Goal: Contribute content: Contribute content

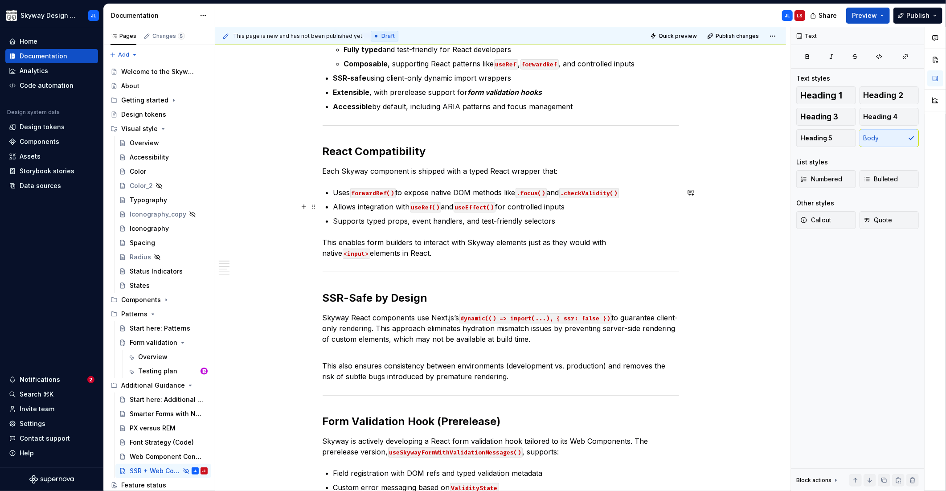
scroll to position [365, 0]
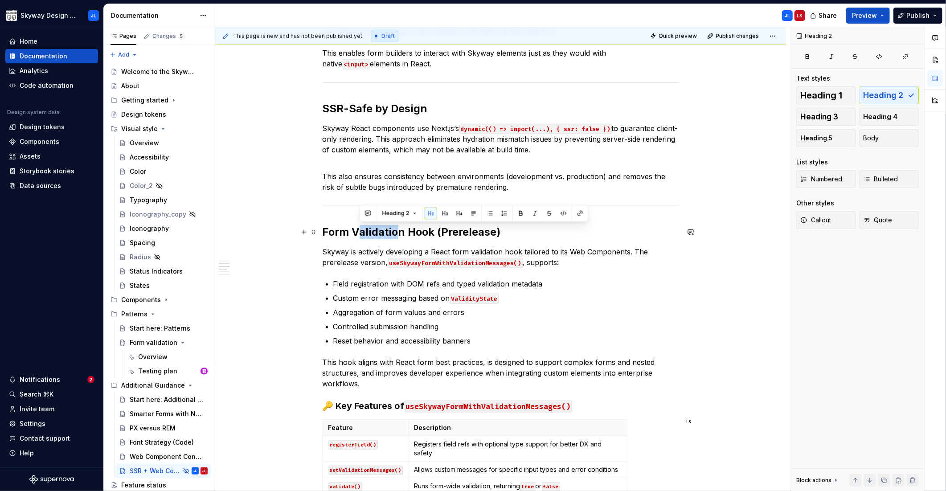
drag, startPoint x: 394, startPoint y: 232, endPoint x: 357, endPoint y: 230, distance: 37.4
click at [357, 230] on h2 "Form Validation Hook (Prerelease)" at bounding box center [501, 232] width 356 height 14
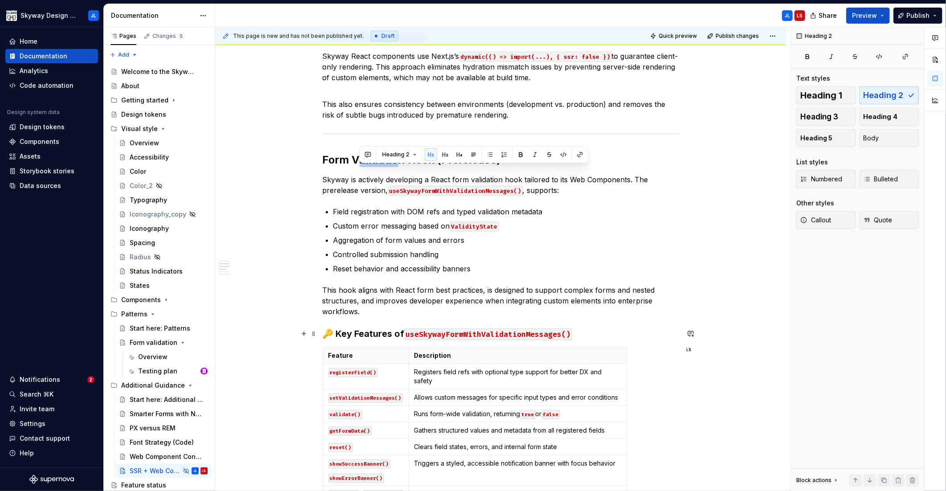
scroll to position [439, 0]
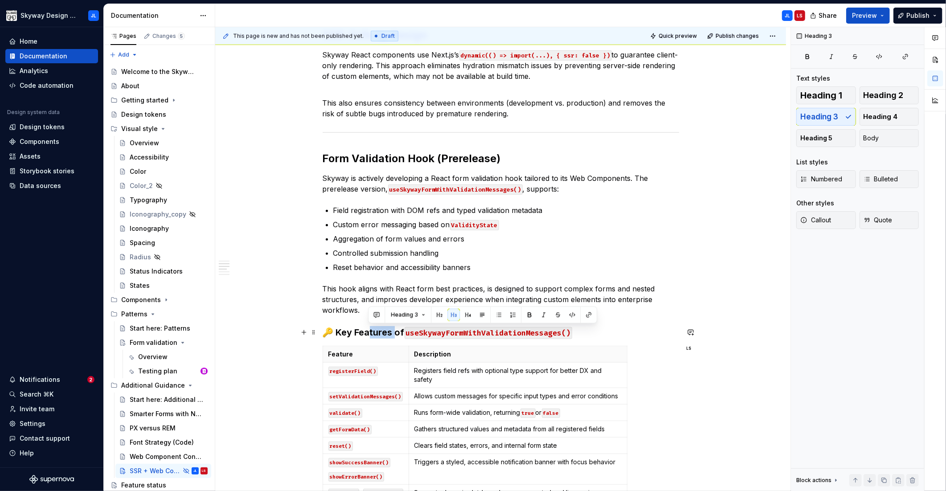
drag, startPoint x: 367, startPoint y: 329, endPoint x: 393, endPoint y: 331, distance: 25.9
click at [393, 331] on h3 "🔑 Key Features of useSkywayFormWithValidationMessages()" at bounding box center [501, 332] width 356 height 12
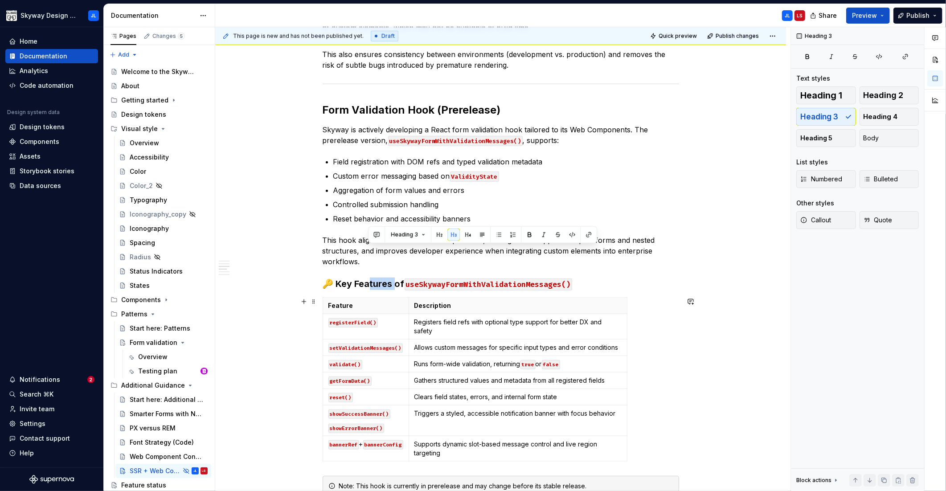
scroll to position [622, 0]
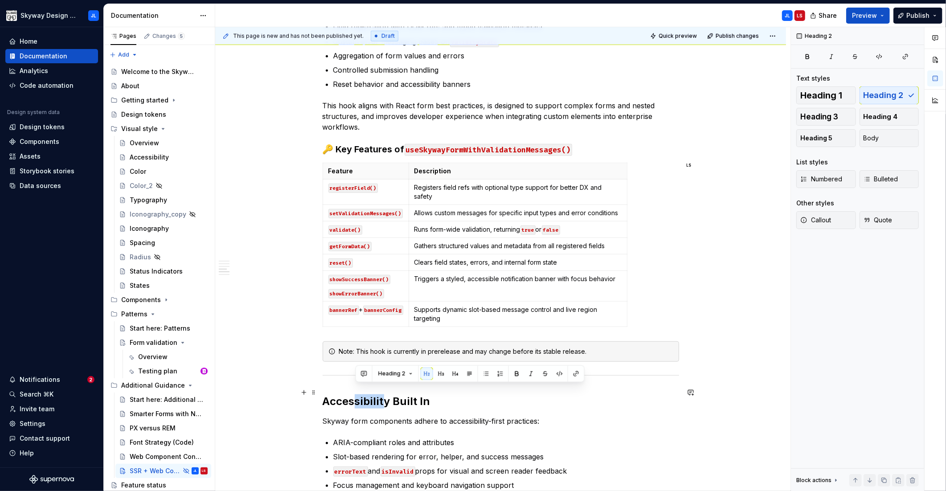
drag, startPoint x: 355, startPoint y: 388, endPoint x: 385, endPoint y: 390, distance: 30.4
click at [385, 394] on h2 "Accessibility Built In" at bounding box center [501, 401] width 356 height 14
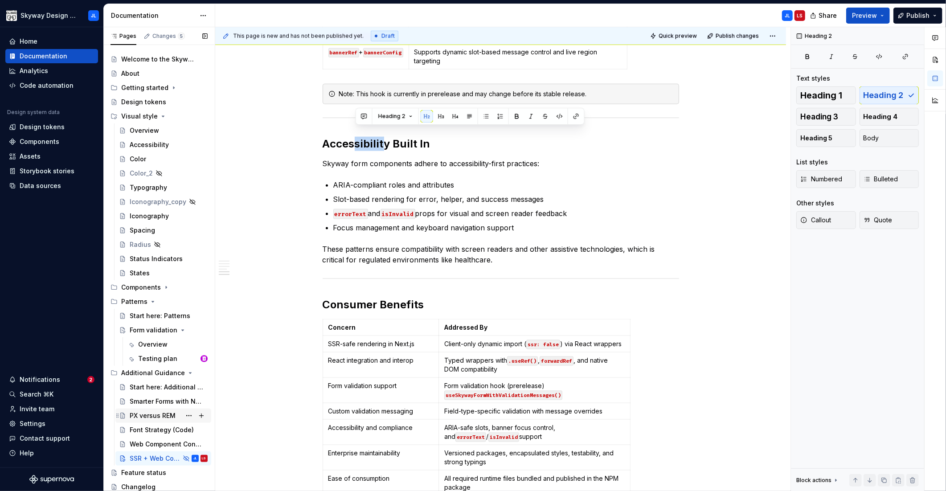
scroll to position [13, 0]
click at [186, 458] on button "Page tree" at bounding box center [189, 457] width 12 height 12
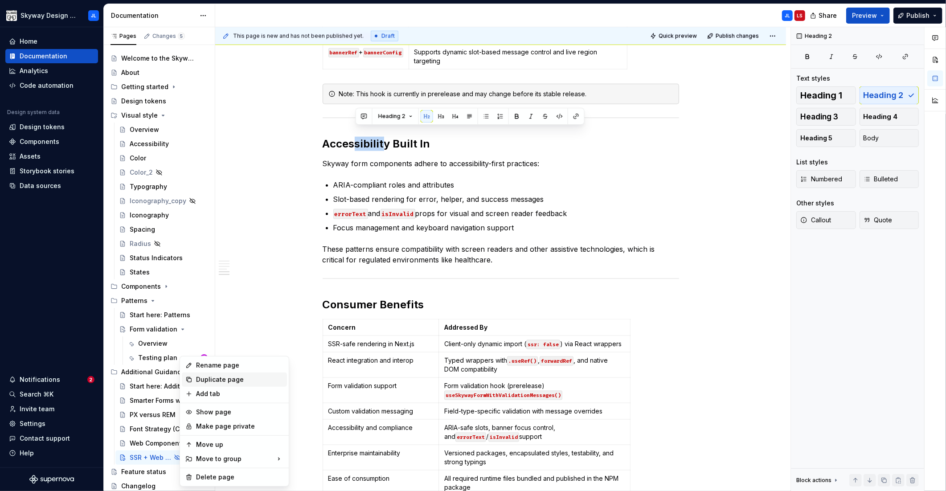
click at [230, 383] on div "Duplicate page" at bounding box center [239, 379] width 87 height 9
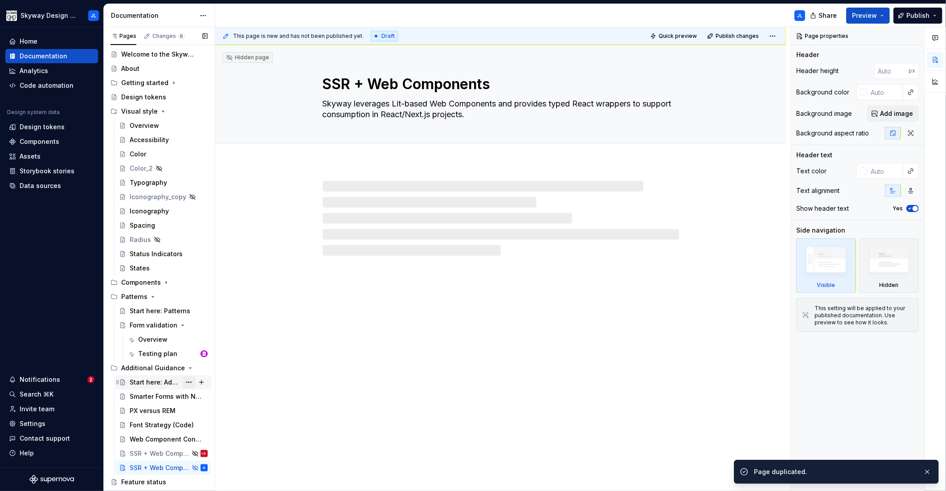
scroll to position [28, 0]
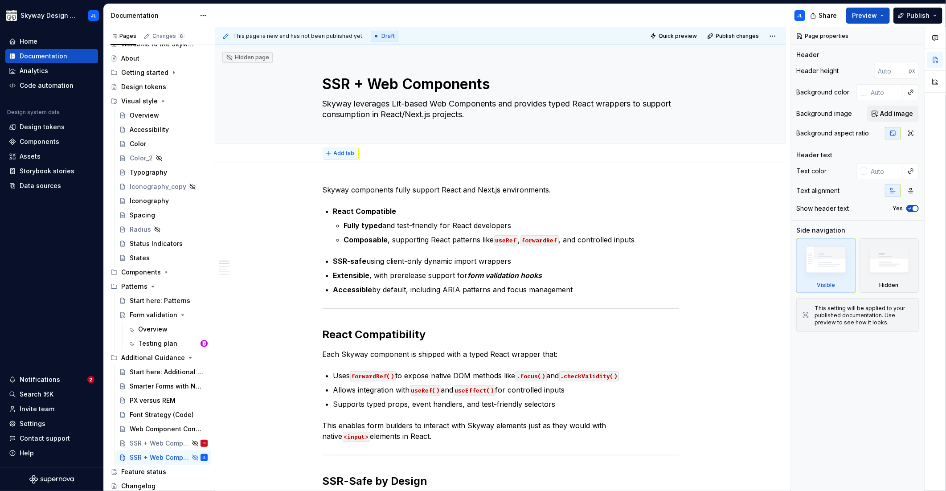
click at [346, 155] on span "Add tab" at bounding box center [344, 153] width 21 height 7
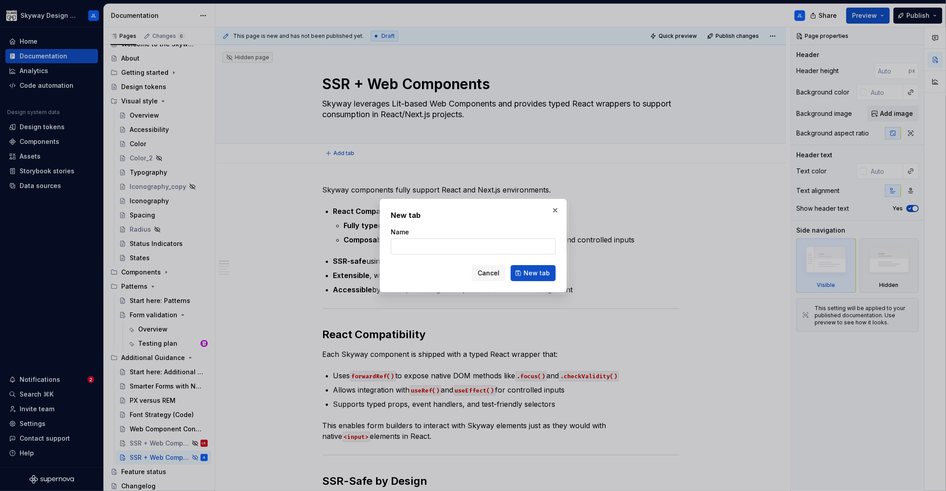
type textarea "*"
type input "SS"
type textarea "*"
type input "S"
type textarea "*"
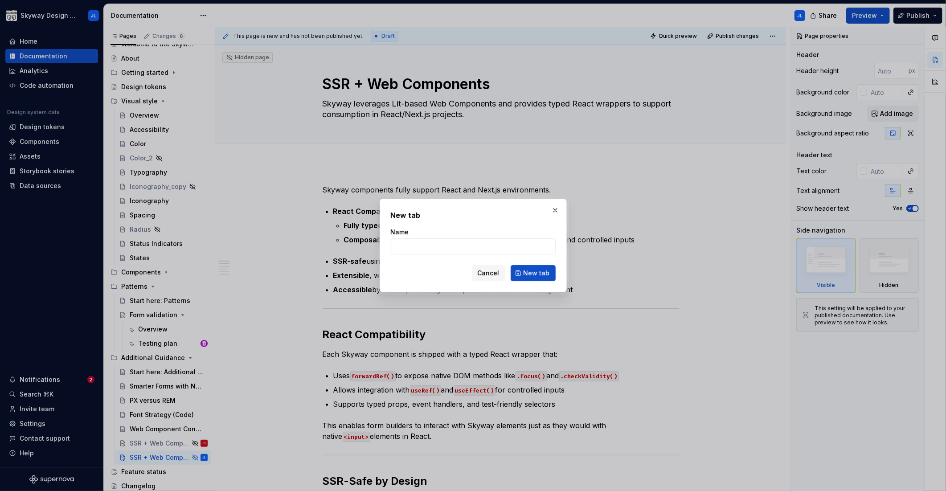
type textarea "*"
type input "O"
type textarea "*"
type input "Overview"
click button "New tab" at bounding box center [533, 273] width 45 height 16
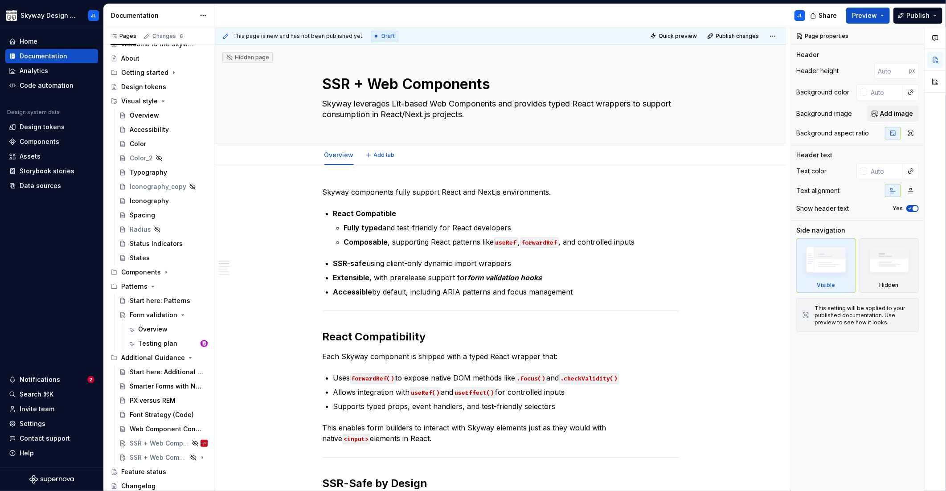
type textarea "*"
click at [380, 155] on span "Add tab" at bounding box center [384, 154] width 21 height 7
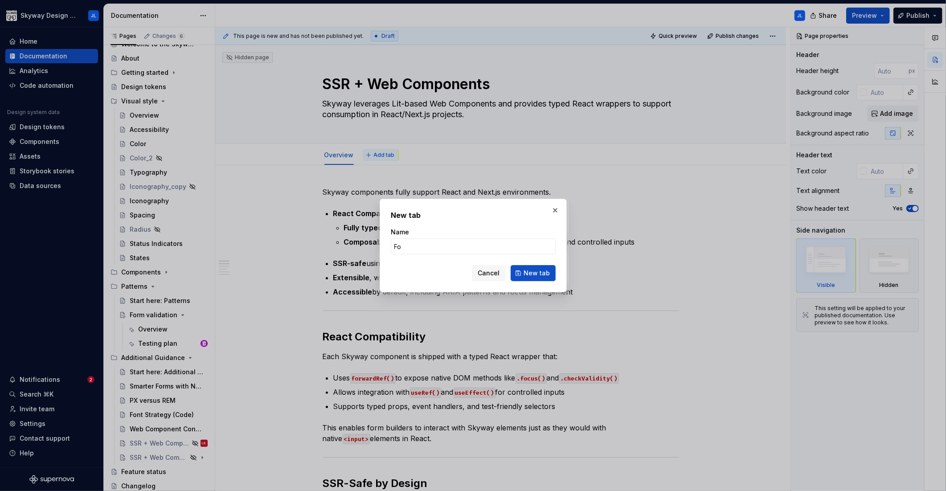
type input "F"
type textarea "*"
type input "Form validation"
click at [532, 271] on span "New tab" at bounding box center [536, 273] width 26 height 9
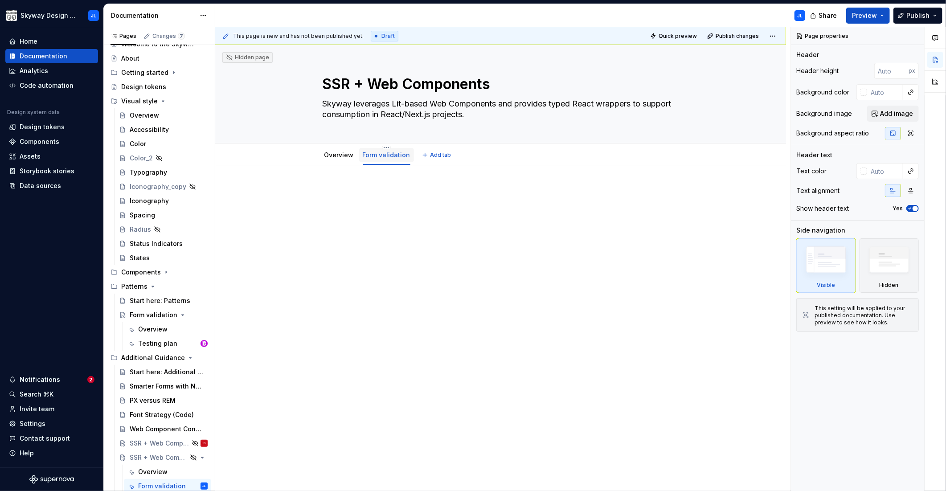
click at [387, 154] on link "Form validation" at bounding box center [387, 155] width 48 height 8
click at [332, 153] on link "Overview" at bounding box center [338, 155] width 29 height 8
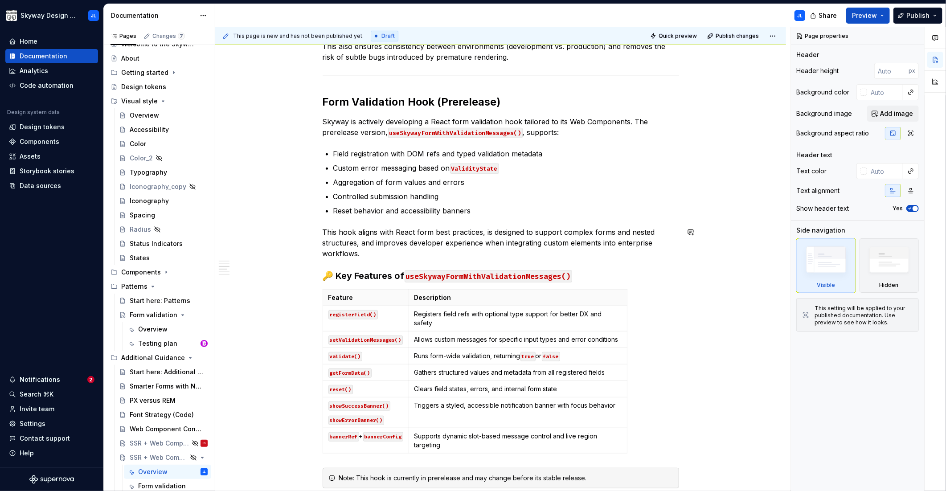
scroll to position [473, 0]
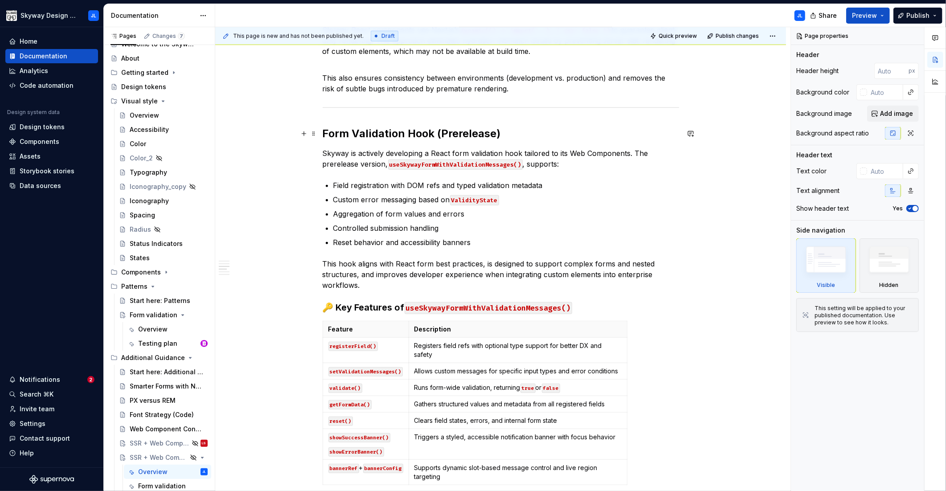
click at [324, 135] on h2 "Form Validation Hook (Prerelease)" at bounding box center [501, 134] width 356 height 14
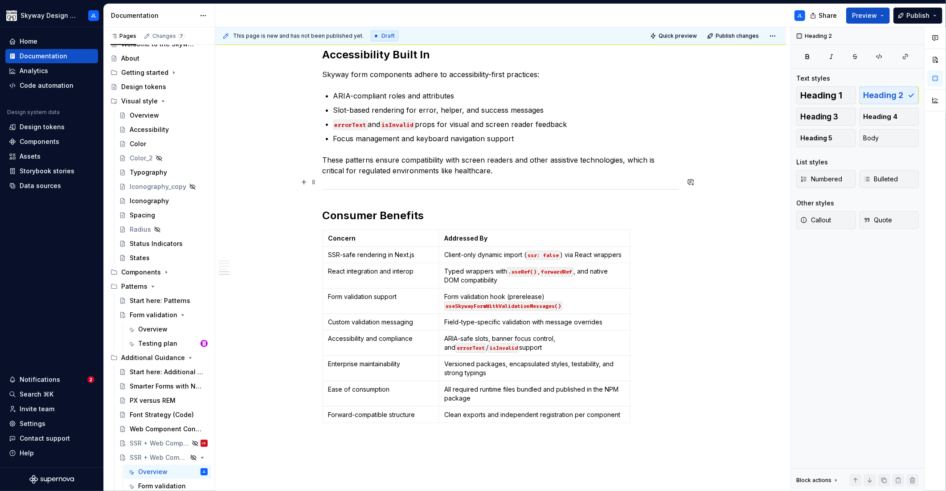
scroll to position [980, 0]
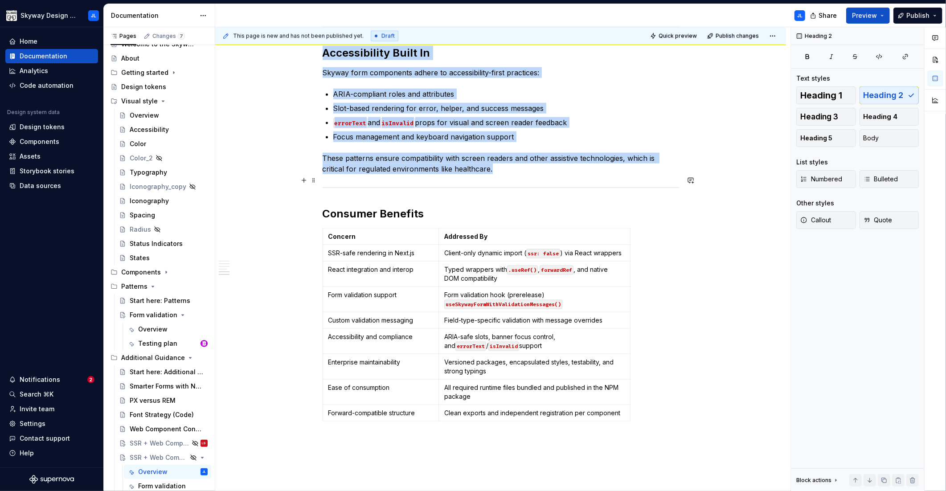
click at [679, 188] on hr at bounding box center [501, 188] width 356 height 0
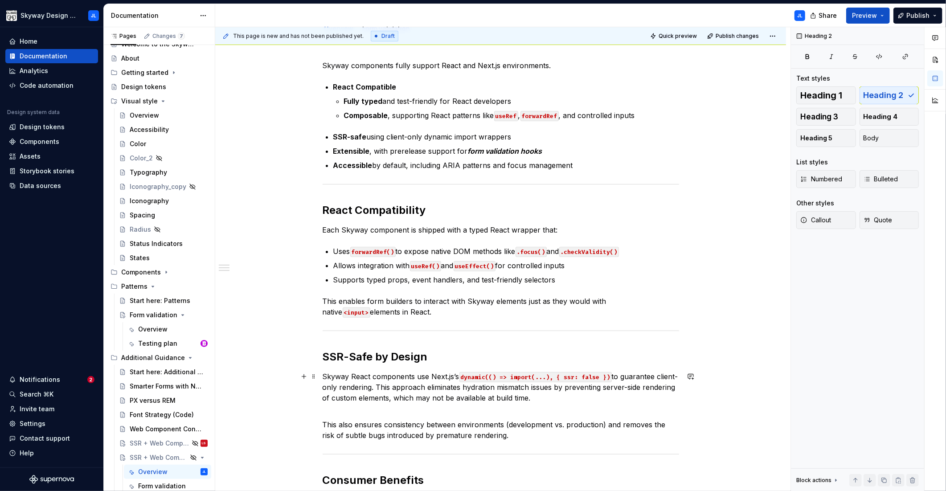
scroll to position [0, 0]
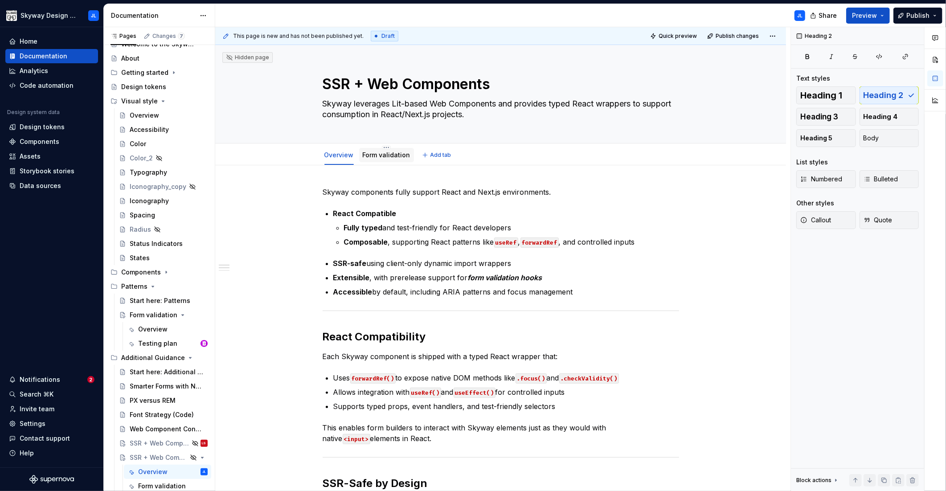
click at [386, 155] on link "Form validation" at bounding box center [387, 155] width 48 height 8
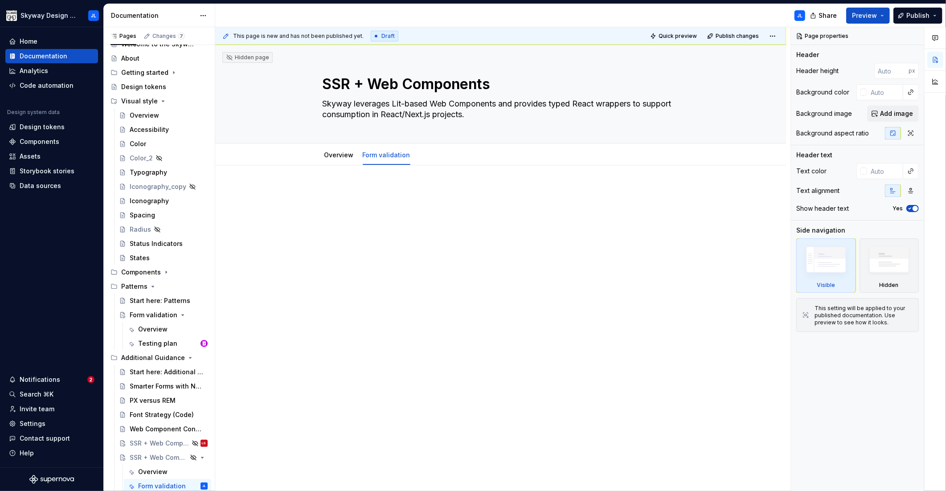
click at [346, 189] on p at bounding box center [501, 192] width 356 height 11
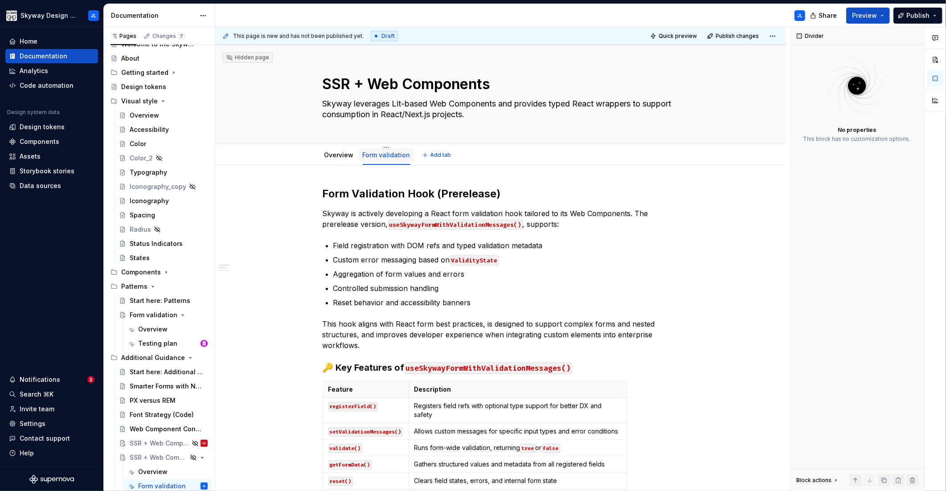
click at [391, 156] on link "Form validation" at bounding box center [387, 155] width 48 height 8
click at [387, 145] on div "Form validation" at bounding box center [386, 154] width 55 height 19
click at [386, 148] on html "Skyway Design System JL Home Documentation Analytics Code automation Design sys…" at bounding box center [473, 245] width 946 height 491
type textarea "*"
click at [410, 161] on div "Rename tab" at bounding box center [426, 160] width 58 height 9
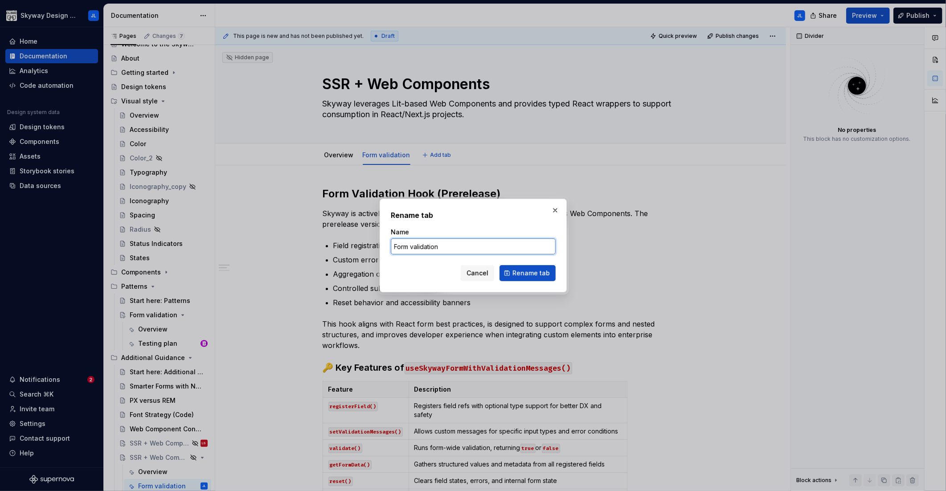
drag, startPoint x: 445, startPoint y: 245, endPoint x: 360, endPoint y: 243, distance: 84.7
click at [360, 243] on div "Rename tab Name Form validation Cancel Rename tab" at bounding box center [473, 245] width 946 height 491
type input "React form hook"
click at [522, 274] on span "Rename tab" at bounding box center [530, 273] width 37 height 9
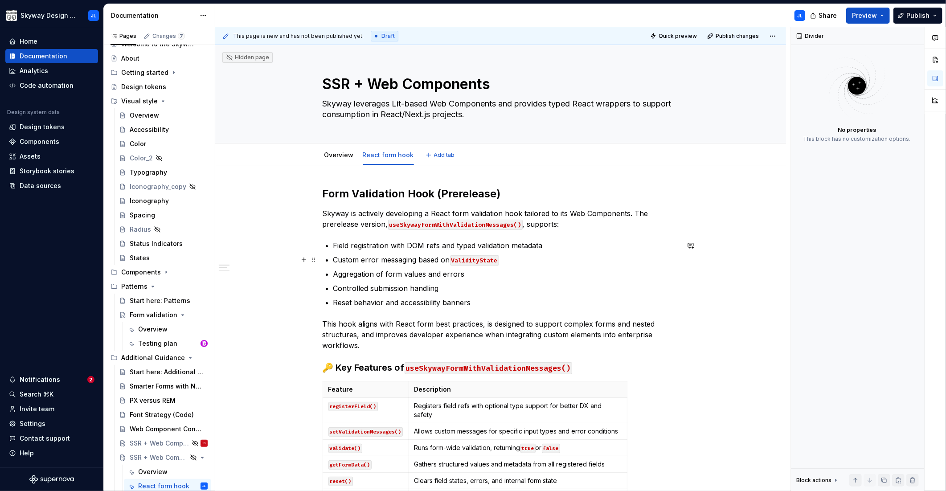
type textarea "*"
click at [312, 194] on span at bounding box center [313, 194] width 7 height 12
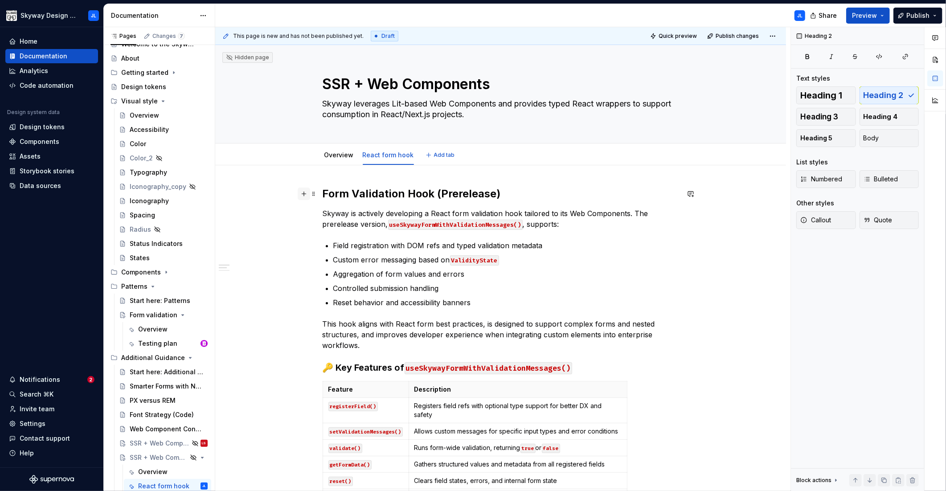
click at [303, 194] on button "button" at bounding box center [304, 194] width 12 height 12
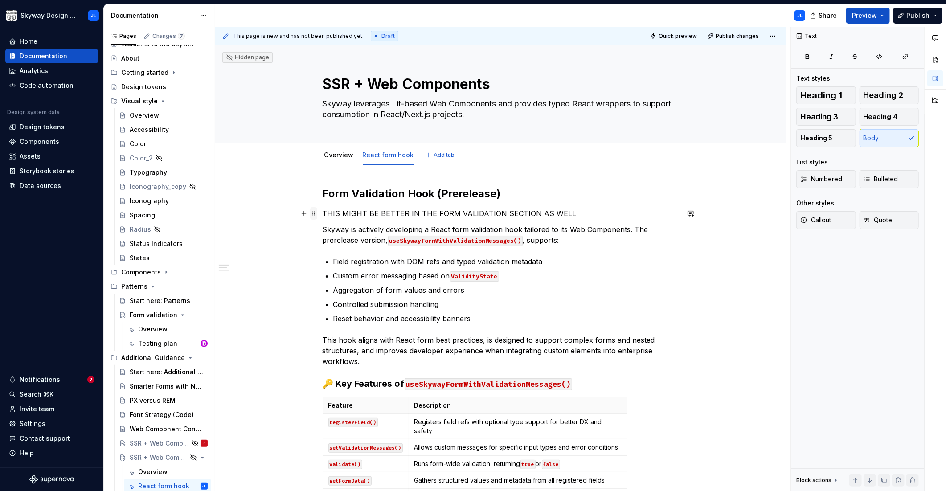
click at [315, 213] on span at bounding box center [313, 213] width 7 height 12
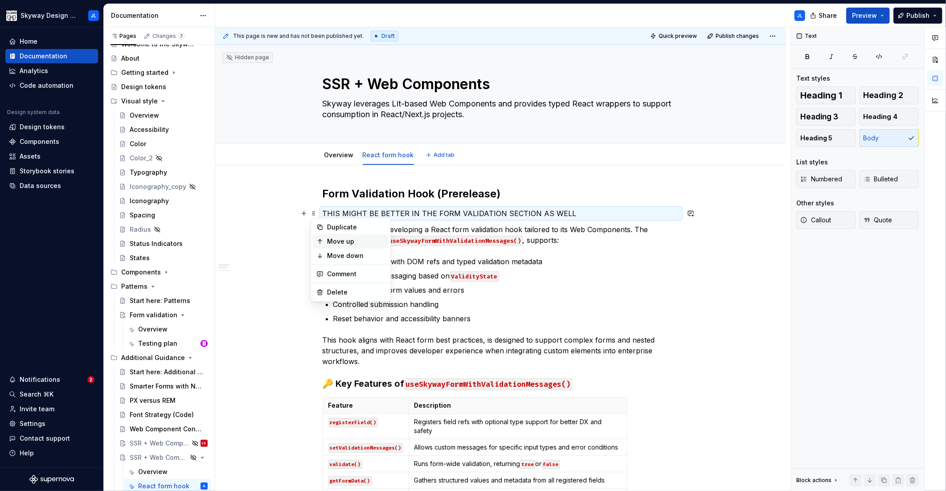
click at [335, 241] on div "Move up" at bounding box center [356, 241] width 58 height 9
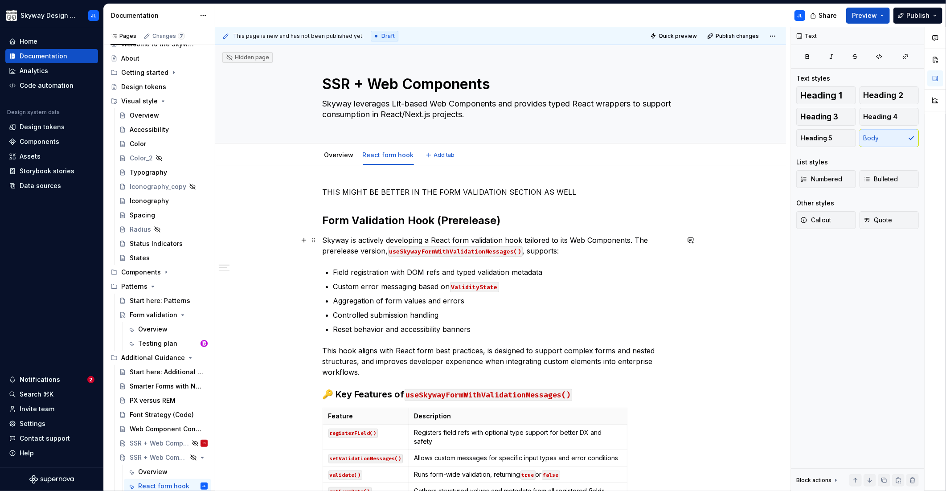
click at [491, 242] on p "Skyway is actively developing a React form validation hook tailored to its Web …" at bounding box center [501, 245] width 356 height 21
click at [345, 158] on link "Overview" at bounding box center [338, 155] width 29 height 8
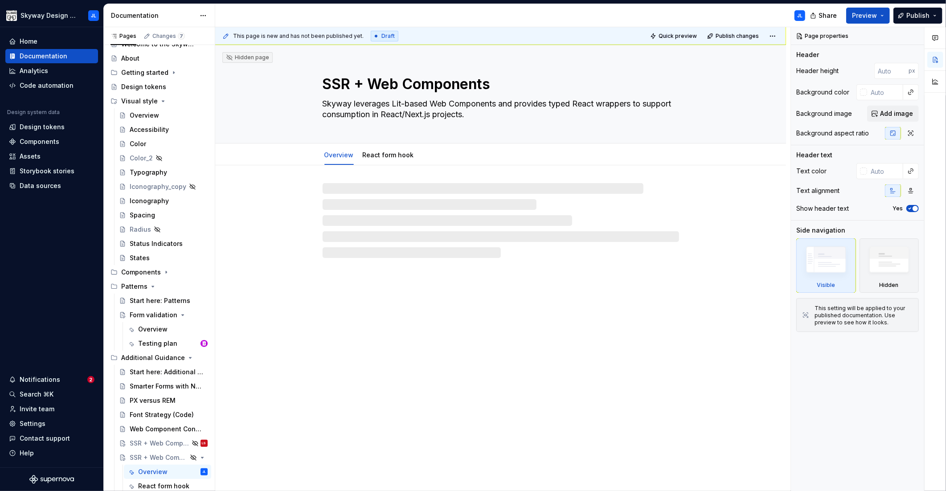
type textarea "*"
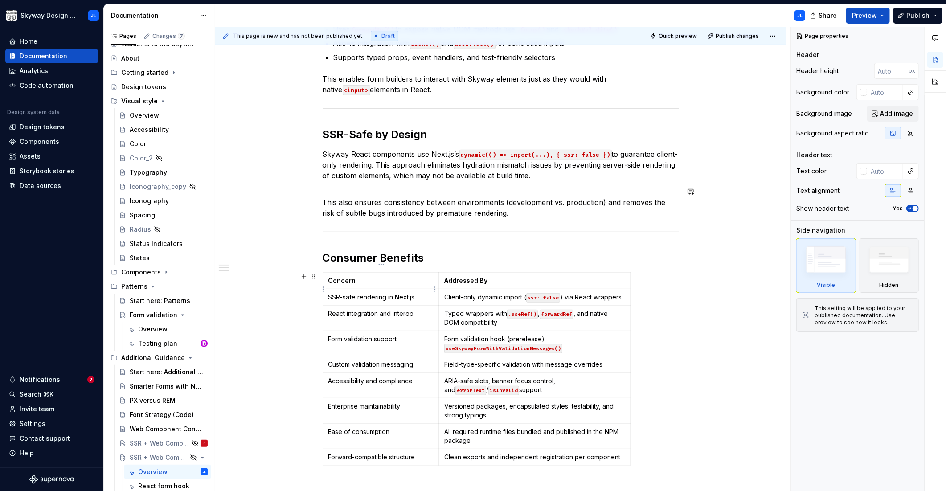
scroll to position [357, 0]
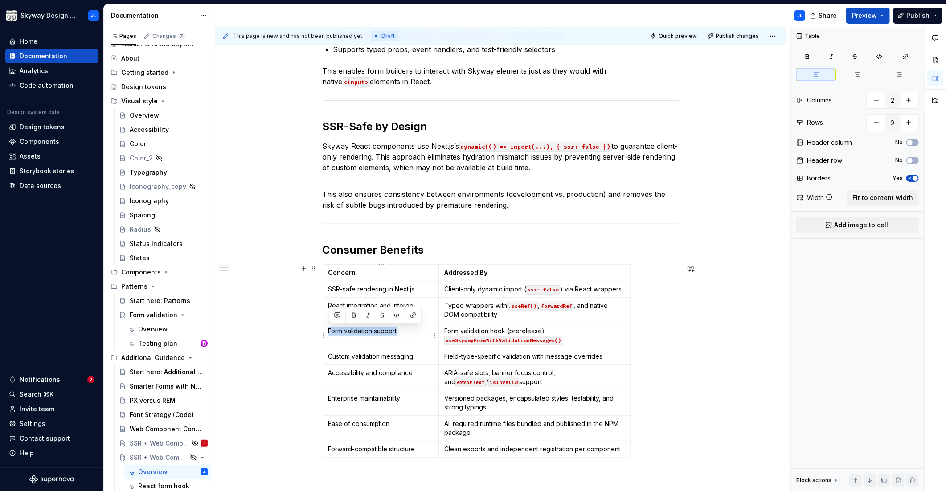
drag, startPoint x: 329, startPoint y: 329, endPoint x: 406, endPoint y: 343, distance: 77.8
click at [406, 343] on td "Form validation support" at bounding box center [381, 335] width 116 height 25
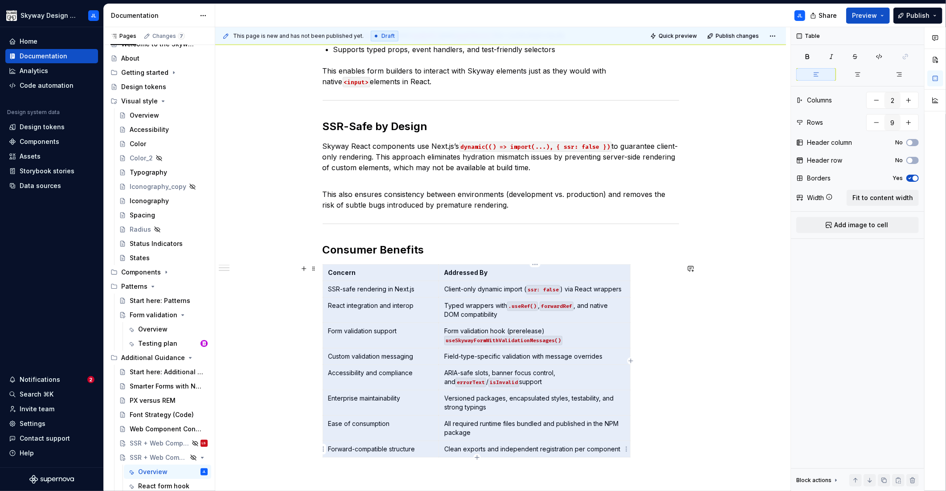
drag, startPoint x: 330, startPoint y: 273, endPoint x: 529, endPoint y: 446, distance: 264.3
click at [529, 446] on tbody "Concern Addressed By SSR-safe rendering in Next.js Client-only dynamic import (…" at bounding box center [476, 361] width 307 height 193
click at [394, 368] on td "Accessibility and compliance" at bounding box center [381, 377] width 116 height 25
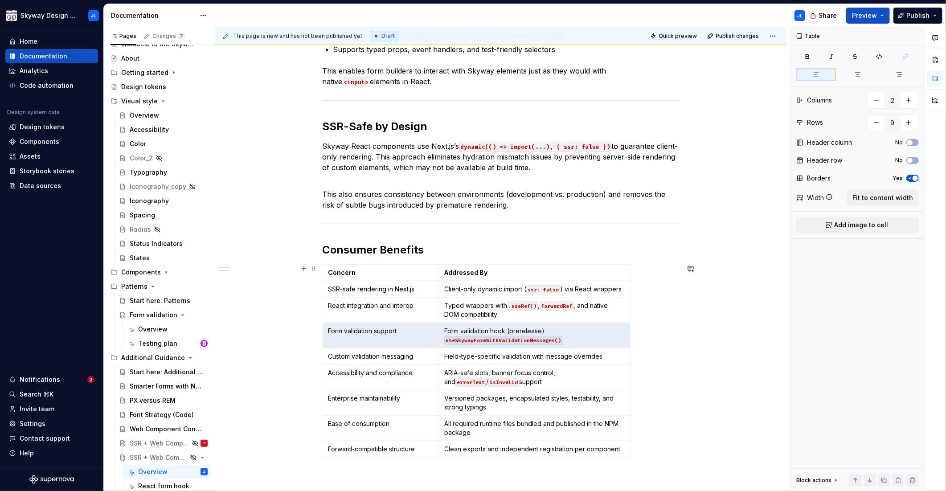
drag, startPoint x: 577, startPoint y: 346, endPoint x: 317, endPoint y: 327, distance: 260.9
click at [317, 327] on div "Skyway components fully support React and Next.js environments. React Compatibl…" at bounding box center [500, 224] width 571 height 832
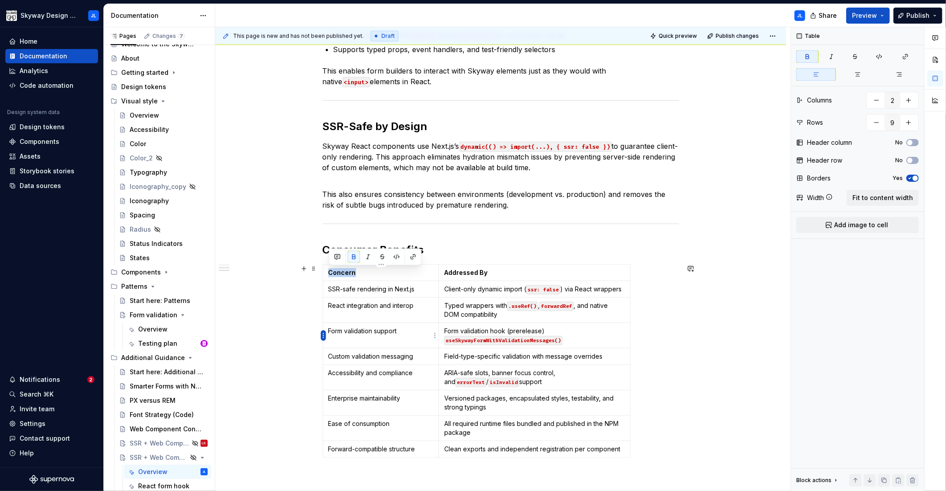
click at [323, 336] on html "Skyway Design System JL Home Documentation Analytics Code automation Design sys…" at bounding box center [473, 245] width 946 height 491
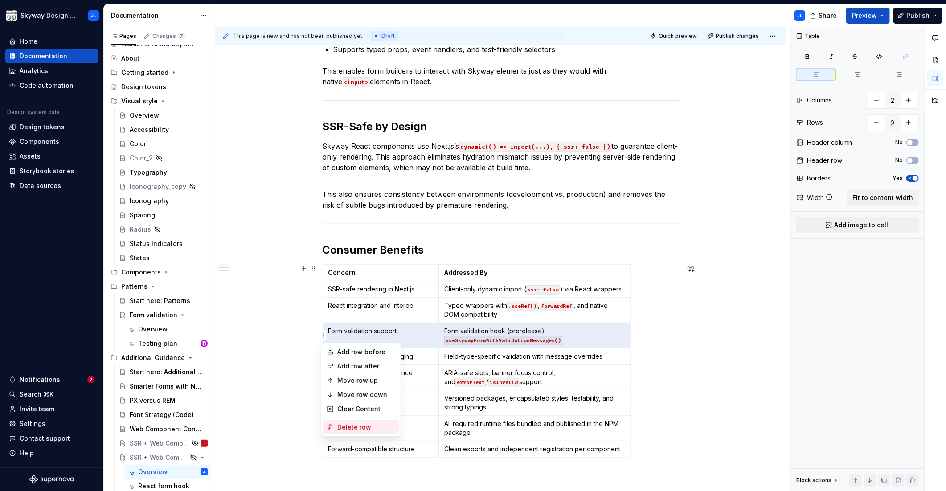
click at [360, 426] on div "Delete row" at bounding box center [366, 427] width 58 height 9
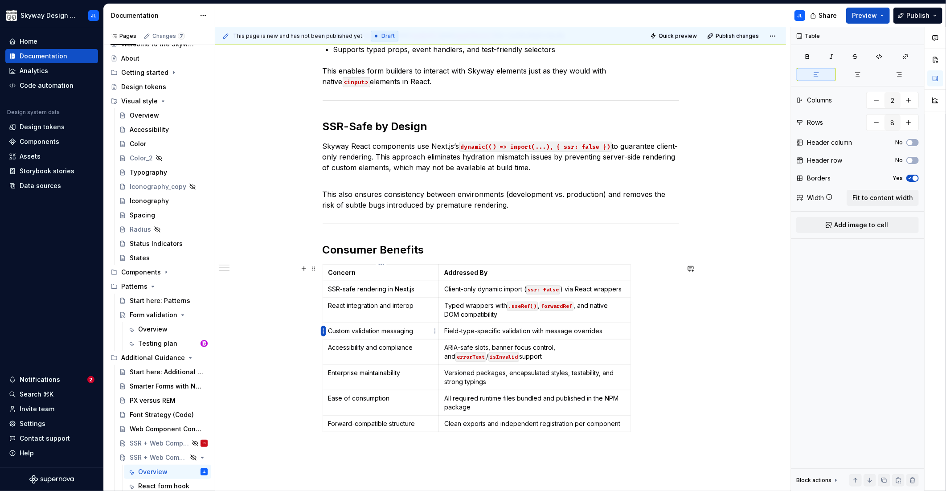
click at [324, 333] on html "Skyway Design System JL Home Documentation Analytics Code automation Design sys…" at bounding box center [473, 245] width 946 height 491
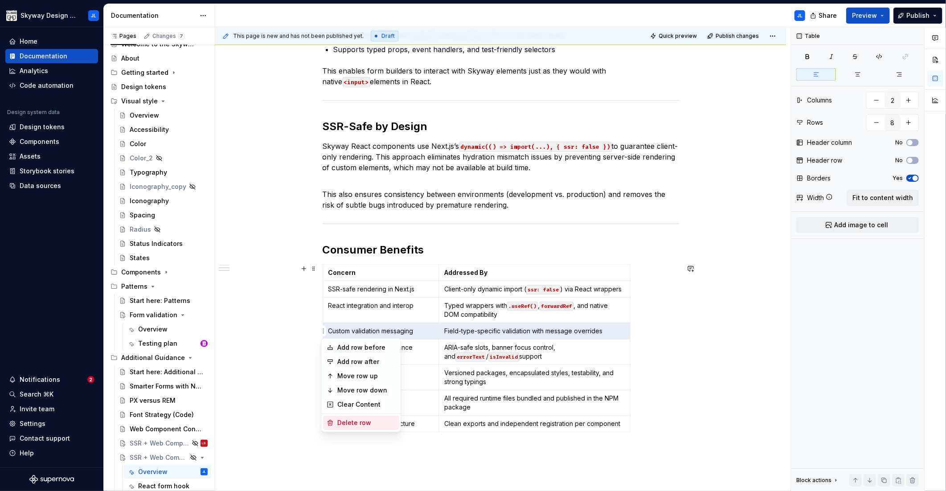
click at [352, 425] on div "Delete row" at bounding box center [366, 422] width 58 height 9
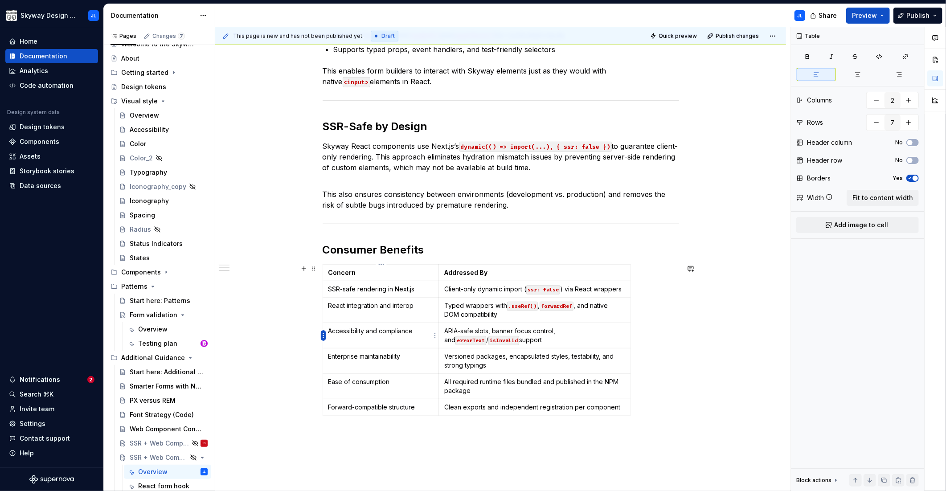
click at [321, 335] on html "Skyway Design System JL Home Documentation Analytics Code automation Design sys…" at bounding box center [473, 245] width 946 height 491
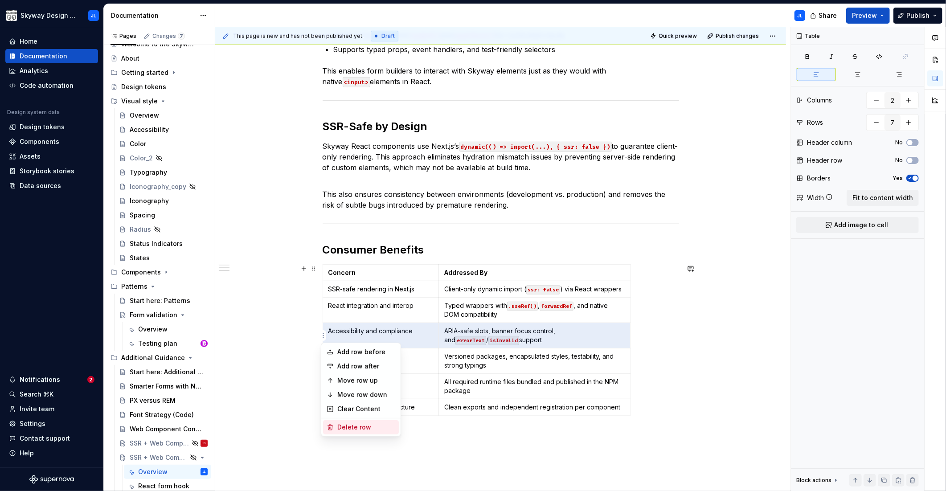
click at [345, 425] on div "Delete row" at bounding box center [366, 427] width 58 height 9
type input "6"
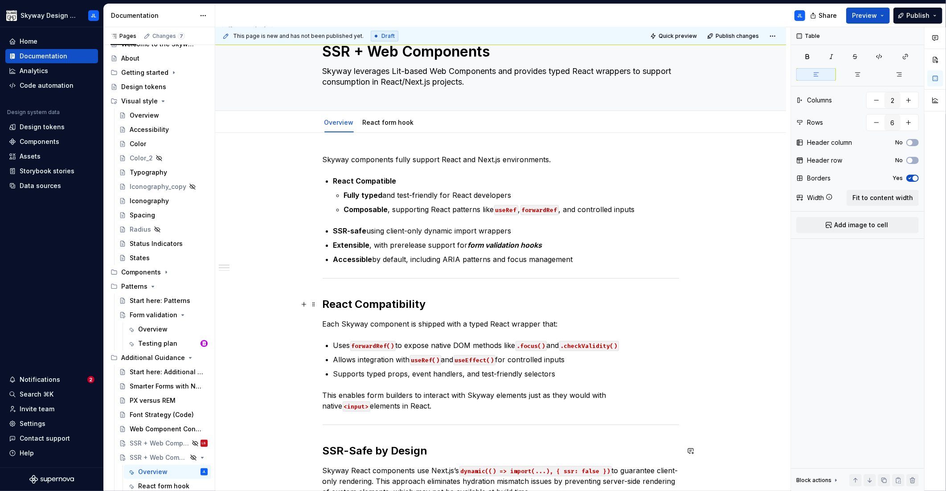
scroll to position [0, 0]
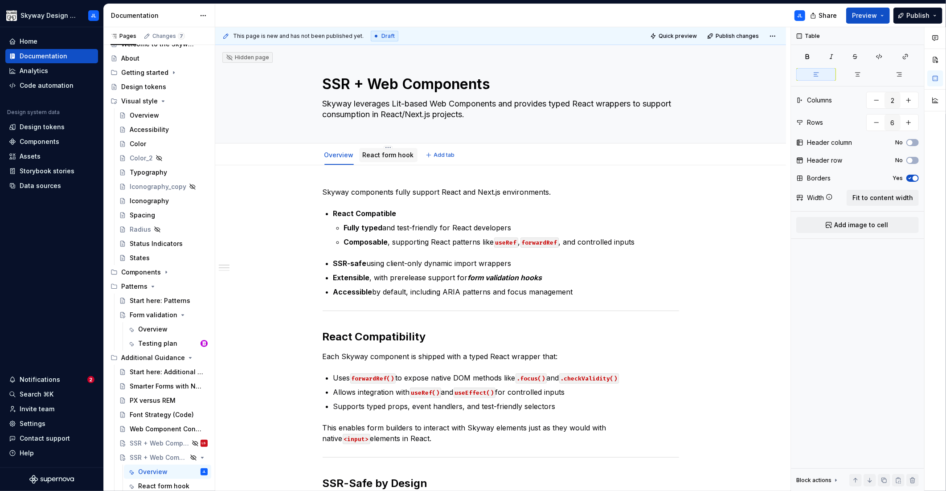
click at [382, 159] on div "React form hook" at bounding box center [388, 155] width 51 height 9
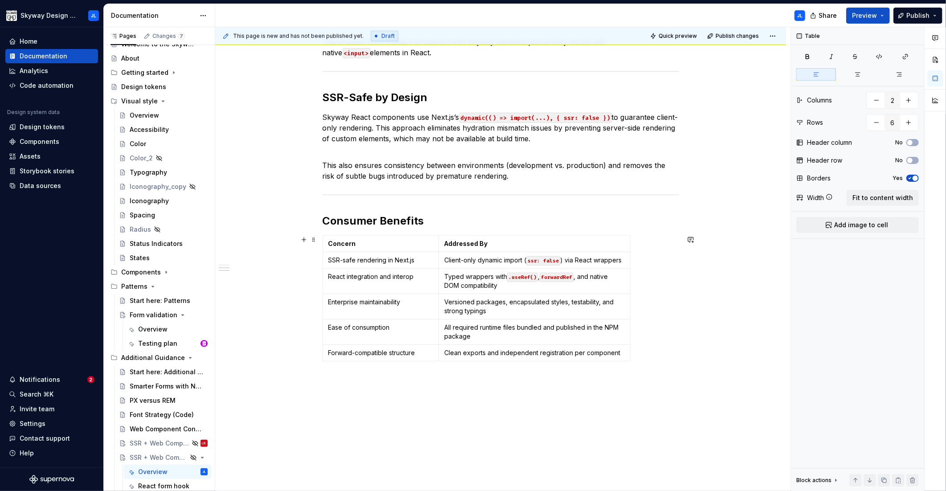
scroll to position [438, 0]
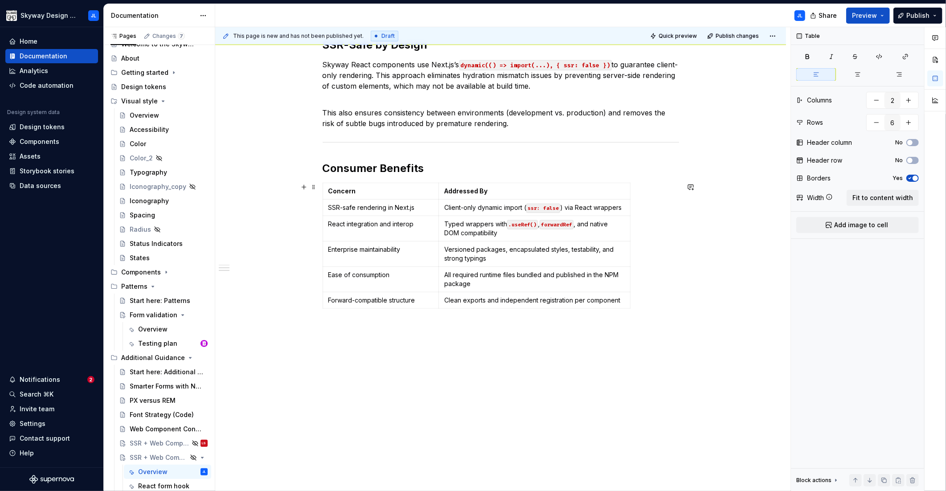
click at [354, 309] on div "Concern Addressed By SSR-safe rendering in Next.js Client-only dynamic import (…" at bounding box center [501, 248] width 356 height 130
click at [360, 294] on td "Forward-compatible structure" at bounding box center [381, 300] width 116 height 16
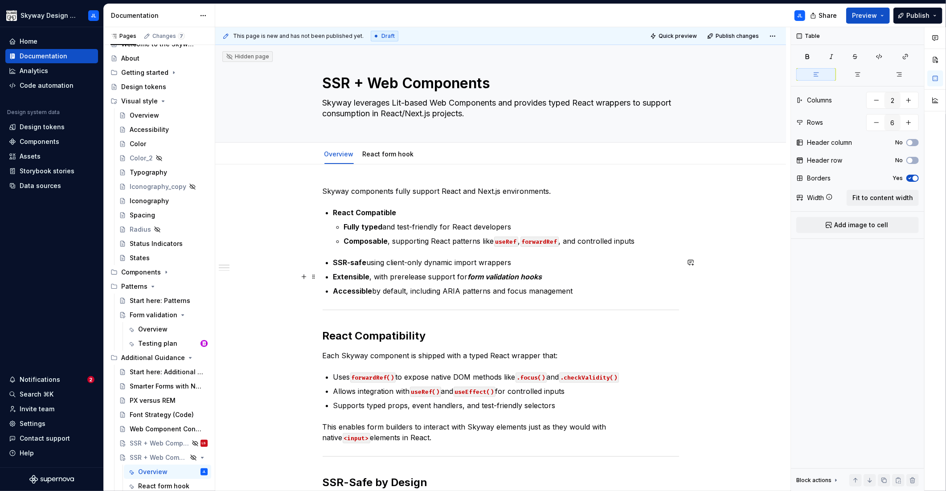
scroll to position [0, 0]
click at [386, 157] on link "React form hook" at bounding box center [388, 155] width 51 height 8
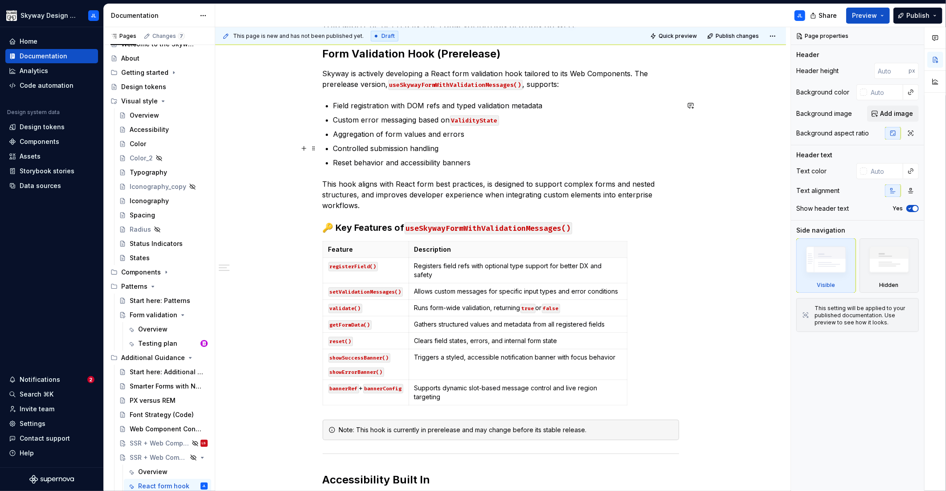
type textarea "*"
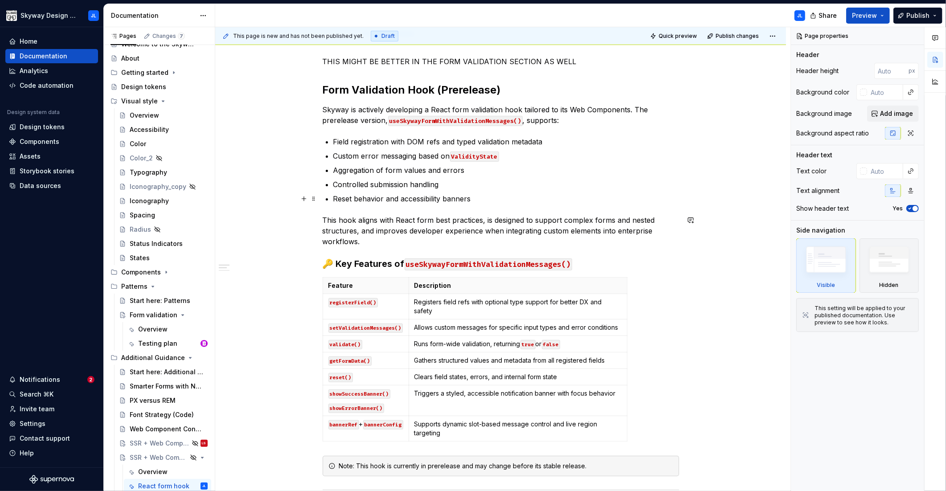
scroll to position [128, 0]
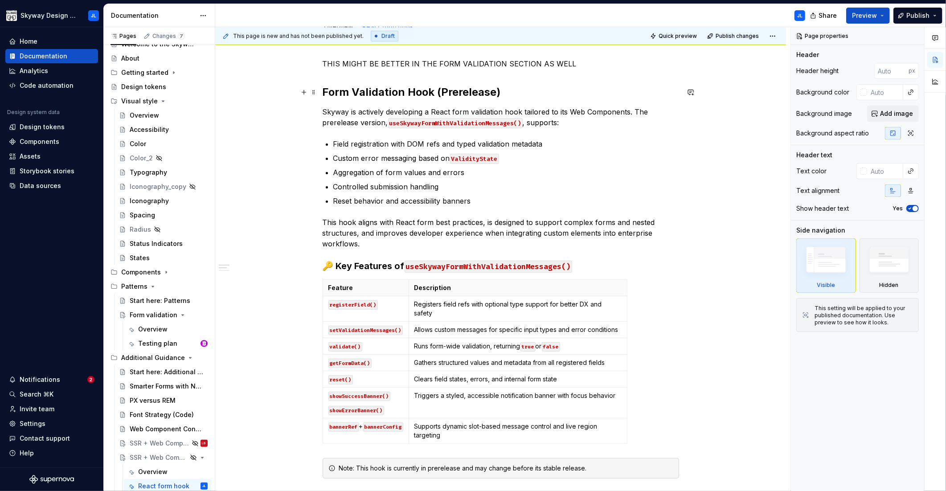
click at [324, 94] on h2 "Form Validation Hook (Prerelease)" at bounding box center [501, 92] width 356 height 14
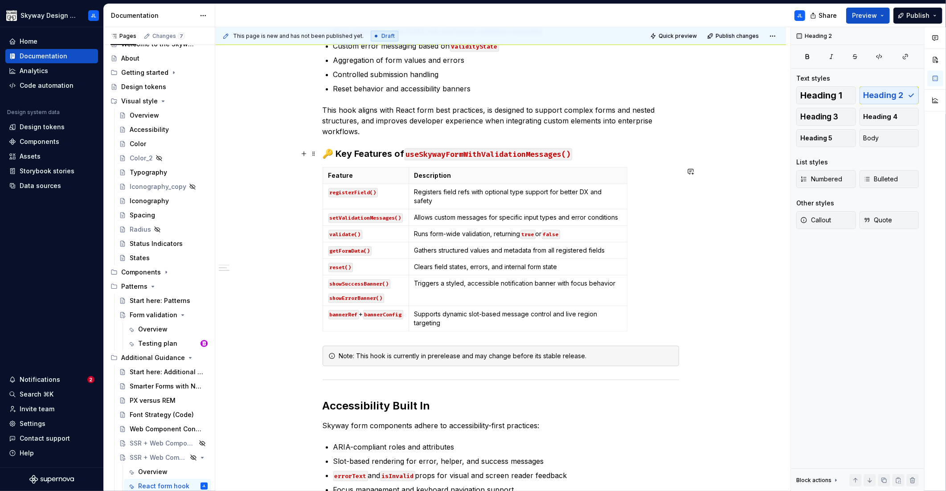
scroll to position [241, 0]
click at [334, 153] on h3 "🔑 Key Features of useSkywayFormWithValidationMessages()" at bounding box center [501, 153] width 356 height 12
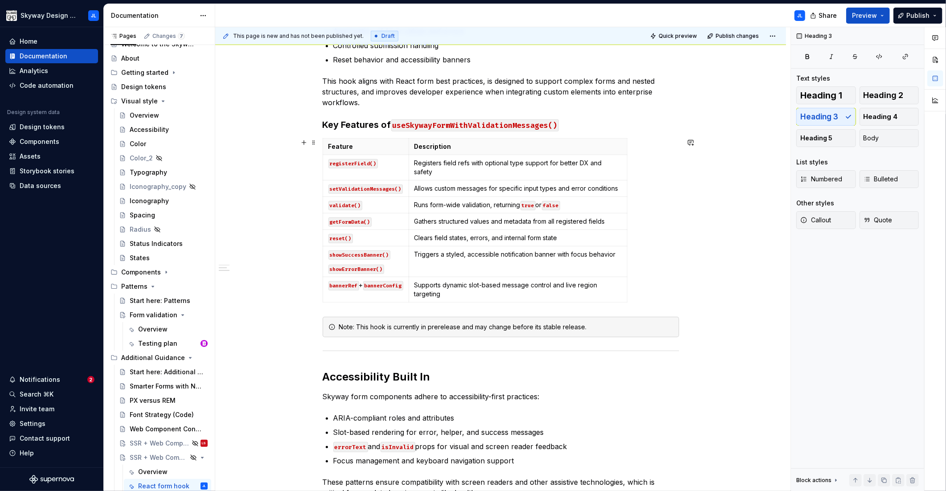
scroll to position [294, 0]
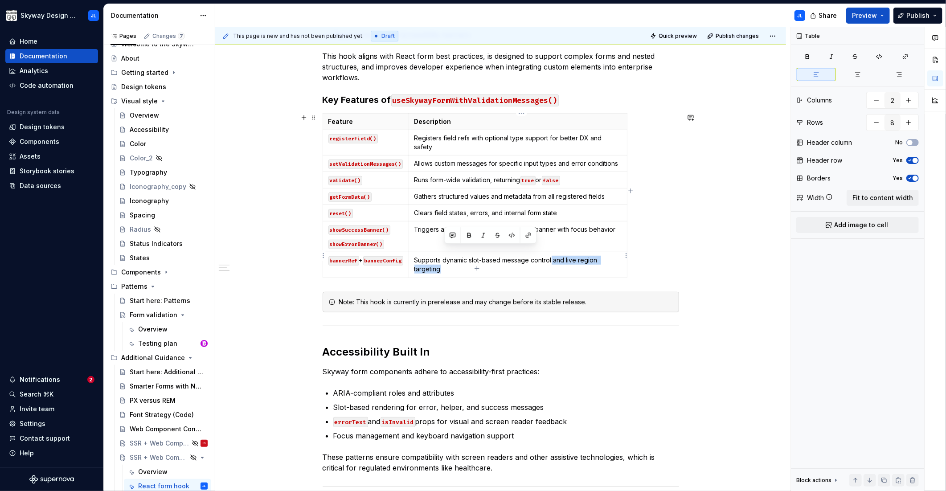
drag, startPoint x: 447, startPoint y: 258, endPoint x: 556, endPoint y: 253, distance: 108.8
click at [556, 256] on p "Supports dynamic slot-based message control and live region targeting" at bounding box center [517, 265] width 207 height 18
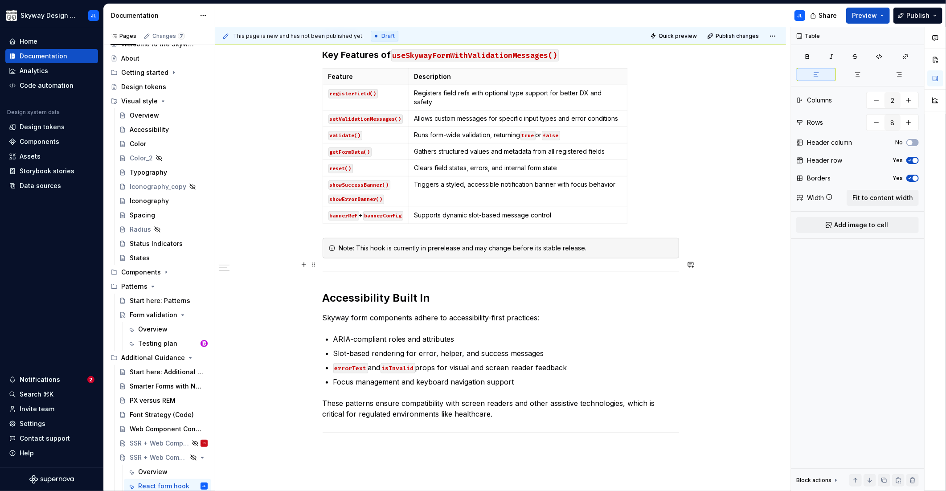
scroll to position [366, 0]
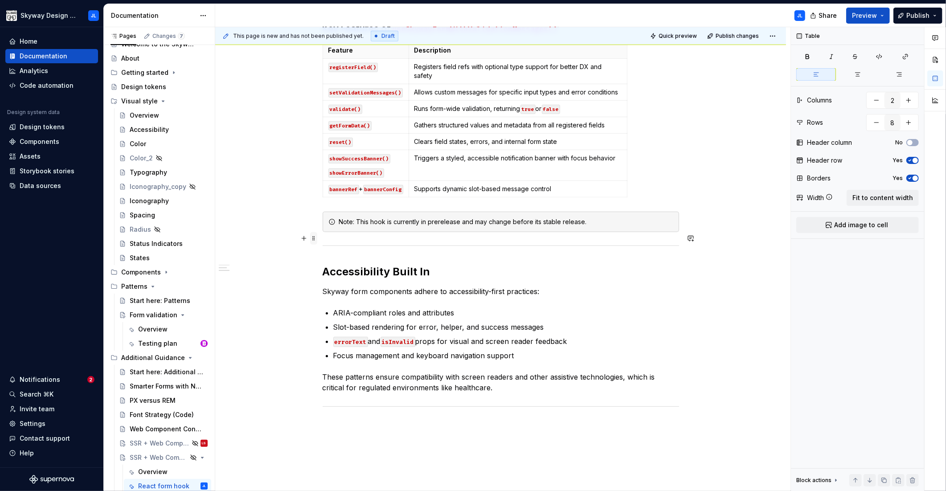
click at [314, 237] on span at bounding box center [313, 238] width 7 height 12
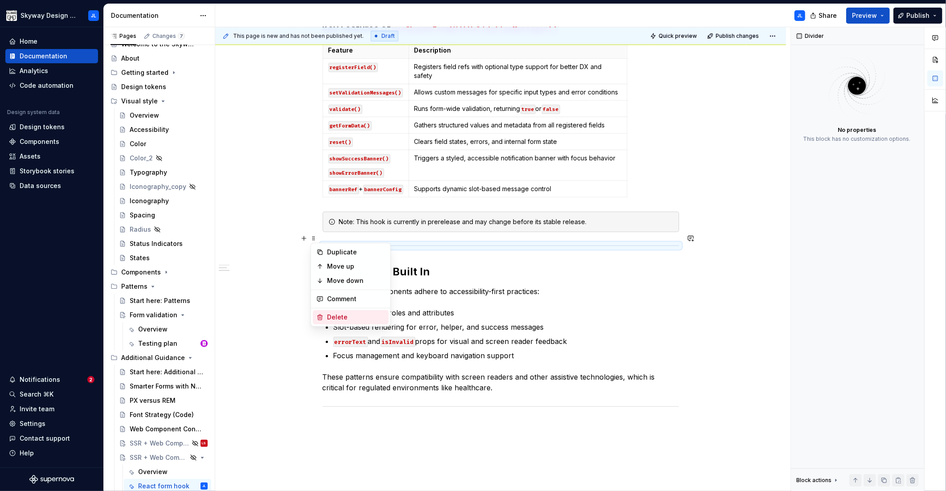
click at [338, 315] on div "Delete" at bounding box center [356, 317] width 58 height 9
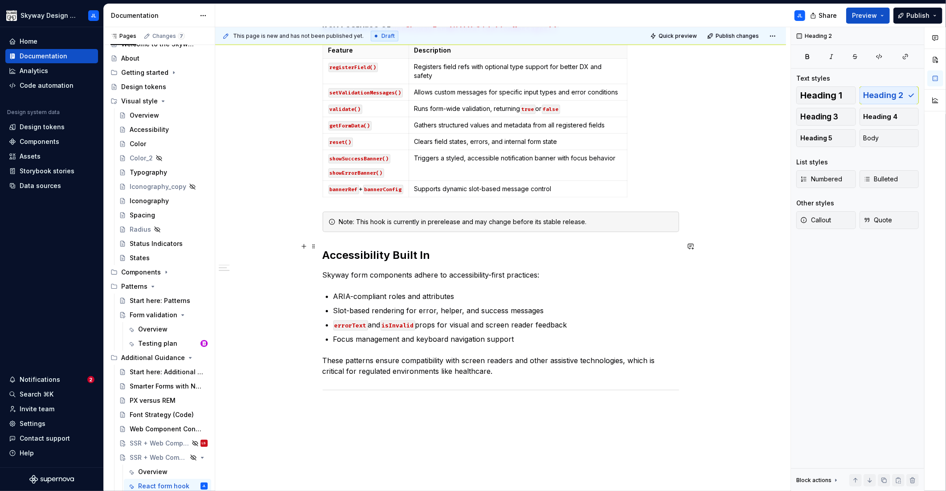
click at [344, 248] on h2 "Accessibility Built In" at bounding box center [501, 255] width 356 height 14
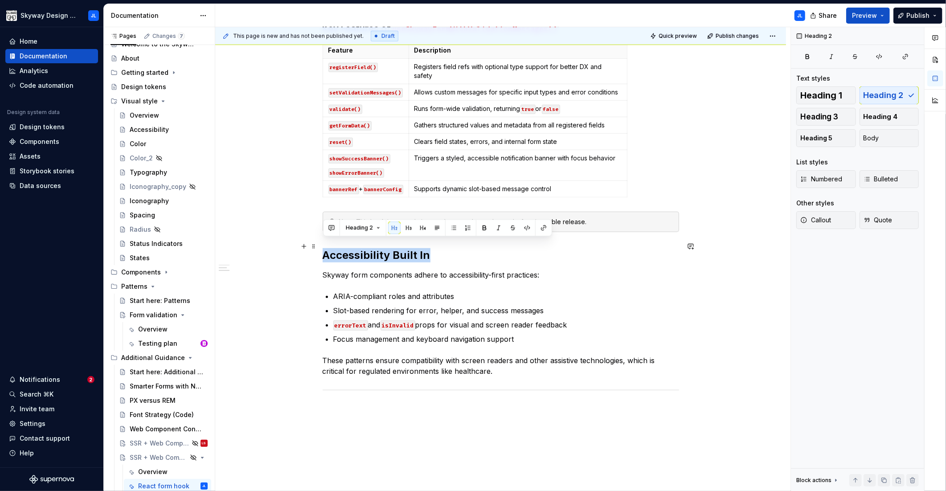
click at [344, 248] on h2 "Accessibility Built In" at bounding box center [501, 255] width 356 height 14
click at [824, 119] on span "Heading 3" at bounding box center [819, 116] width 38 height 9
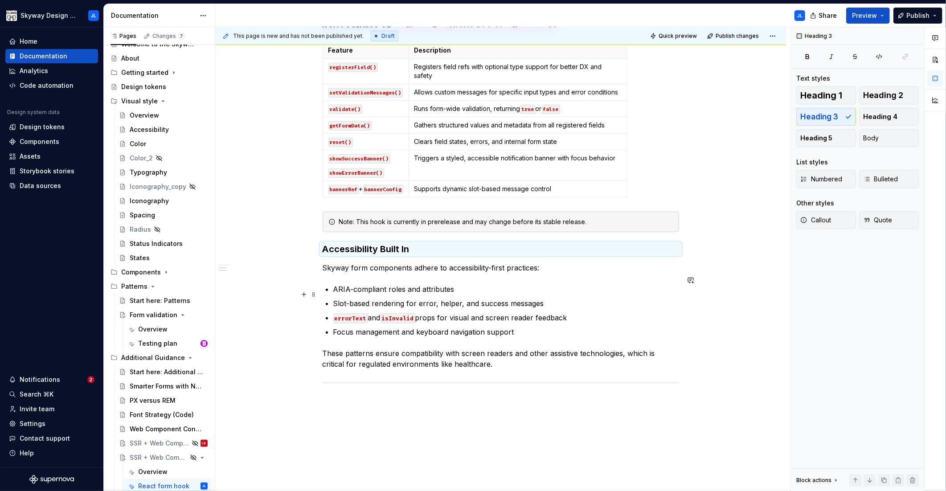
click at [425, 298] on p "Slot-based rendering for error, helper, and success messages" at bounding box center [506, 303] width 346 height 11
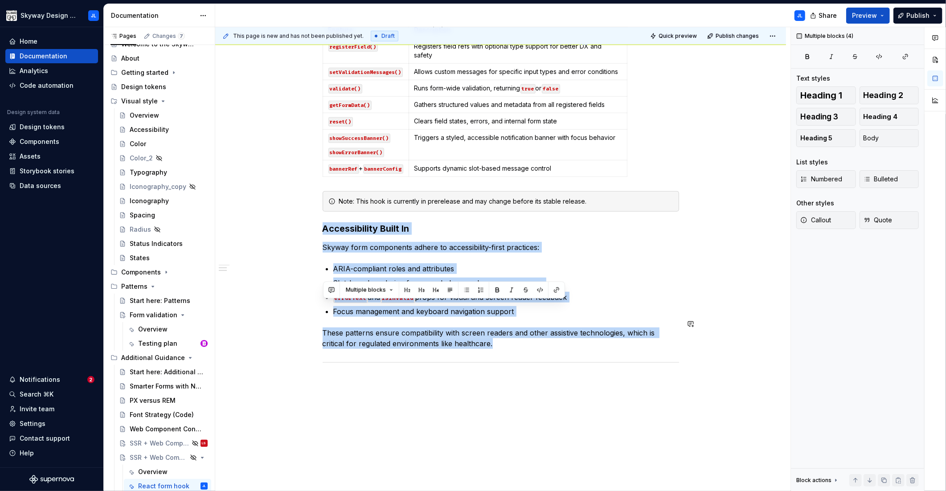
scroll to position [409, 0]
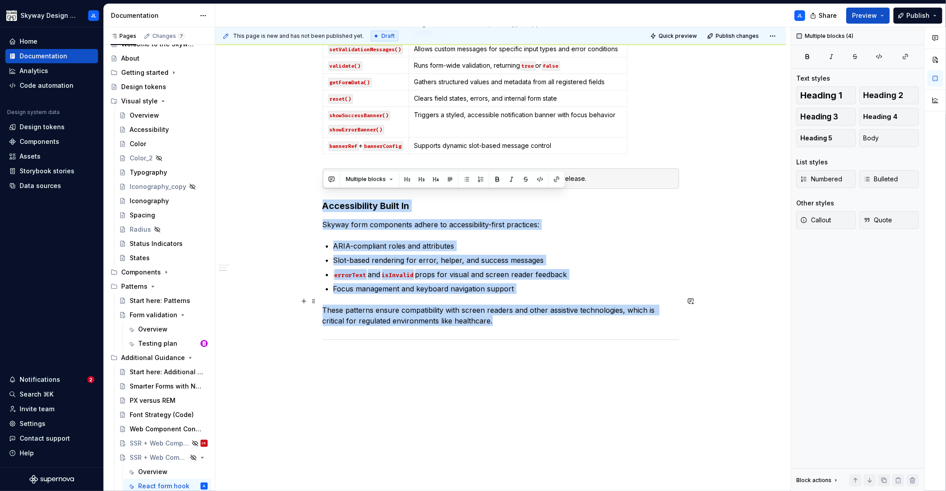
drag, startPoint x: 324, startPoint y: 346, endPoint x: 495, endPoint y: 316, distance: 172.9
click at [495, 316] on div "THIS MIGHT BE BETTER IN THE FORM VALIDATION SECTION AS WELL React form validati…" at bounding box center [501, 60] width 356 height 565
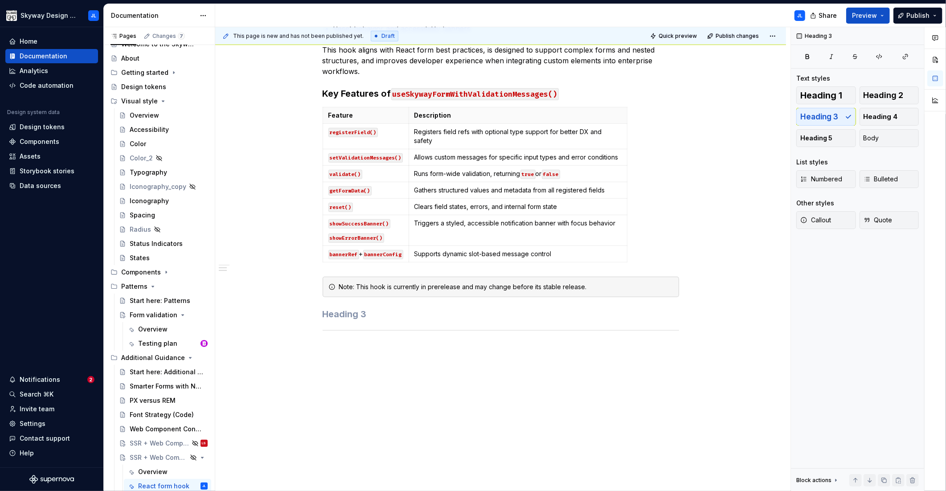
scroll to position [291, 0]
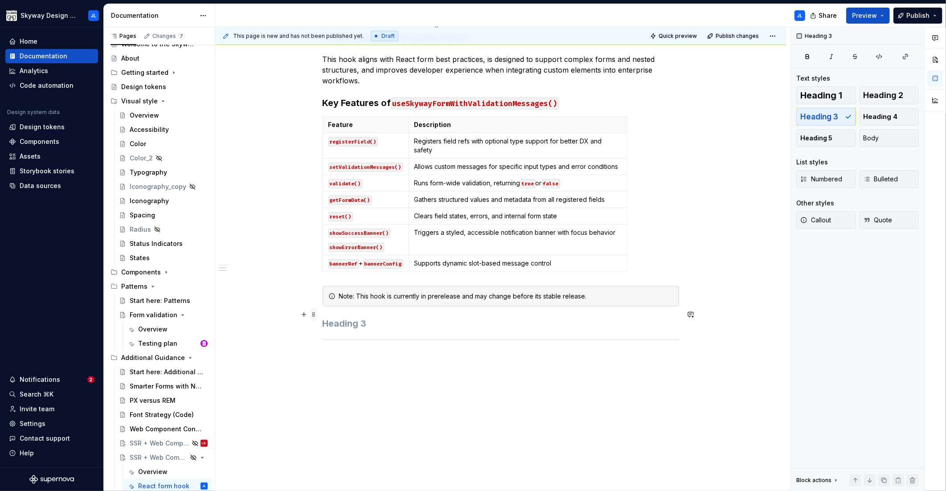
click at [313, 315] on span at bounding box center [313, 314] width 7 height 12
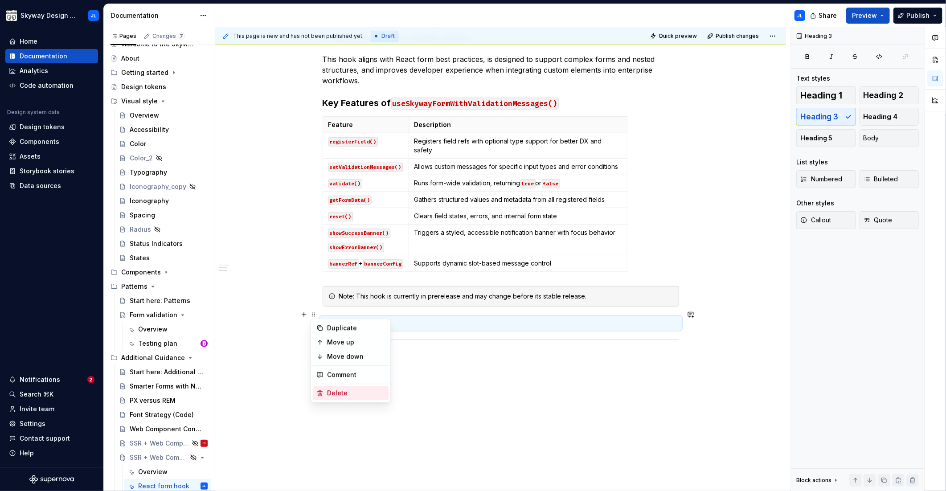
click at [334, 390] on div "Delete" at bounding box center [356, 393] width 58 height 9
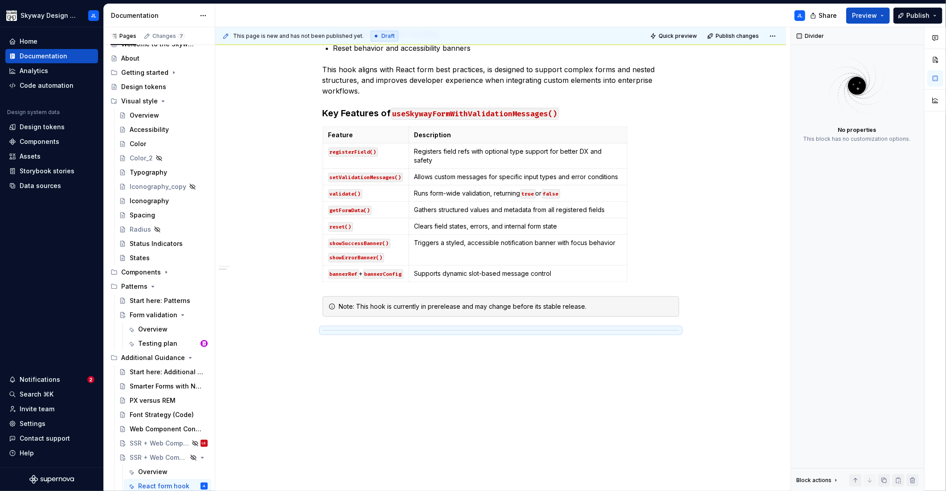
scroll to position [272, 0]
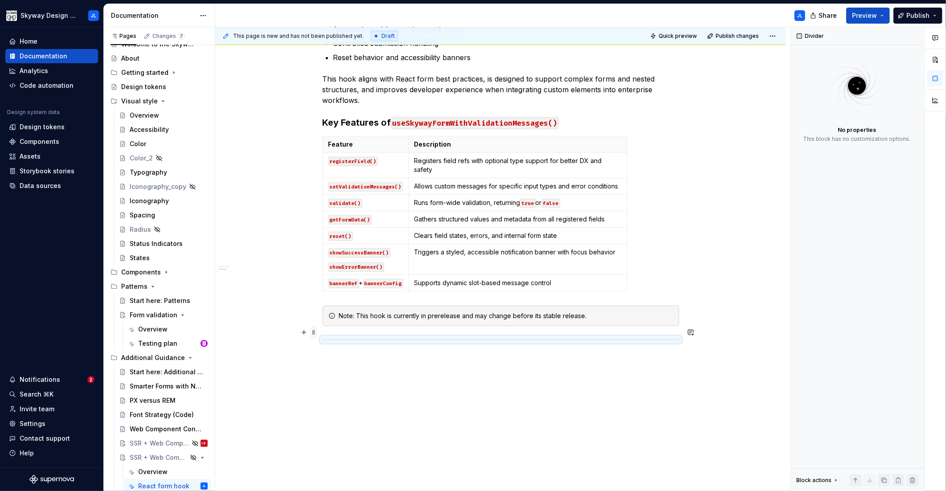
click at [312, 330] on span at bounding box center [313, 332] width 7 height 12
click at [339, 421] on body "Skyway Design System JL Home Documentation Analytics Code automation Design sys…" at bounding box center [473, 245] width 946 height 491
click at [342, 408] on div "Delete" at bounding box center [356, 410] width 58 height 9
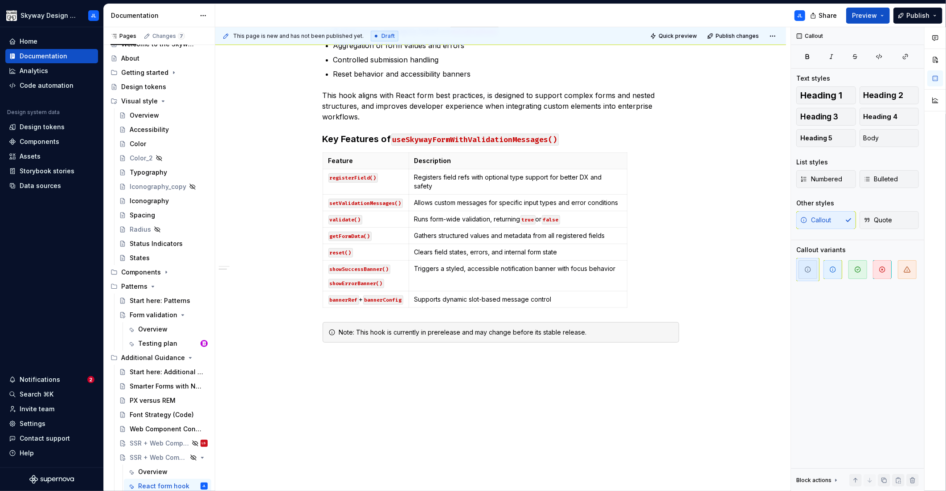
scroll to position [0, 0]
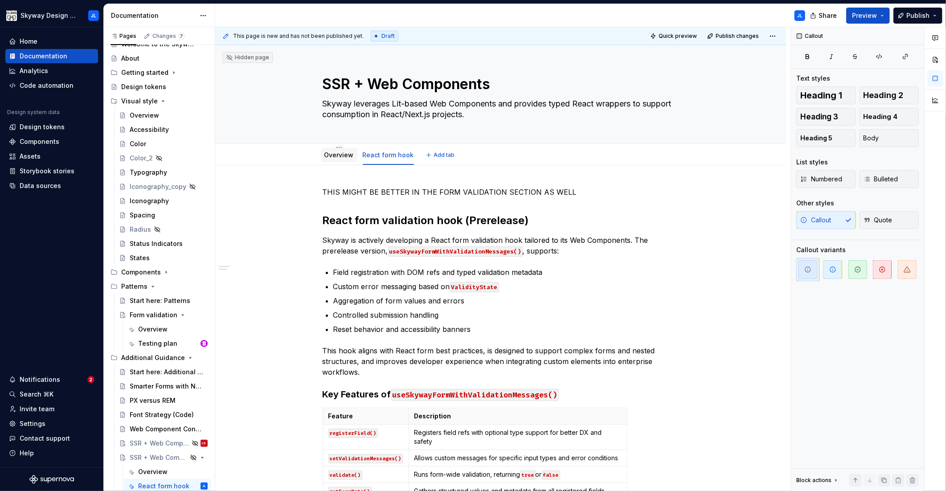
click at [343, 156] on link "Overview" at bounding box center [338, 155] width 29 height 8
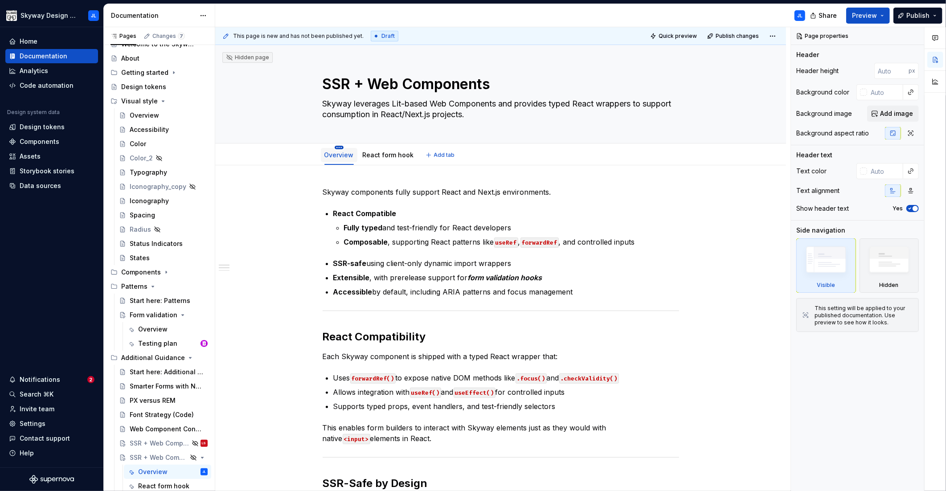
click at [338, 147] on html "Skyway Design System JL Home Documentation Analytics Code automation Design sys…" at bounding box center [473, 245] width 946 height 491
type textarea "*"
click at [362, 162] on div "Rename tab" at bounding box center [380, 160] width 58 height 9
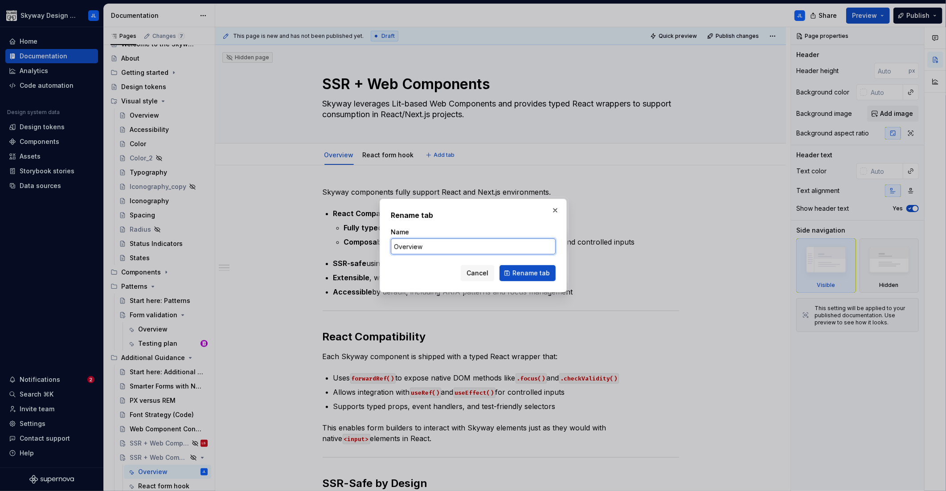
drag, startPoint x: 436, startPoint y: 246, endPoint x: 346, endPoint y: 241, distance: 89.7
click at [346, 241] on div "Rename tab Name Overview Cancel Rename tab" at bounding box center [473, 245] width 946 height 491
type input "SSR"
click at [529, 271] on span "Rename tab" at bounding box center [530, 273] width 37 height 9
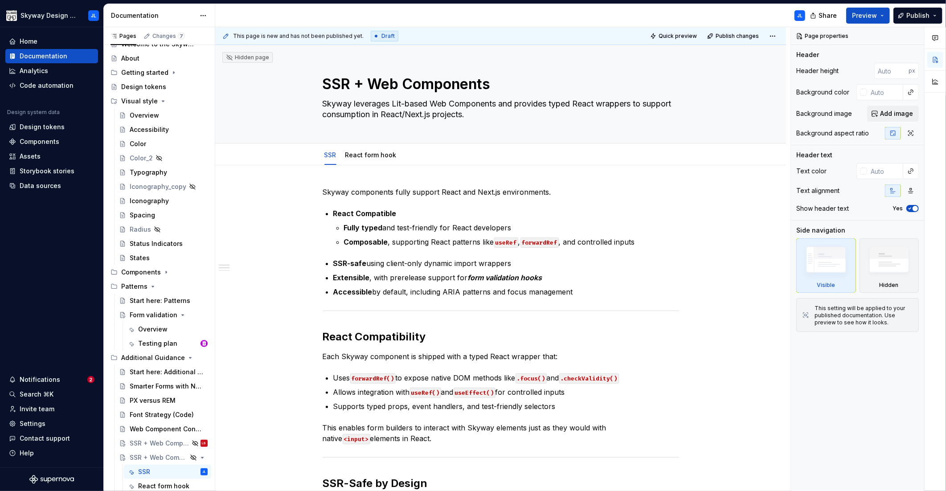
type textarea "*"
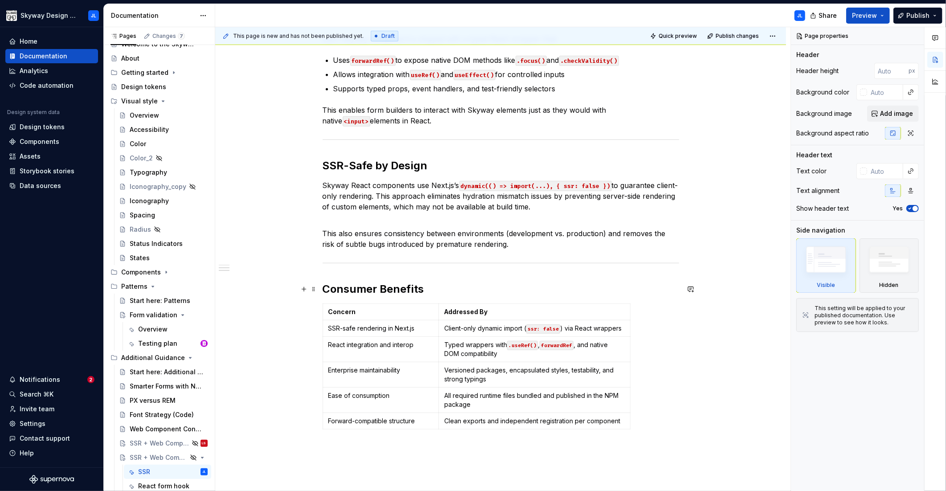
scroll to position [341, 0]
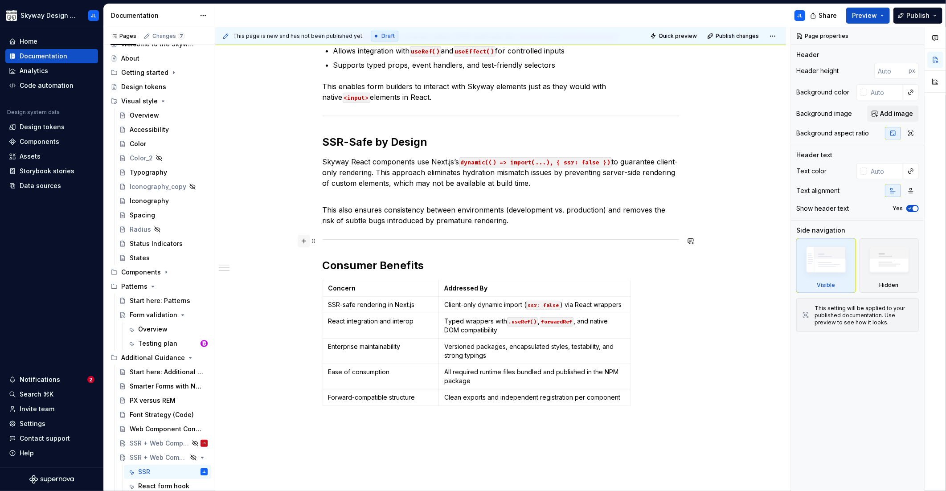
click at [303, 242] on button "button" at bounding box center [304, 241] width 12 height 12
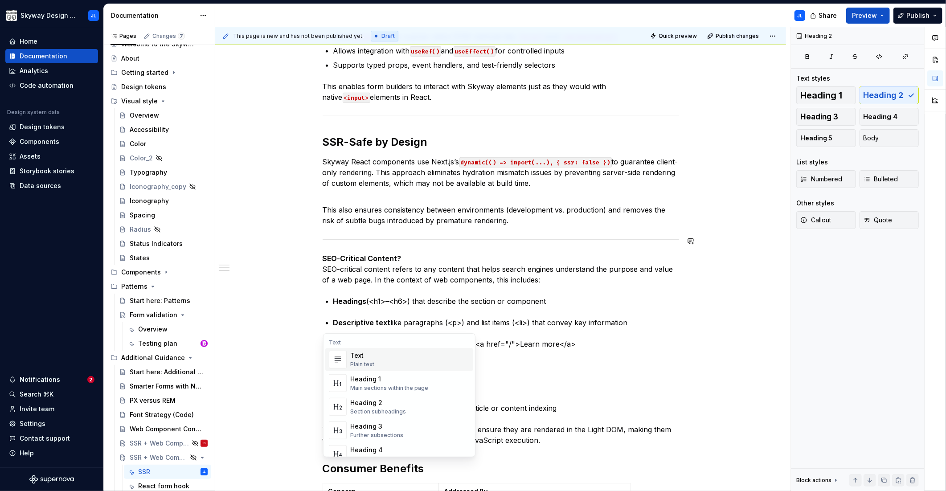
click at [324, 269] on p "SEO-Critical Content? SEO-critical content refers to any content that helps sea…" at bounding box center [501, 269] width 356 height 32
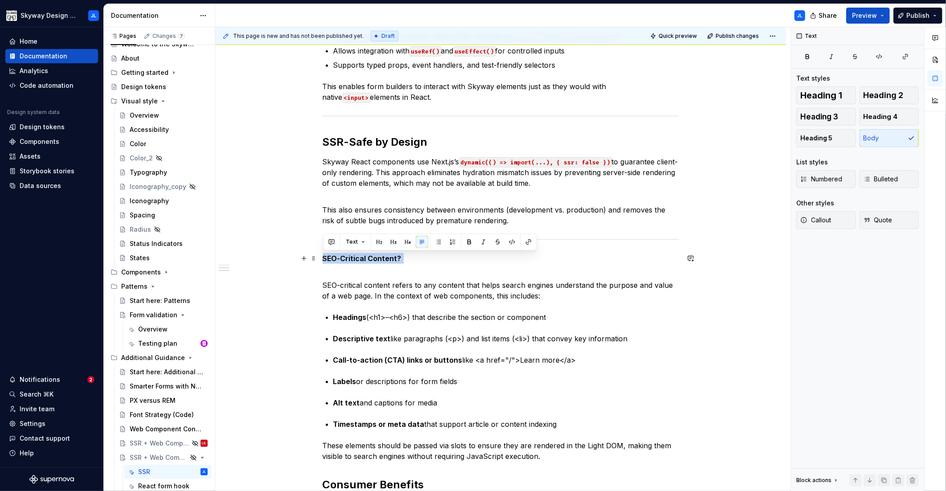
drag, startPoint x: 324, startPoint y: 259, endPoint x: 403, endPoint y: 260, distance: 78.9
click at [403, 260] on p "SEO-Critical Content?" at bounding box center [501, 263] width 356 height 21
click at [886, 96] on span "Heading 2" at bounding box center [883, 95] width 40 height 9
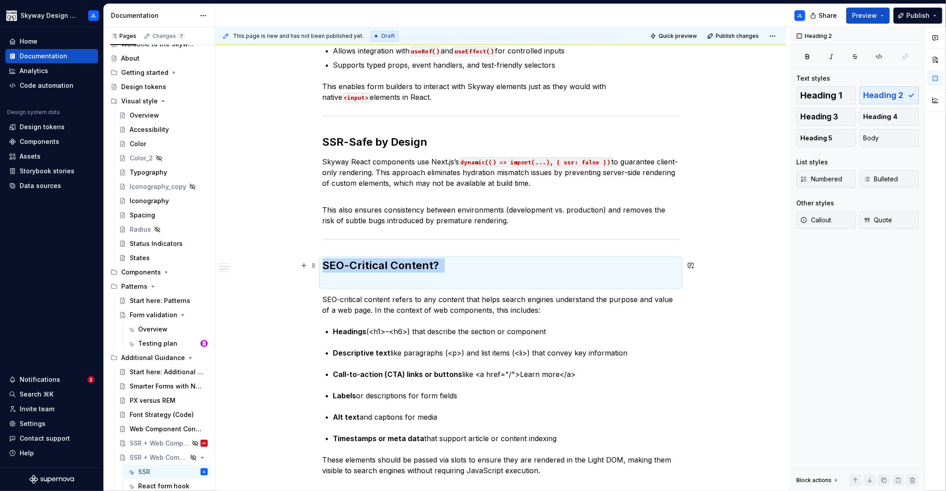
click at [349, 284] on h2 "SEO-Critical Content?" at bounding box center [501, 272] width 356 height 29
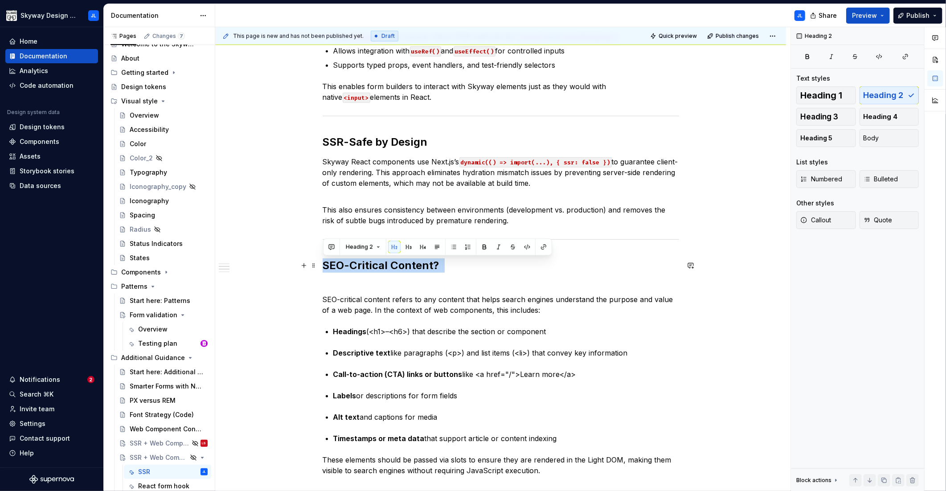
click at [442, 262] on h2 "SEO-Critical Content?" at bounding box center [501, 272] width 356 height 29
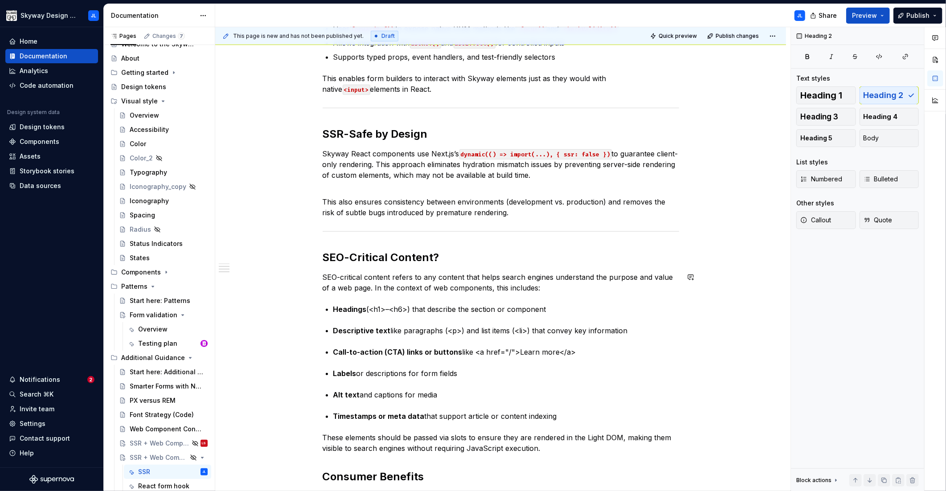
scroll to position [381, 0]
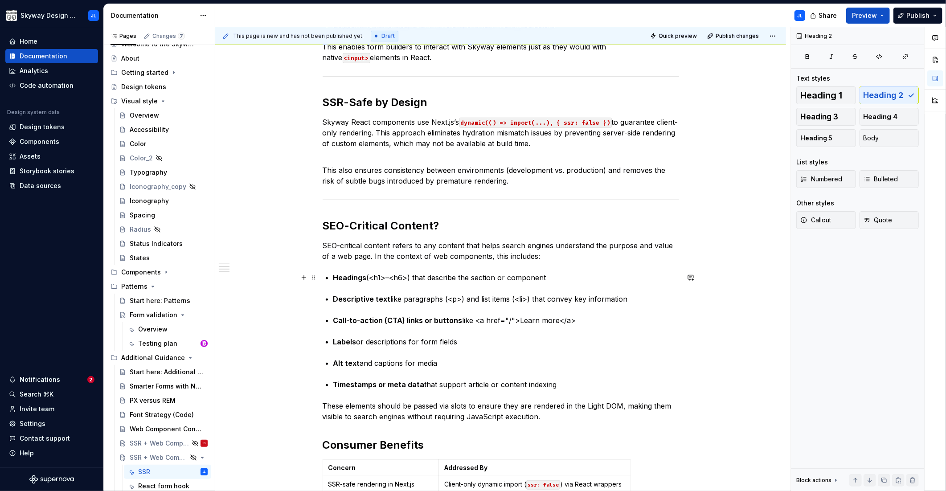
click at [552, 277] on p "Headings (<h1>–<h6>) that describe the section or component" at bounding box center [506, 277] width 346 height 11
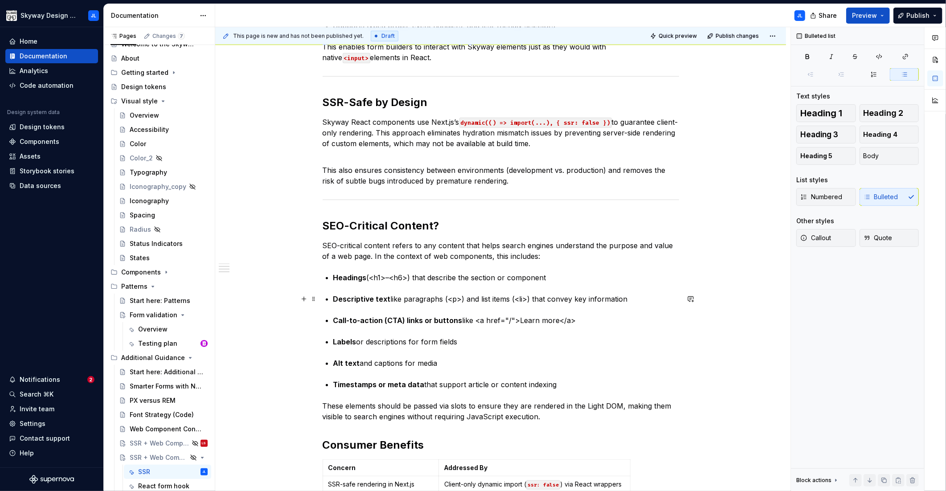
click at [334, 299] on strong "Descriptive text" at bounding box center [361, 298] width 57 height 9
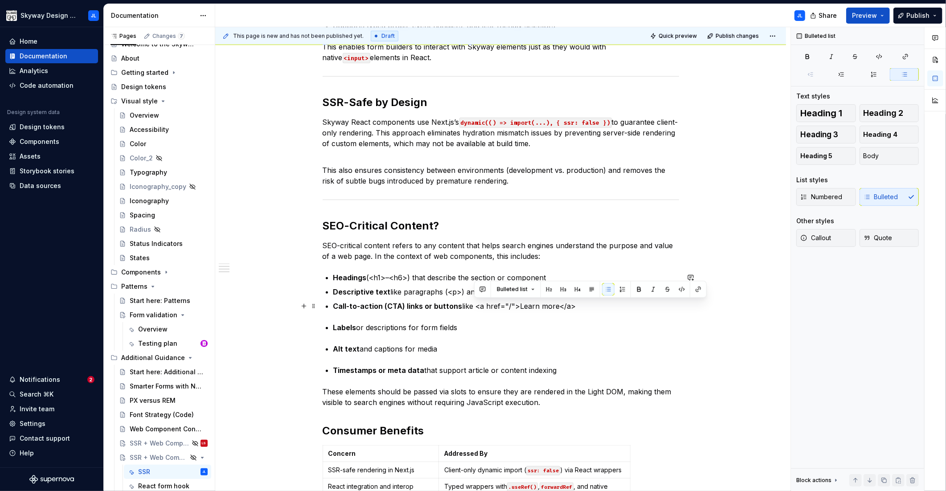
drag, startPoint x: 525, startPoint y: 303, endPoint x: 476, endPoint y: 307, distance: 49.1
click at [476, 307] on p "Call-to-action (CTA) links or buttons like <a href="/">Learn more</a>" at bounding box center [506, 306] width 346 height 11
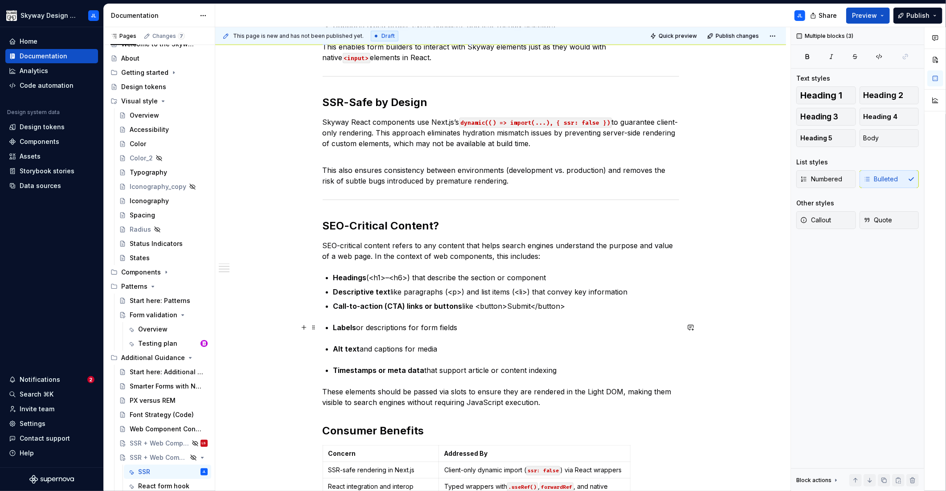
drag, startPoint x: 565, startPoint y: 372, endPoint x: 276, endPoint y: 326, distance: 292.7
click at [276, 326] on div "Skyway components fully support React and Next.js environments. React Compatibl…" at bounding box center [500, 269] width 571 height 970
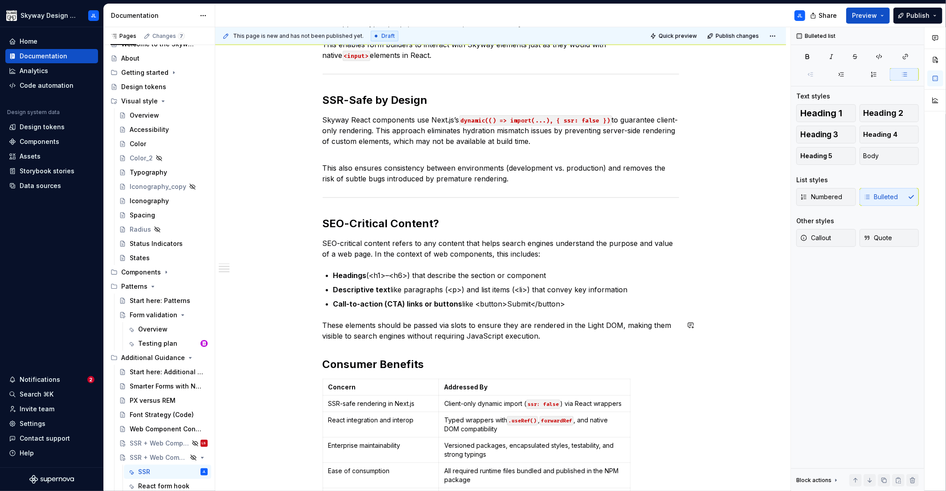
scroll to position [400, 0]
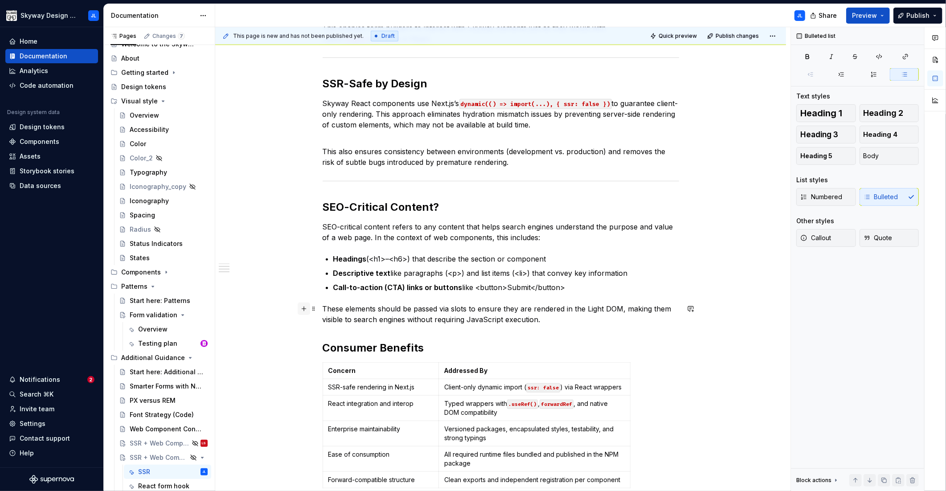
click at [303, 310] on button "button" at bounding box center [304, 309] width 12 height 12
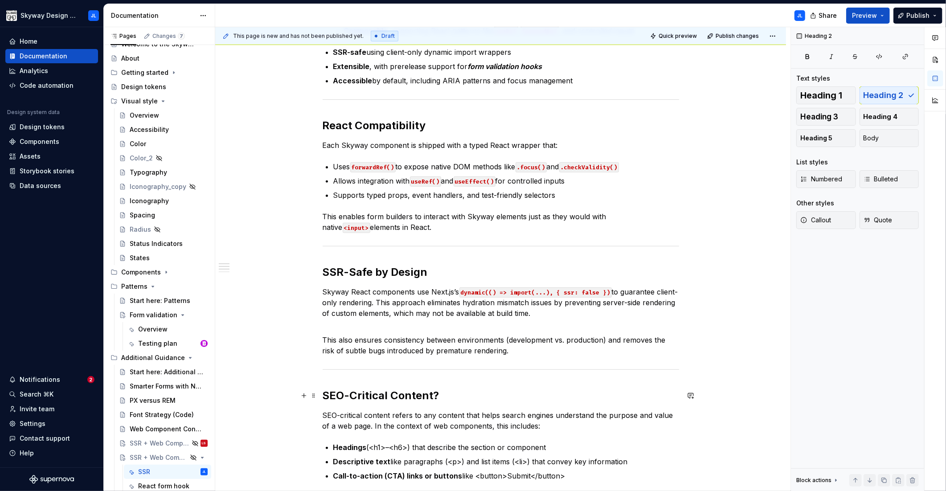
scroll to position [212, 0]
click at [433, 394] on strong "SEO-Critical Content?" at bounding box center [381, 395] width 117 height 13
click at [356, 396] on strong "SEO-Critical Content" at bounding box center [378, 395] width 111 height 13
click at [356, 270] on h2 "SSR-Safe by Design" at bounding box center [501, 272] width 356 height 14
click at [363, 127] on h2 "React Compatibility" at bounding box center [501, 125] width 356 height 14
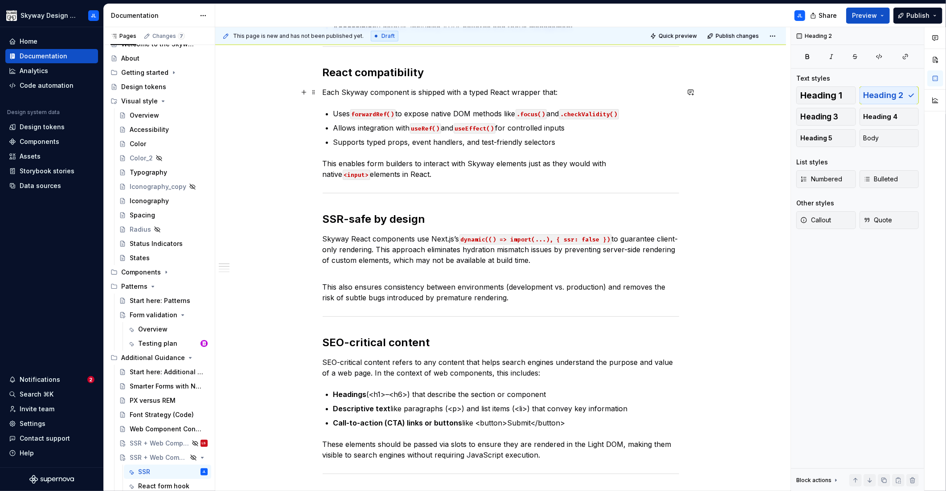
scroll to position [297, 0]
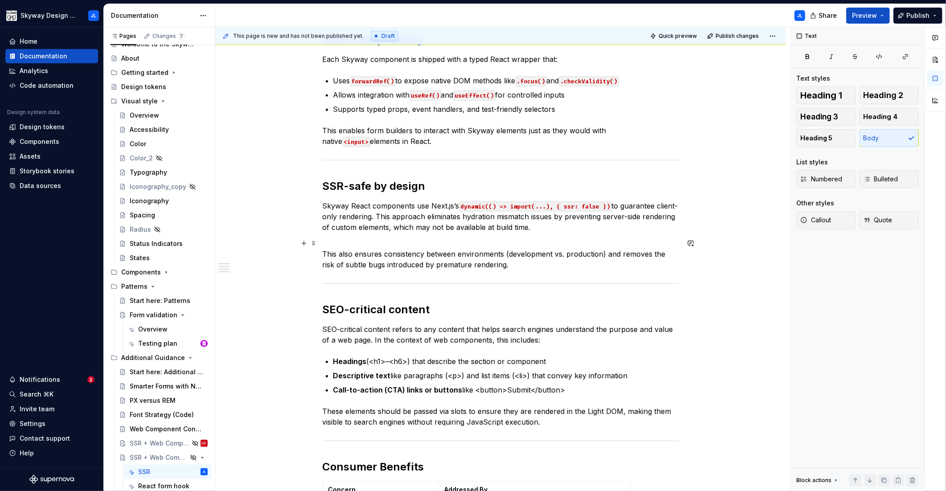
click at [499, 267] on p "This also ensures consistency between environments (development vs. production)…" at bounding box center [501, 254] width 356 height 32
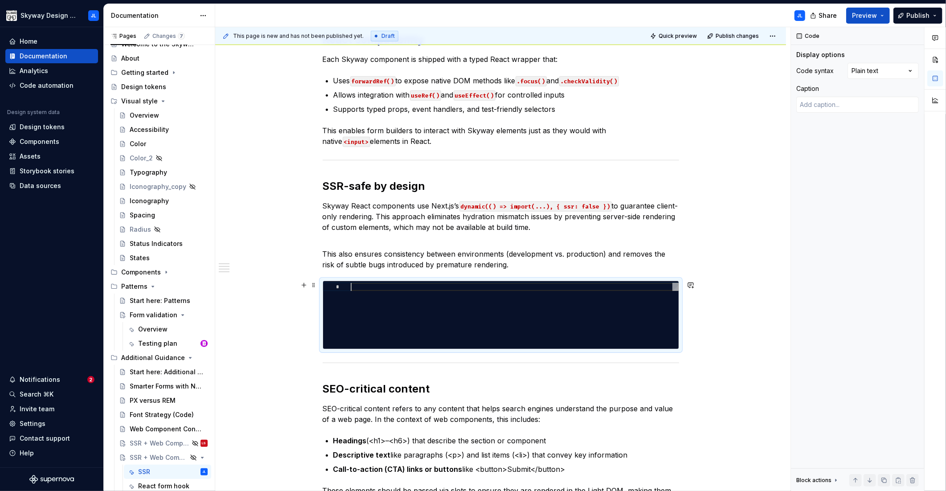
type textarea "*"
type textarea "**********"
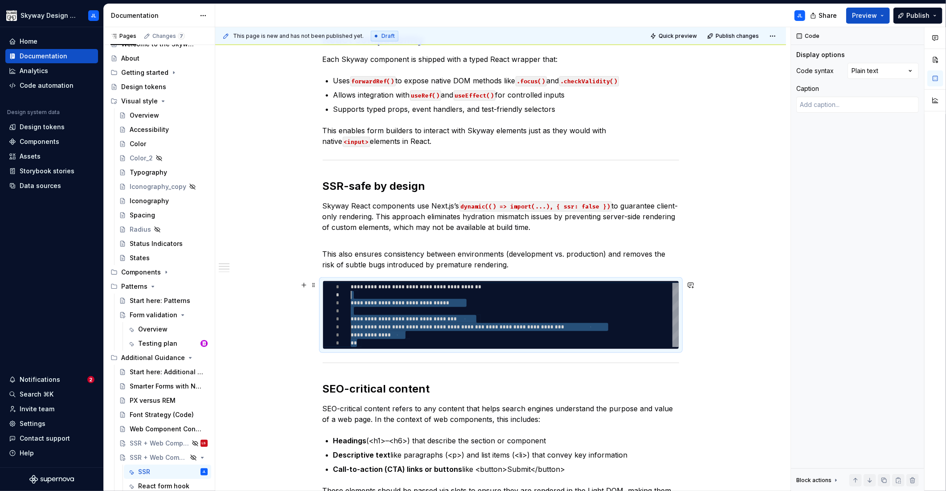
scroll to position [0, 0]
drag, startPoint x: 362, startPoint y: 344, endPoint x: 330, endPoint y: 282, distance: 70.3
click at [351, 283] on div "**********" at bounding box center [515, 315] width 328 height 64
click at [870, 67] on div "Comments Open comments No comments yet Select ‘Comment’ from the block context …" at bounding box center [868, 259] width 155 height 464
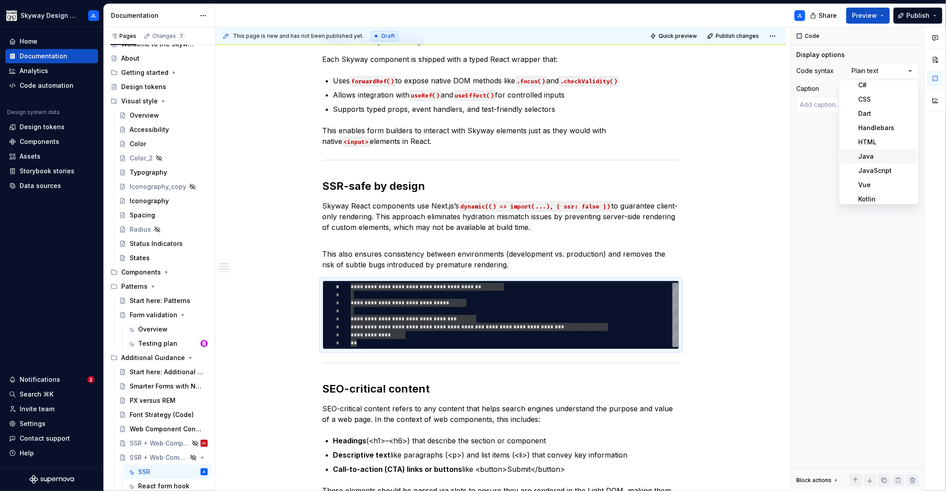
scroll to position [61, 0]
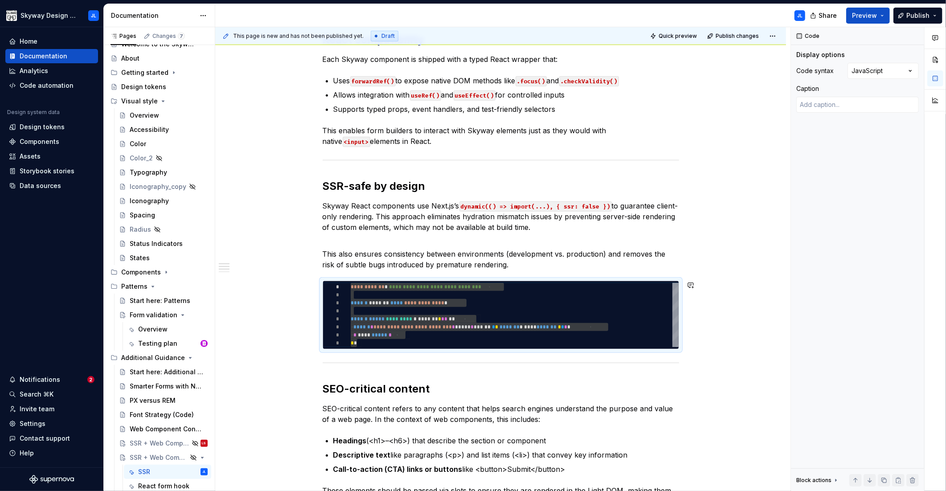
click at [391, 269] on p "This also ensures consistency between environments (development vs. production)…" at bounding box center [501, 254] width 356 height 32
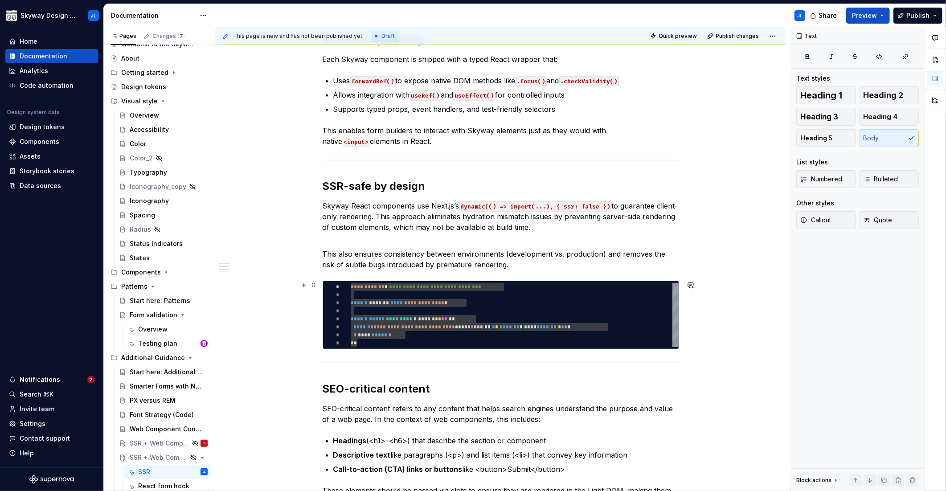
click at [502, 294] on div "**********" at bounding box center [515, 315] width 328 height 64
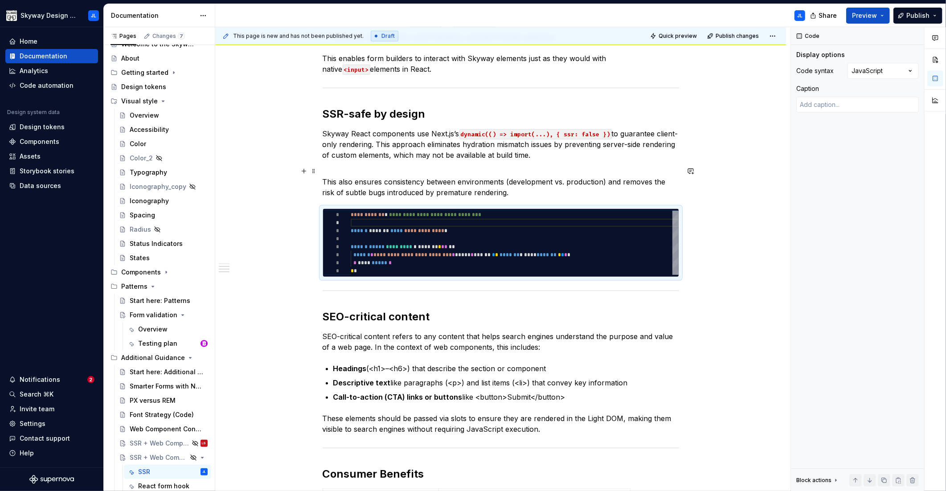
scroll to position [364, 0]
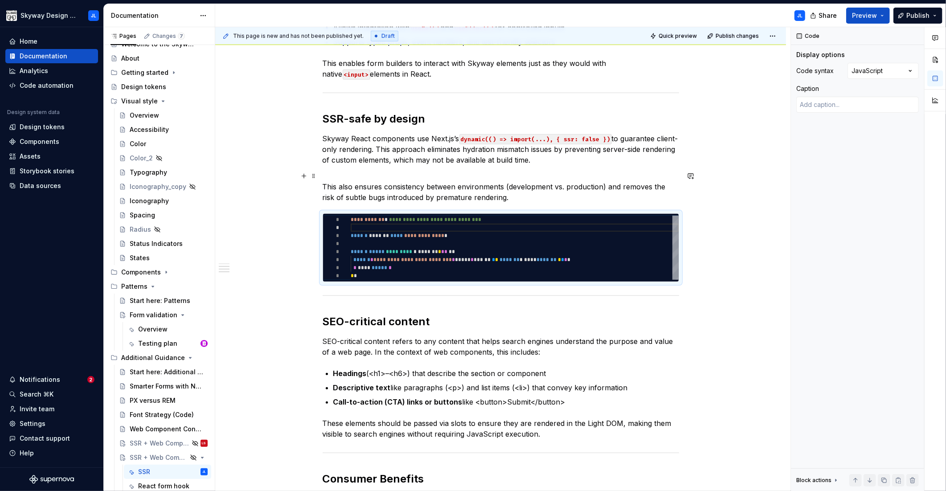
click at [519, 194] on p "This also ensures consistency between environments (development vs. production)…" at bounding box center [501, 187] width 356 height 32
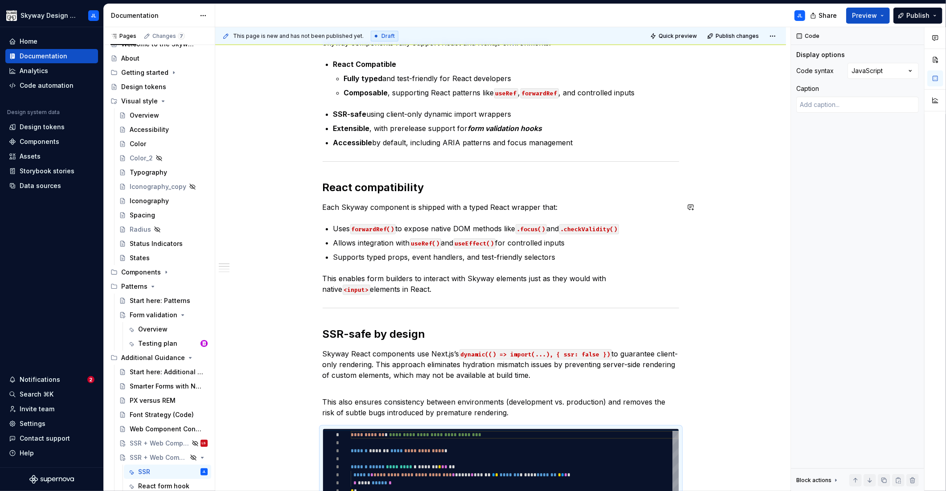
scroll to position [0, 0]
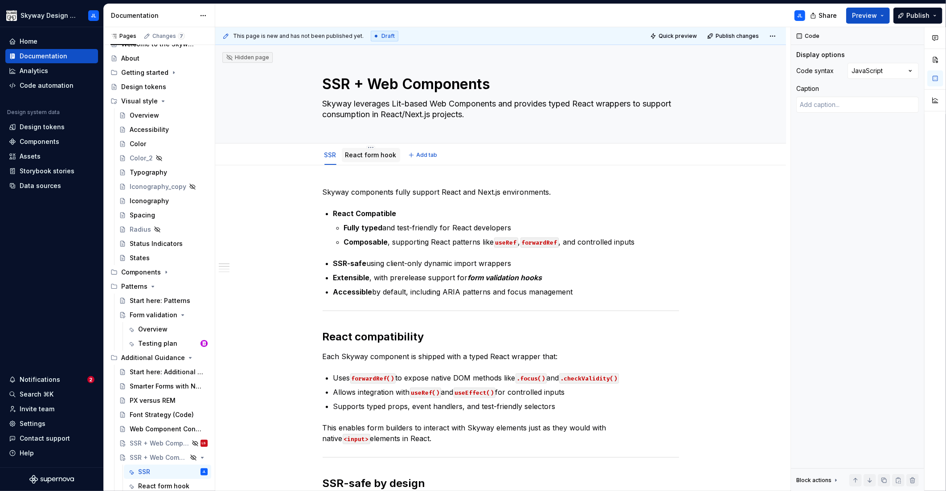
click at [364, 150] on div "React form hook" at bounding box center [370, 155] width 51 height 11
click at [365, 155] on link "React form hook" at bounding box center [370, 155] width 51 height 8
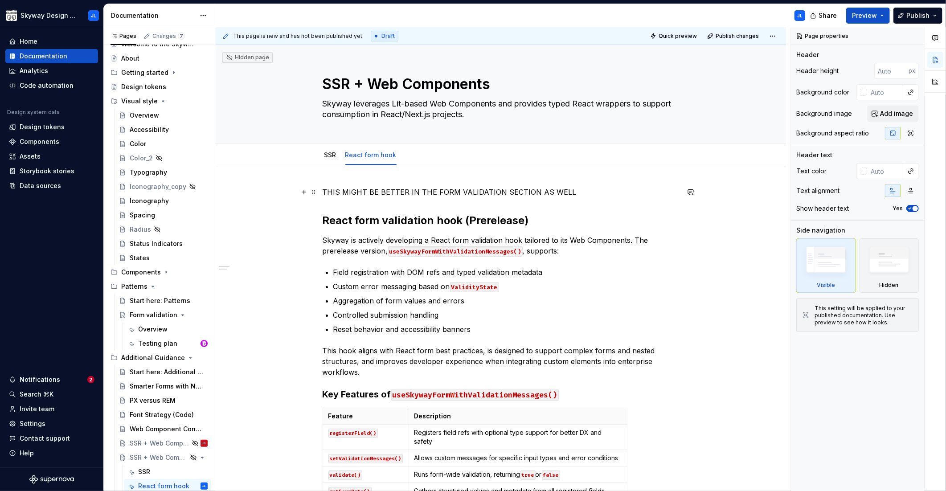
click at [565, 192] on p "THIS MIGHT BE BETTER IN THE FORM VALIDATION SECTION AS WELL" at bounding box center [501, 192] width 356 height 11
type textarea "*"
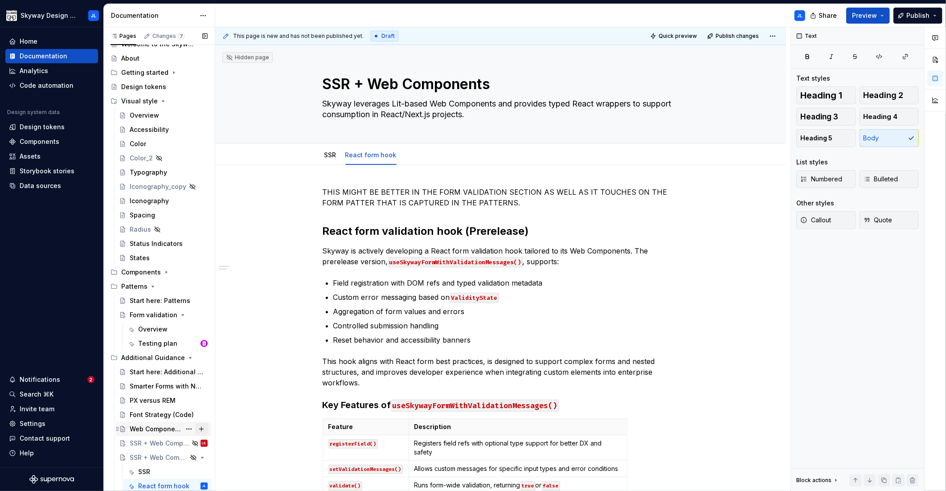
scroll to position [56, 0]
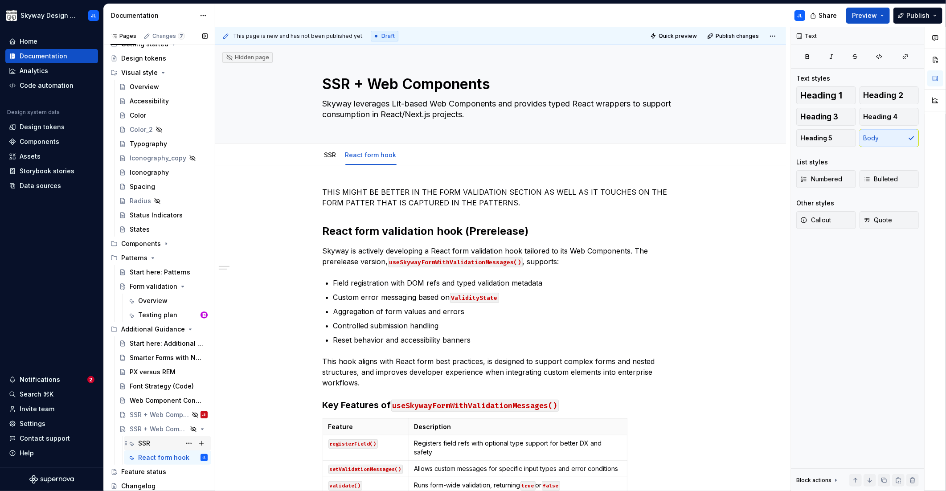
click at [147, 445] on div "SSR" at bounding box center [144, 443] width 12 height 9
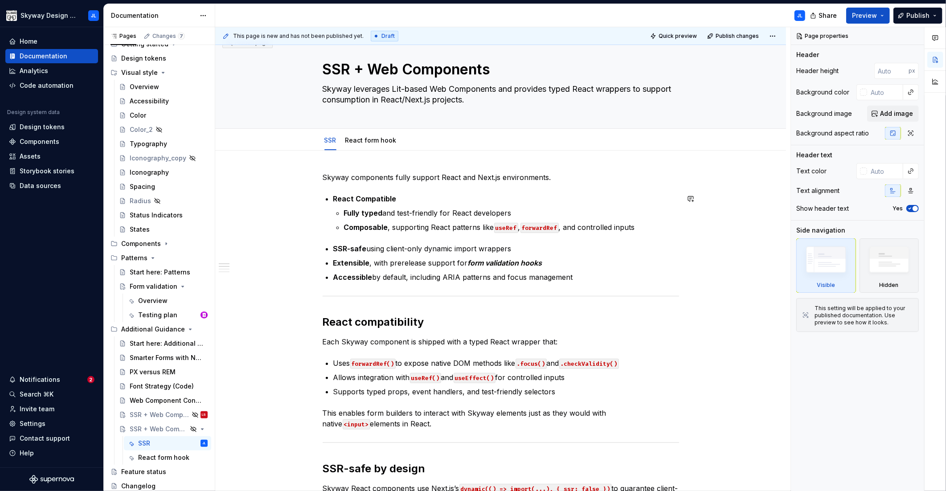
scroll to position [15, 0]
click at [644, 228] on p "Composable , supporting React patterns like useRef , forwardRef , and controlle…" at bounding box center [511, 226] width 335 height 11
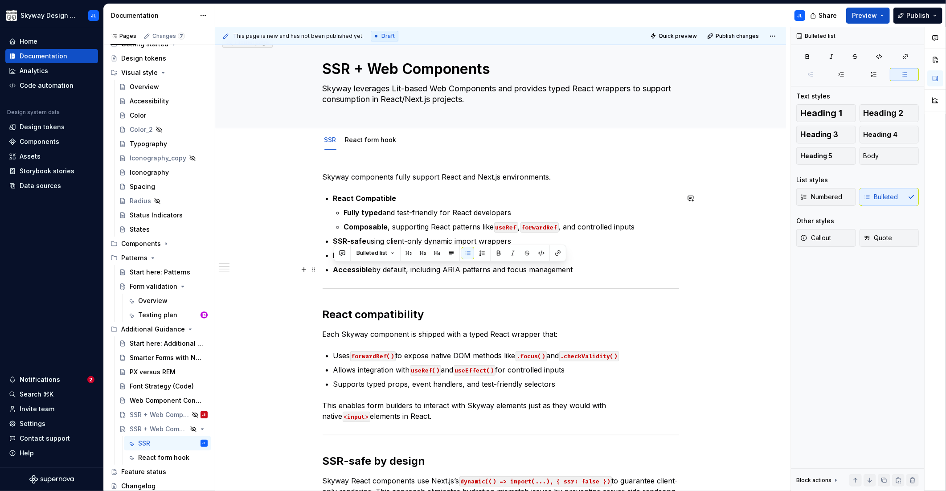
drag, startPoint x: 574, startPoint y: 269, endPoint x: 283, endPoint y: 265, distance: 291.0
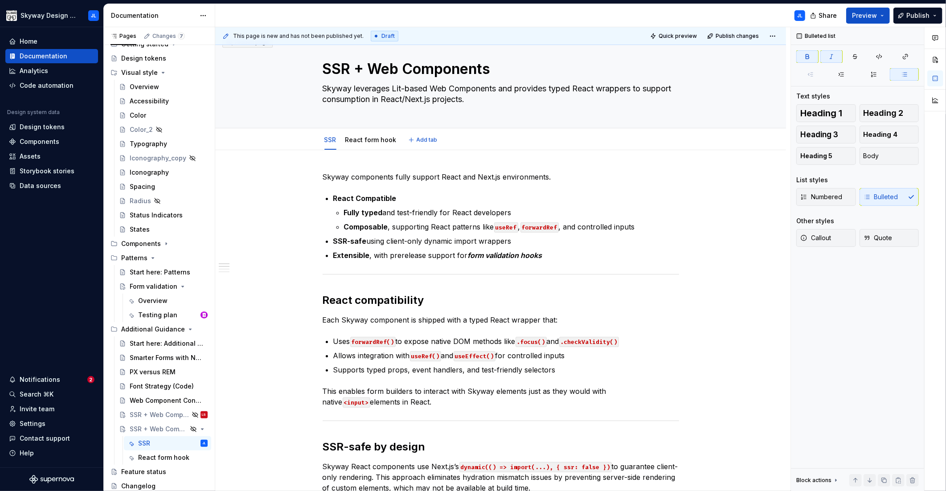
type textarea "*"
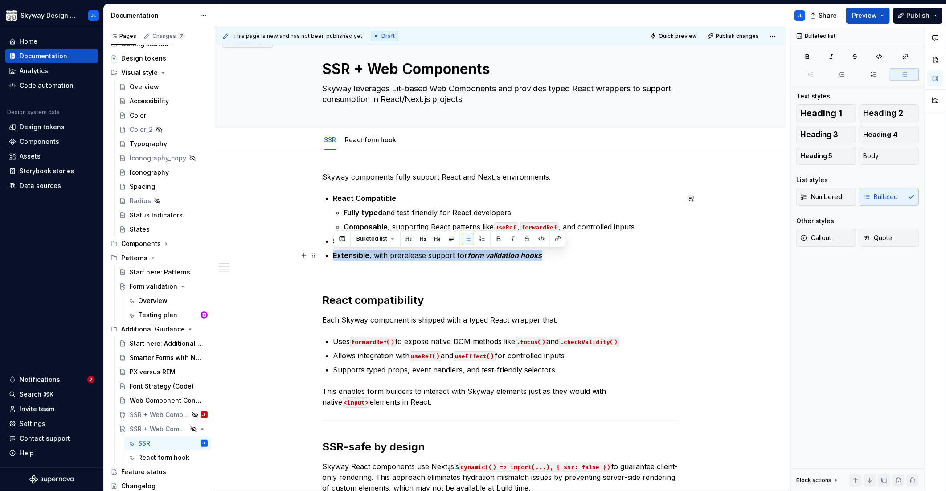
drag, startPoint x: 546, startPoint y: 255, endPoint x: 325, endPoint y: 258, distance: 220.6
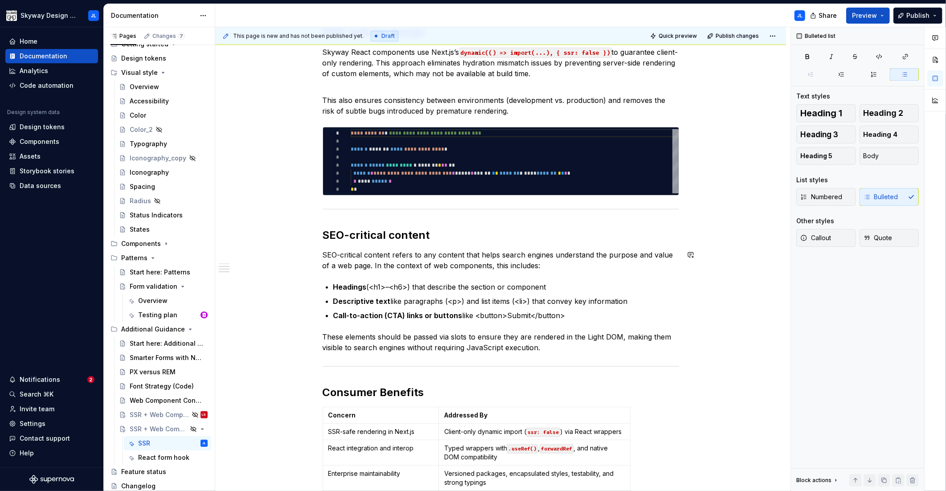
scroll to position [416, 0]
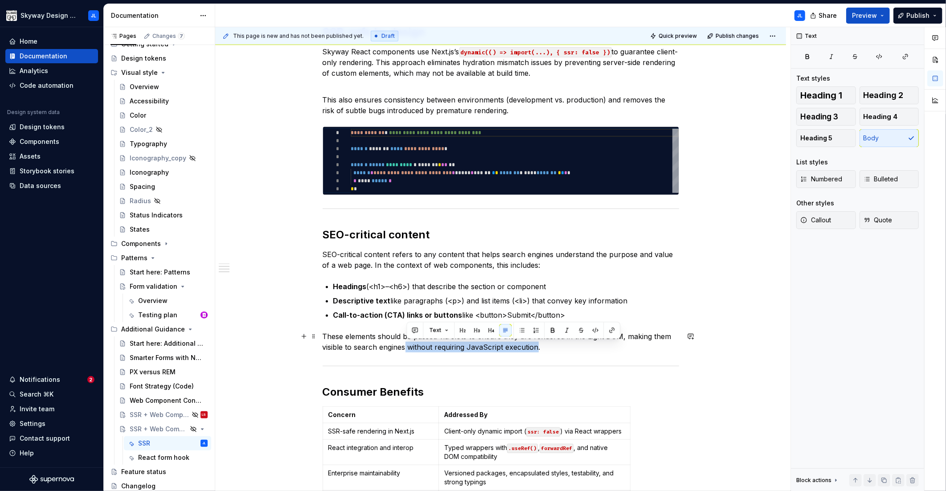
drag, startPoint x: 537, startPoint y: 348, endPoint x: 407, endPoint y: 348, distance: 130.1
click at [407, 348] on p "These elements should be passed via slots to ensure they are rendered in the Li…" at bounding box center [501, 341] width 356 height 21
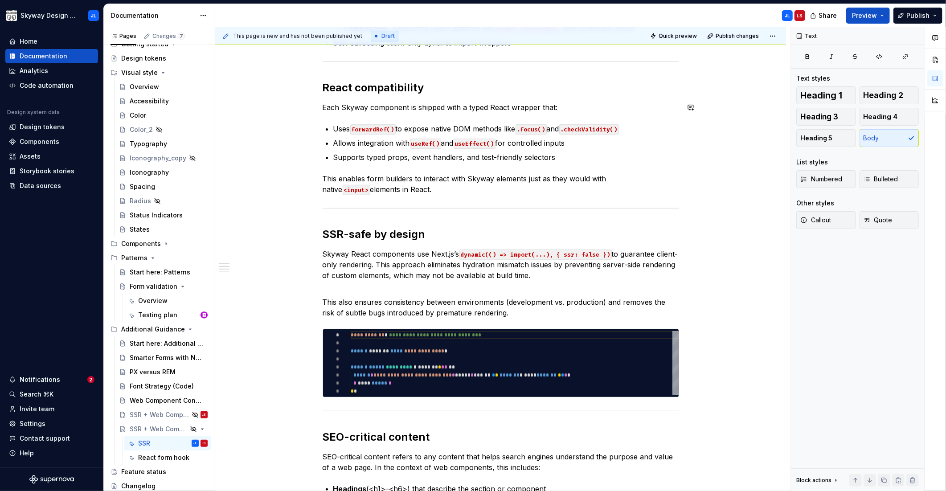
scroll to position [331, 0]
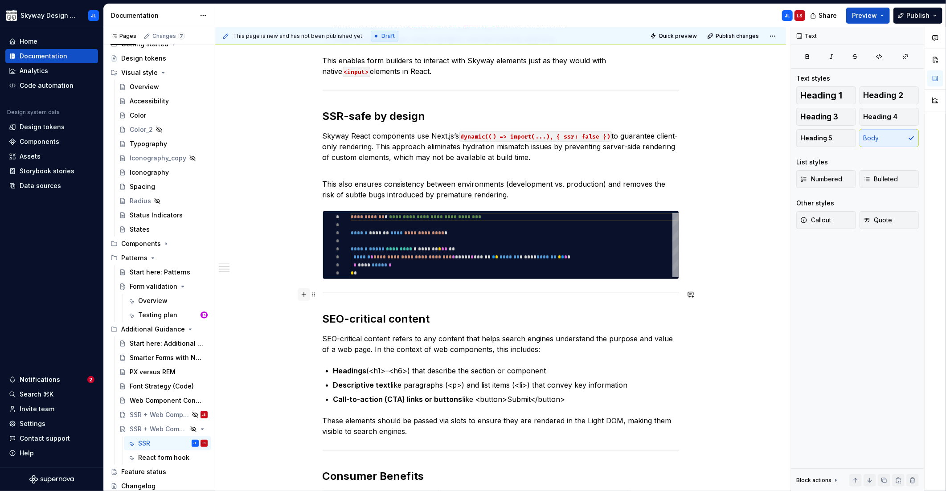
click at [303, 294] on button "button" at bounding box center [304, 294] width 12 height 12
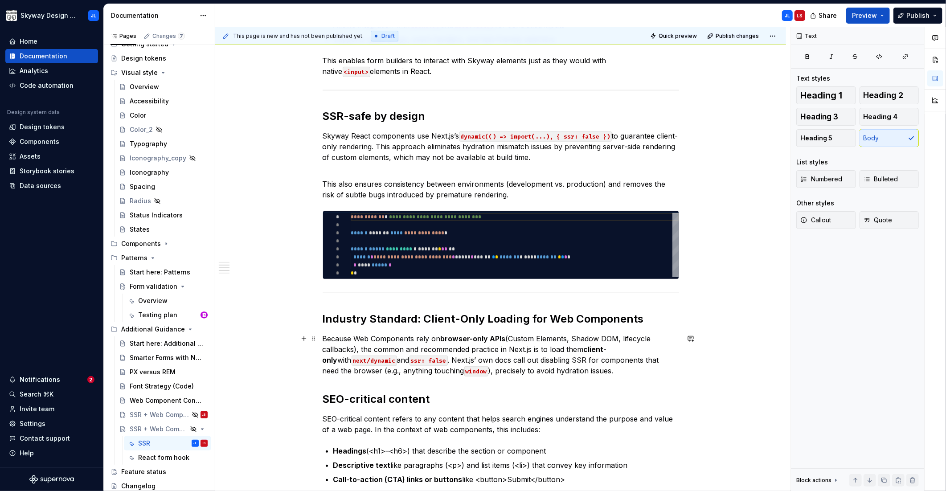
click at [591, 371] on p "Because Web Components rely on browser-only APIs (Custom Elements, Shadow DOM, …" at bounding box center [501, 354] width 356 height 43
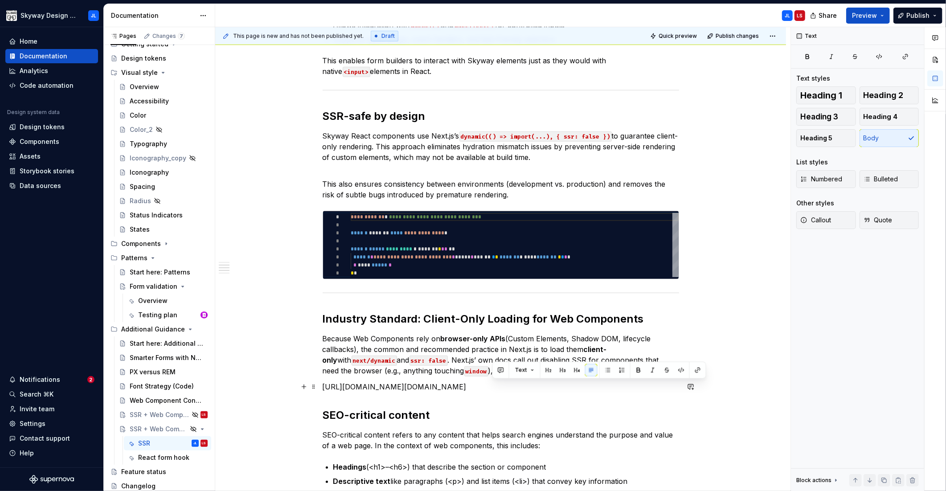
drag, startPoint x: 492, startPoint y: 387, endPoint x: 580, endPoint y: 389, distance: 87.8
click at [580, 389] on p "[URL][DOMAIN_NAME][DOMAIN_NAME]" at bounding box center [501, 386] width 356 height 11
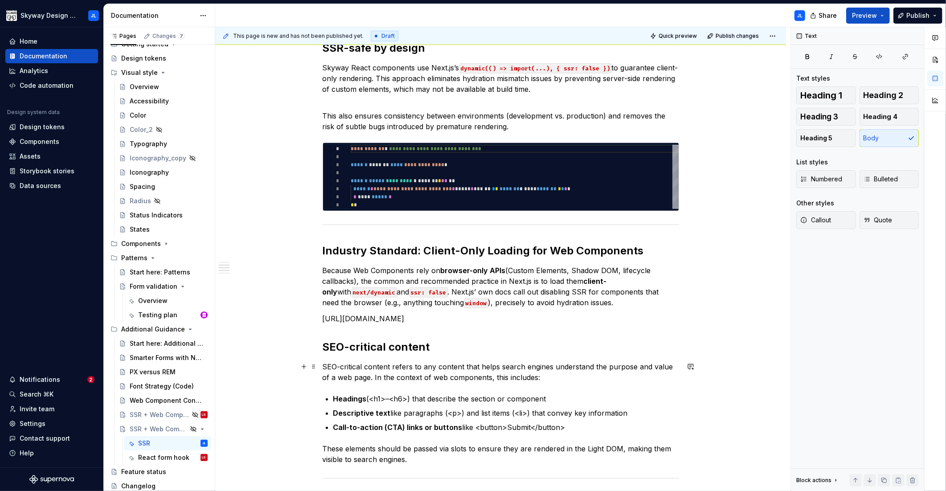
scroll to position [408, 0]
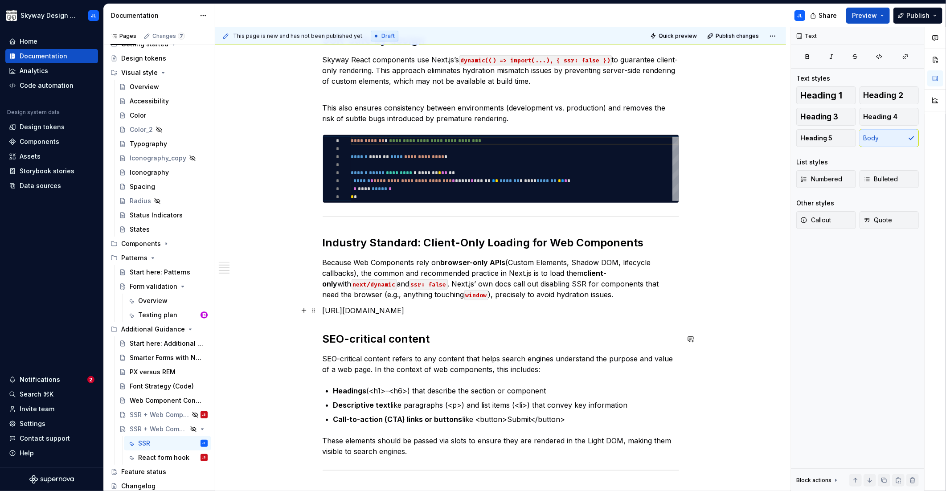
click at [497, 312] on p "[URL][DOMAIN_NAME]" at bounding box center [501, 310] width 356 height 11
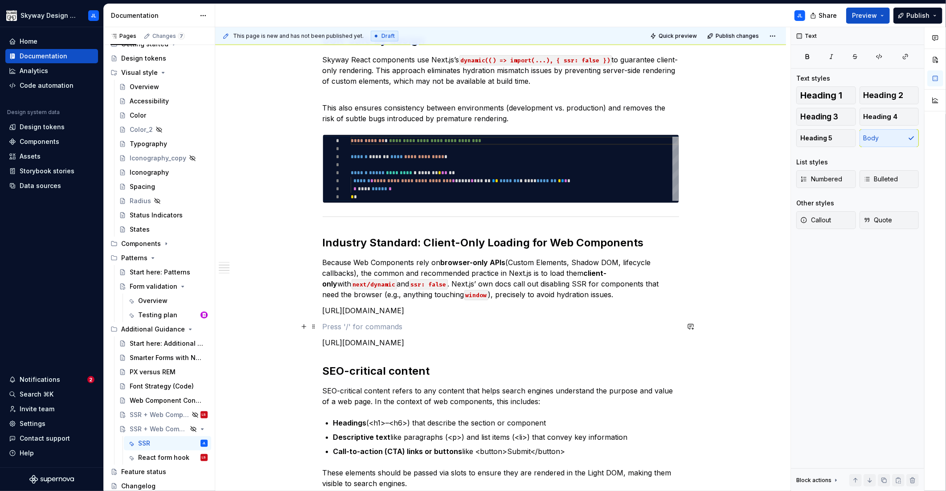
click at [329, 323] on p at bounding box center [501, 326] width 356 height 11
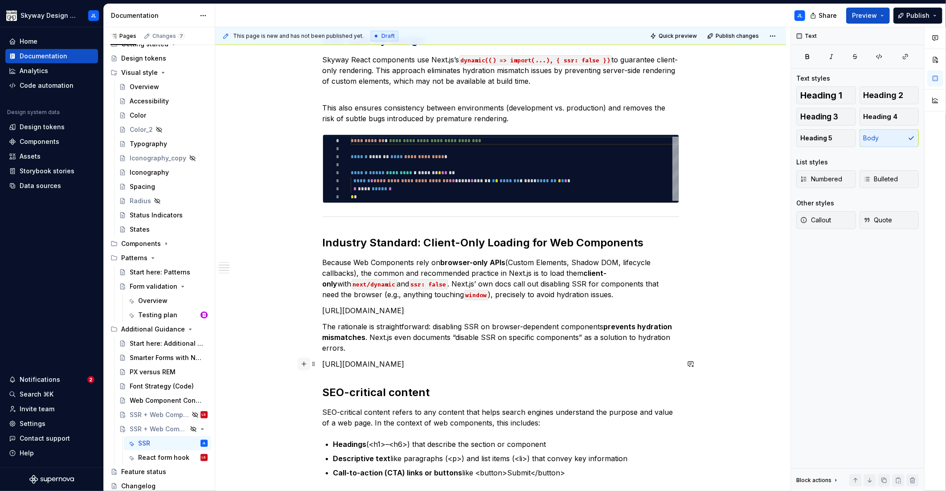
click at [305, 364] on button "button" at bounding box center [304, 364] width 12 height 12
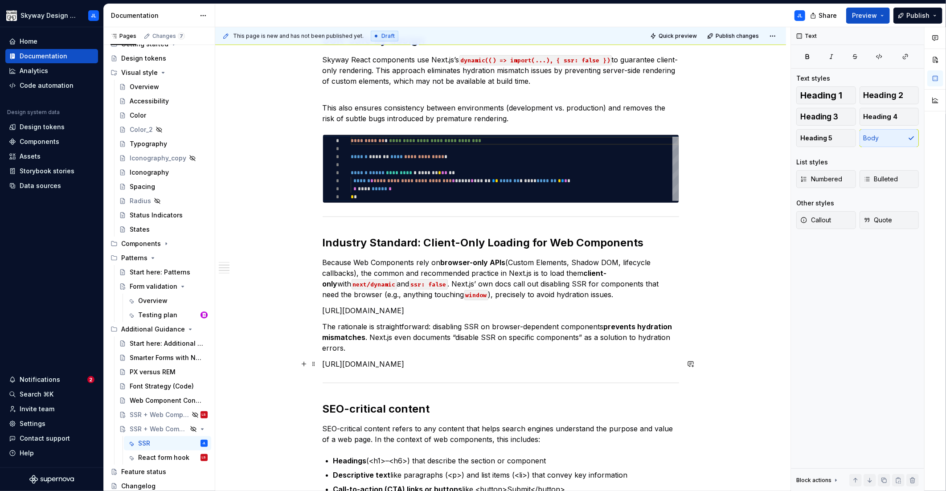
click at [520, 362] on p "[URL][DOMAIN_NAME]" at bounding box center [501, 364] width 356 height 11
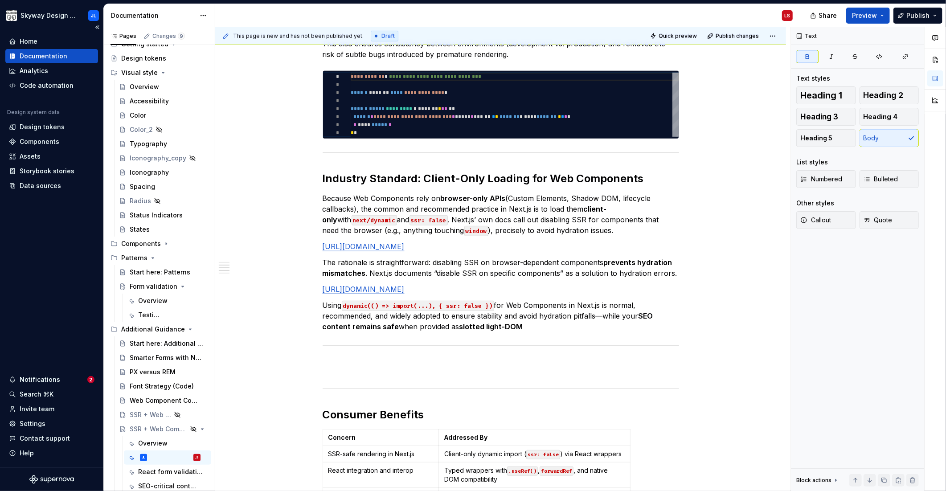
type textarea "*"
type textarea "NSSR + Web Components"
type textarea "*"
type textarea "NeSSR + Web Components"
type textarea "*"
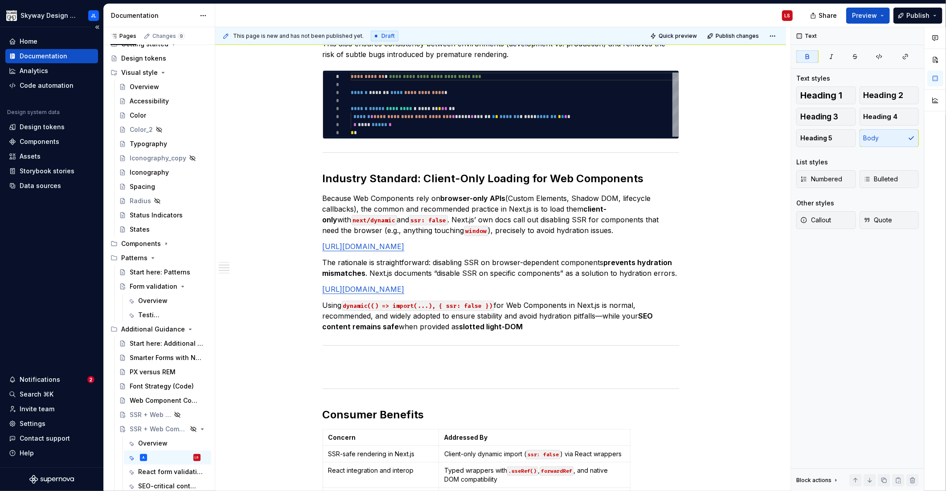
type textarea "NexSSR + Web Components"
type textarea "*"
type textarea "NextSSR + Web Components"
type textarea "*"
type textarea "Next.SSR + Web Components"
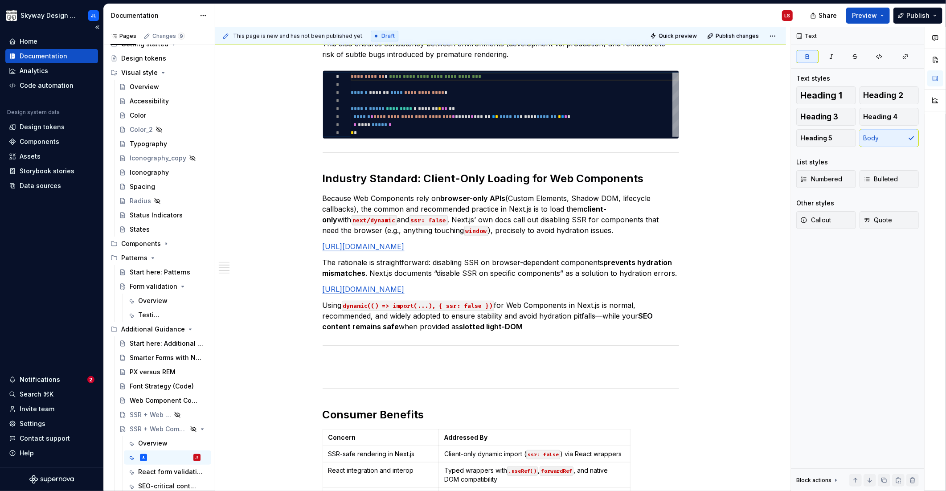
type textarea "*"
type textarea "Next.jSSR + Web Components"
type textarea "*"
type textarea "Next.jsSSR + Web Components"
type textarea "*"
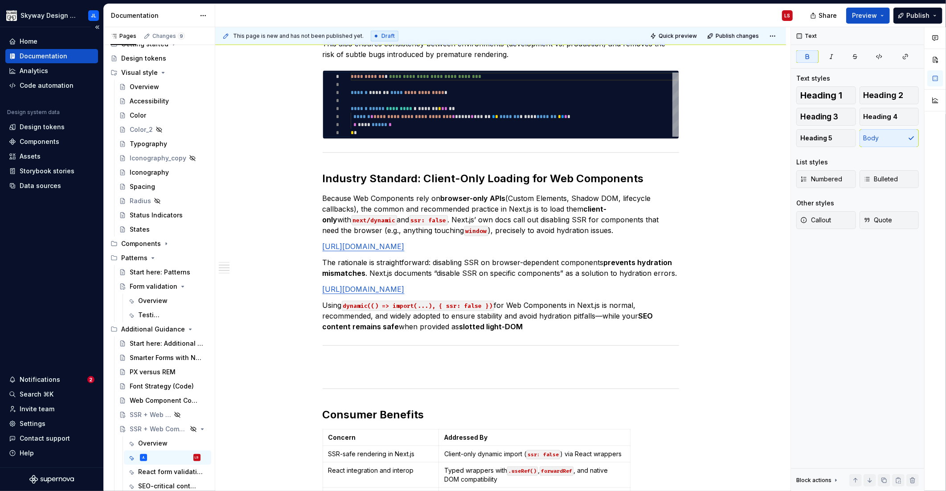
type textarea "Next.js SSR + Web Components"
type textarea "*"
type textarea "Next.js SSSR + Web Components"
type textarea "*"
type textarea "Next.js SSR + Web Components"
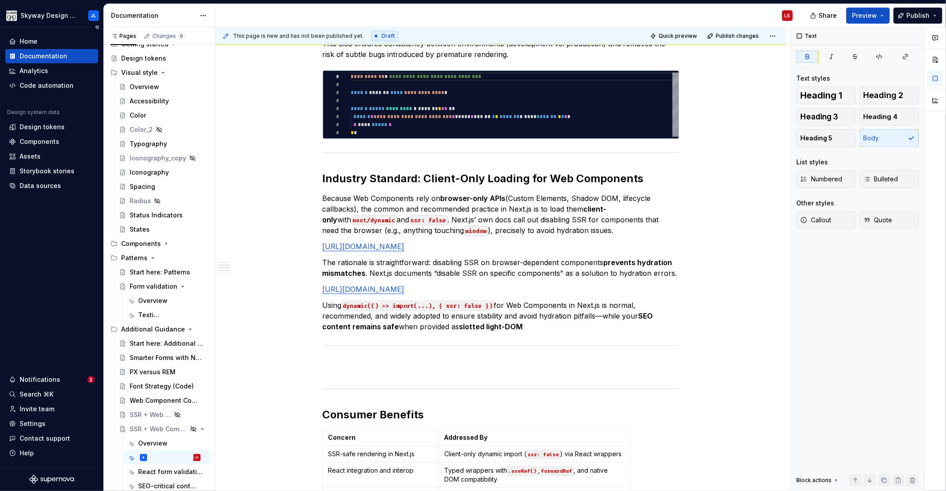
type textarea "*"
type textarea "Next.js -SSR + Web Components"
type textarea "*"
type textarea "Next.js - SSR + Web Components"
type textarea "*"
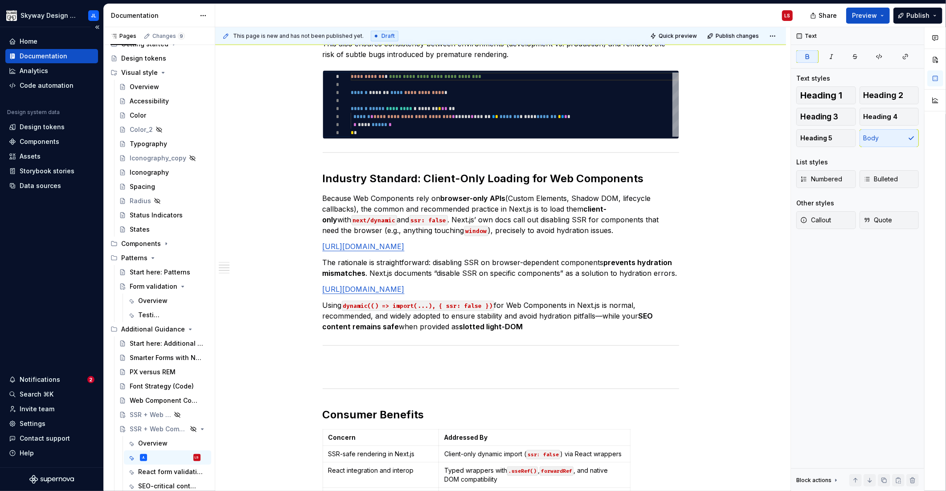
type textarea "Next.js SSR + Web Components"
type textarea "*"
type textarea "Next.js SSR + Web Components"
type textarea "*"
type textarea "Next.js: SSR + Web Components"
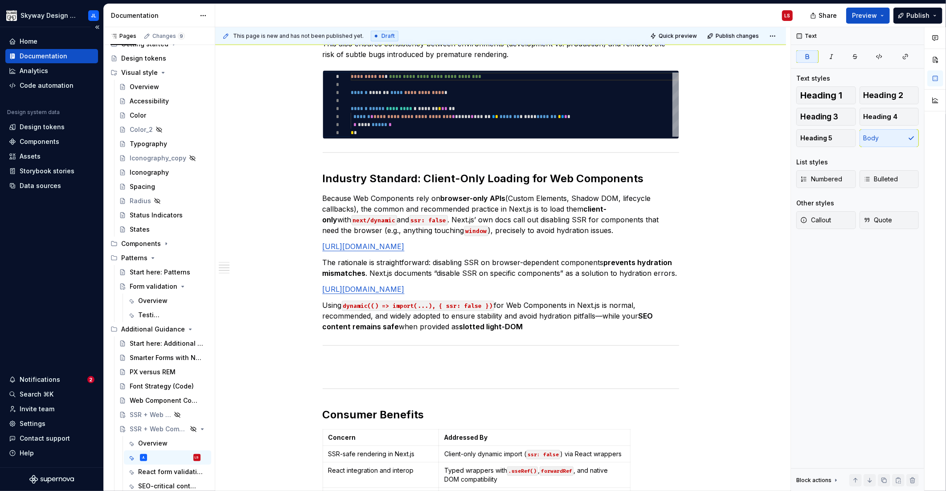
type textarea "*"
type textarea "Next.js SSR + Web Components"
type textarea "*"
type textarea "Next.js SSR + Web Components"
type textarea "*"
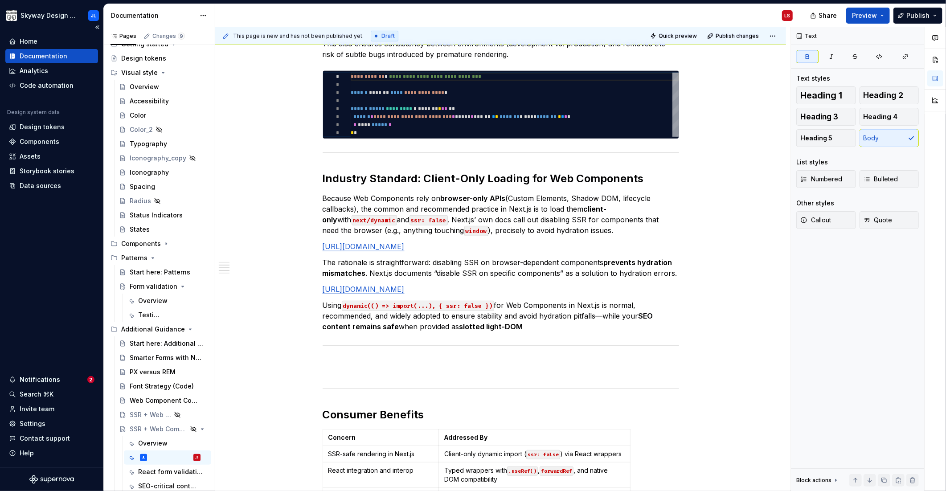
type textarea "Next.js > SSR + Web Components"
type textarea "*"
type textarea "Next.js SSR + Web Components"
type textarea "*"
type textarea "Next.[PERSON_NAME] SSR + Web Components"
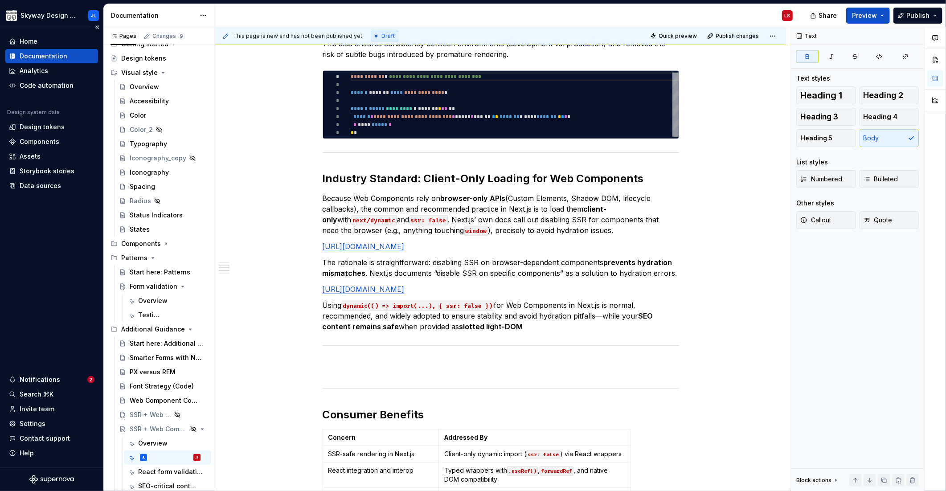
type textarea "*"
type textarea "Next.js s SSR + Web Components"
type textarea "*"
type textarea "Next.js SSR + Web Components"
type textarea "*"
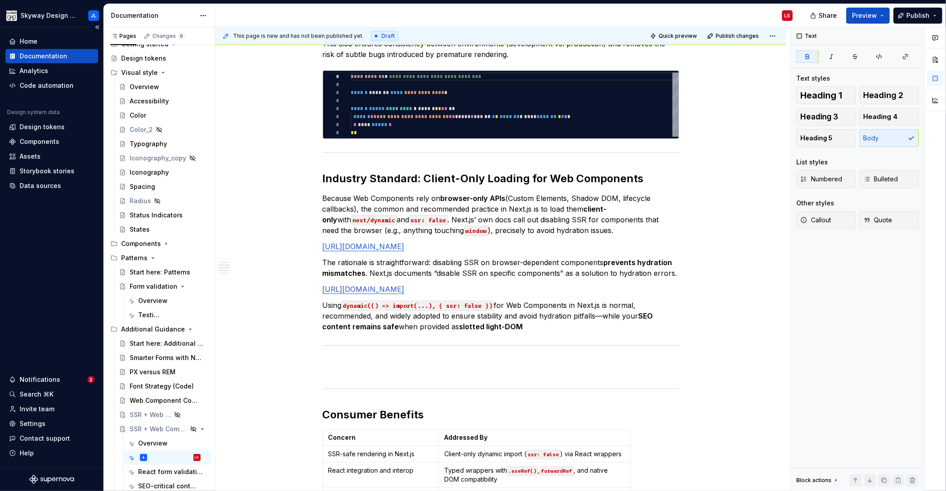
type textarea "Next.js SSR + Web Components"
type textarea "*"
type textarea "Next.j SSR + Web Components"
type textarea "*"
type textarea "Nex SSR + Web Components"
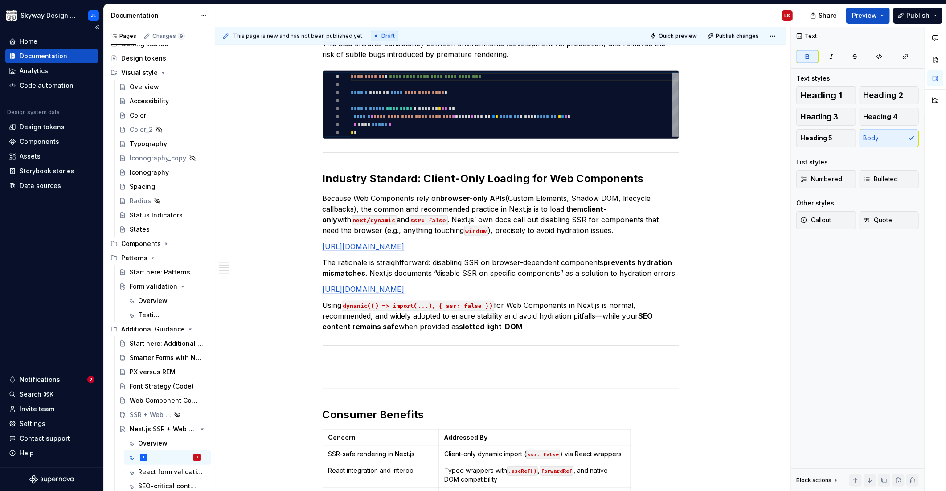
type textarea "*"
type textarea "Ne SSR + Web Components"
type textarea "*"
type textarea "N SSR + Web Components"
type textarea "*"
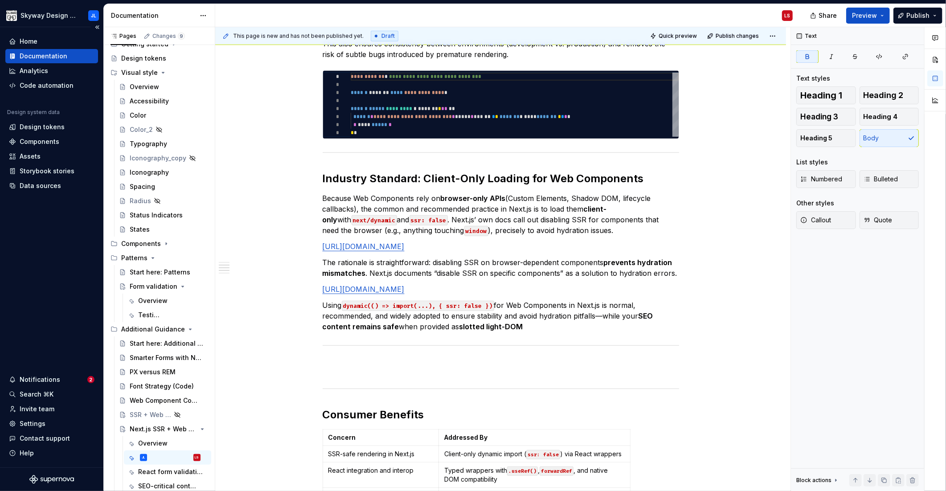
type textarea "SSR + Web Components"
type textarea "*"
type textarea "SSR + Web Components"
type textarea "*"
type textarea "SSSR + Web Components"
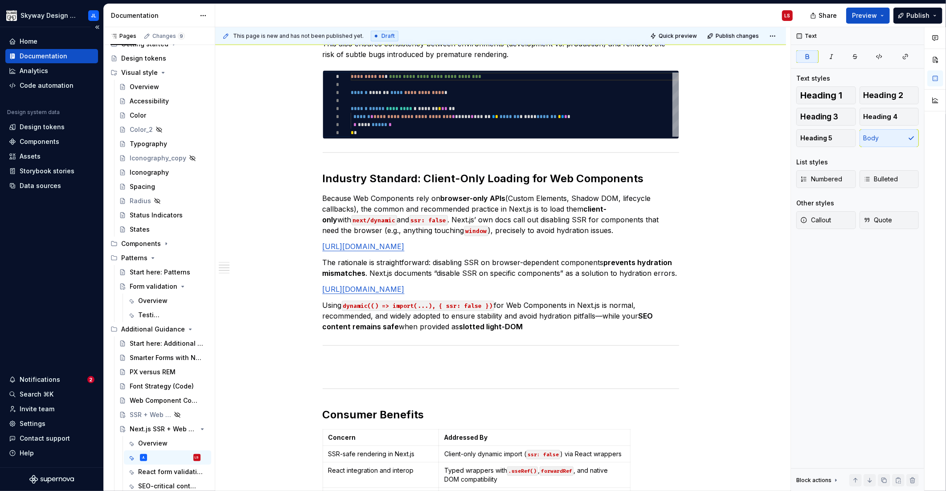
type textarea "*"
type textarea "SSSR + Web Componentsu"
type textarea "*"
type textarea "SSSR + Web Componentsup"
type textarea "*"
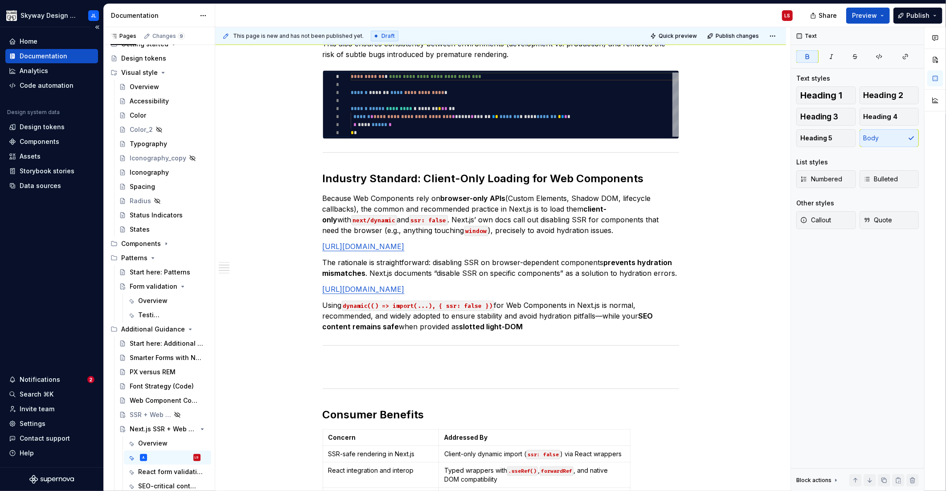
type textarea "SSSR + Web Componentsupp"
type textarea "*"
type textarea "SSSR + Web Componentsup"
type textarea "*"
type textarea "SSSR + Web Componentsu"
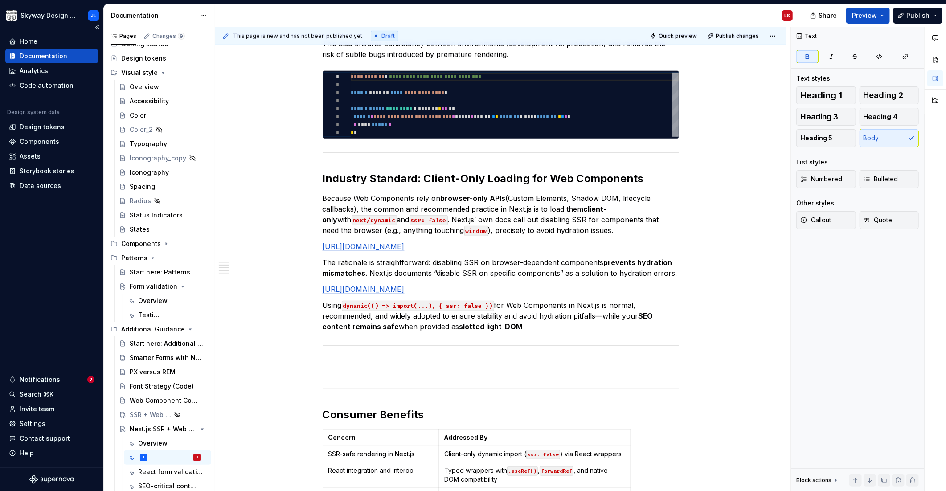
type textarea "*"
type textarea "SSSR + Web Components"
type textarea "*"
type textarea "SSSR + Web Component"
type textarea "*"
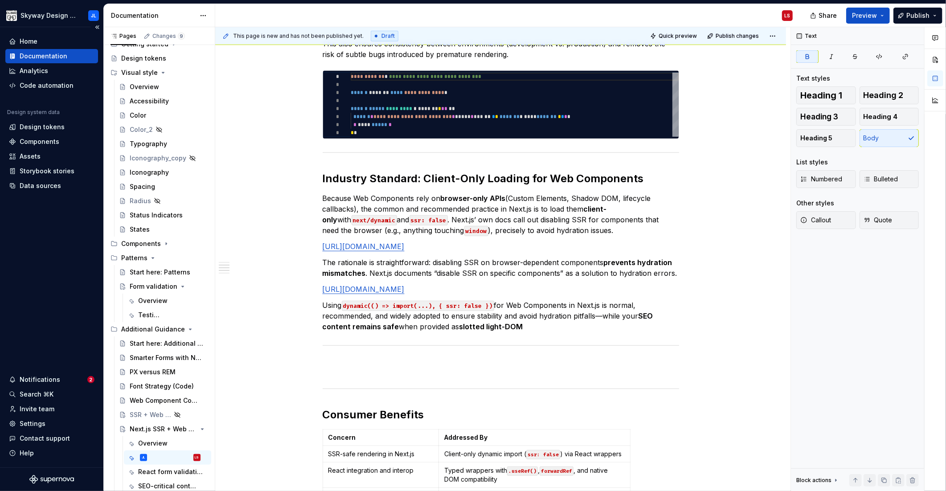
type textarea "SSR + Web Component"
type textarea "*"
type textarea "SSSR + Web Component"
type textarea "*"
type textarea "SSSR + Web Componentu"
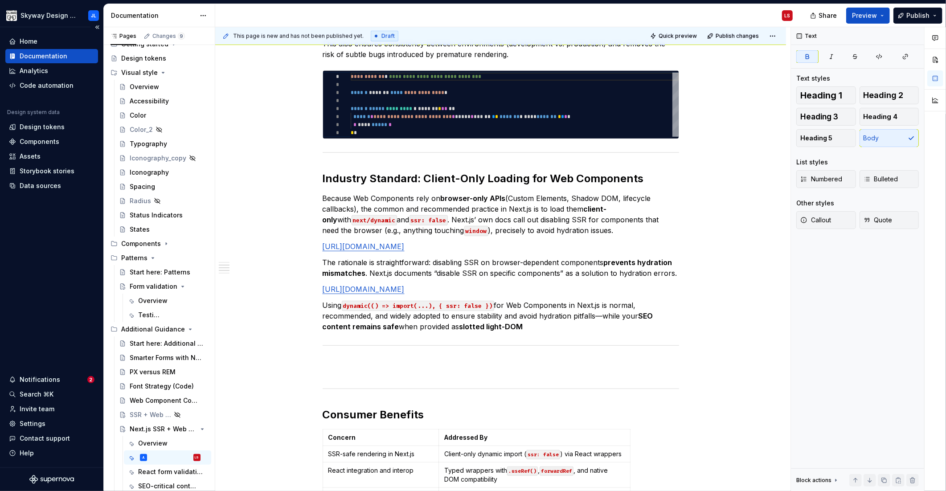
type textarea "*"
type textarea "SSSR + Web Componentup"
type textarea "*"
type textarea "SSSR + Web Componentupp"
type textarea "*"
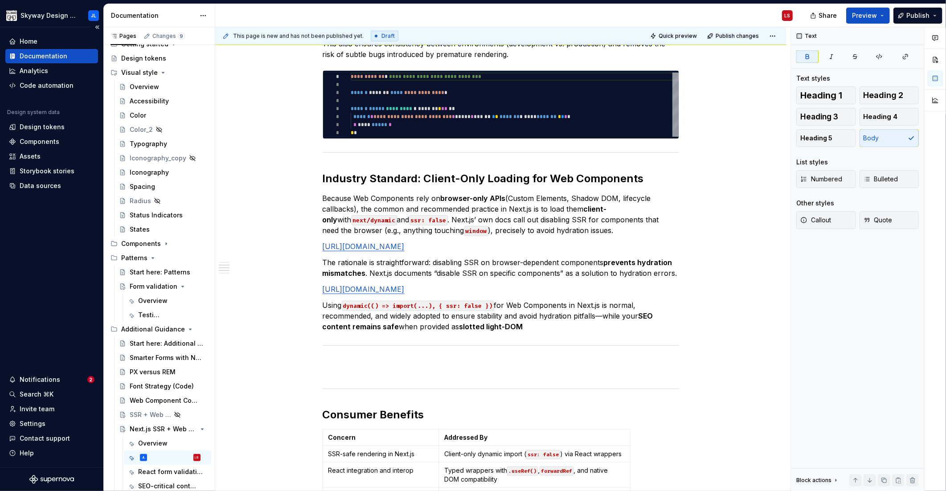
type textarea "SSSR + Web Componentup"
type textarea "*"
type textarea "SSSR + Web Componentu"
type textarea "*"
type textarea "SSSR + Web Component"
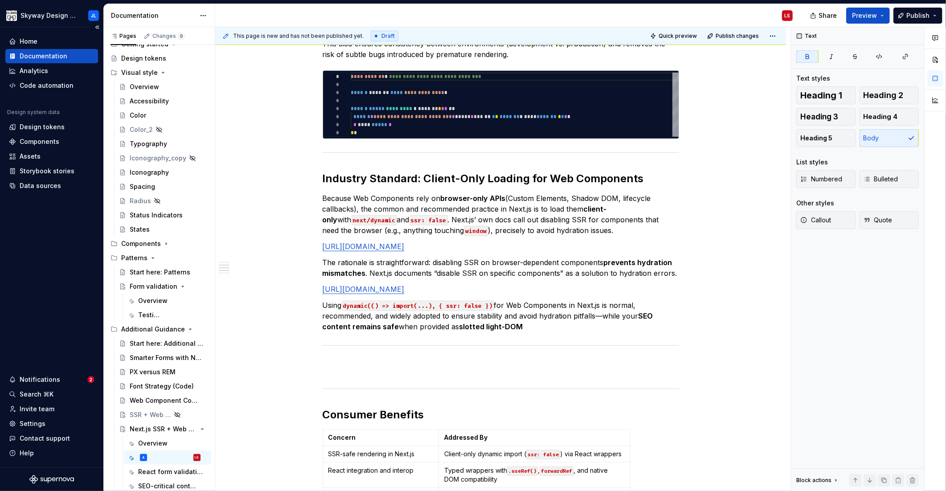
type textarea "*"
type textarea "SuSSR + Web Component"
type textarea "*"
type textarea "SupSSR + Web Component"
type textarea "*"
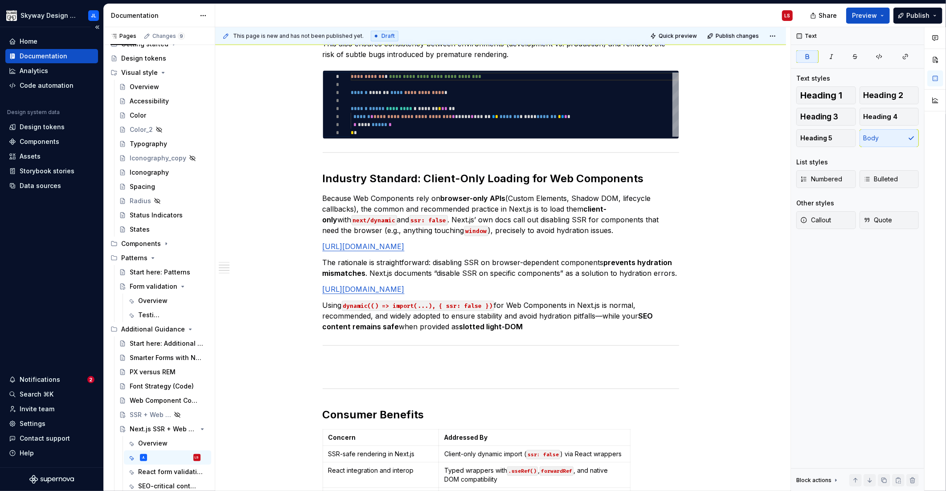
type textarea "SuppSSR + Web Component"
type textarea "*"
type textarea "SupporSSR + Web Component"
type textarea "*"
type textarea "Support SSR + Web Component"
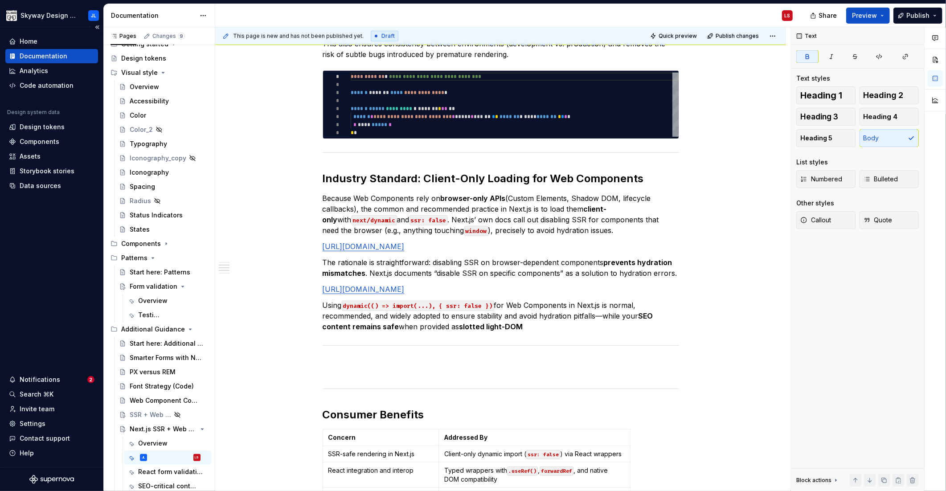
type textarea "*"
type textarea "Support for SSR + Web Component"
type textarea "*"
type textarea "Support for SSR"
type textarea "*"
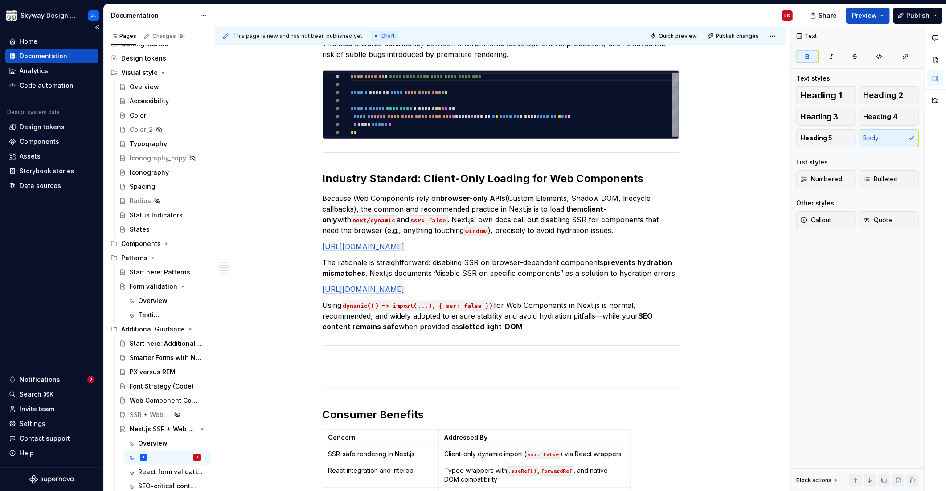
type textarea "Untitled group"
type textarea "*"
type textarea "N"
type textarea "*"
type textarea "Ne"
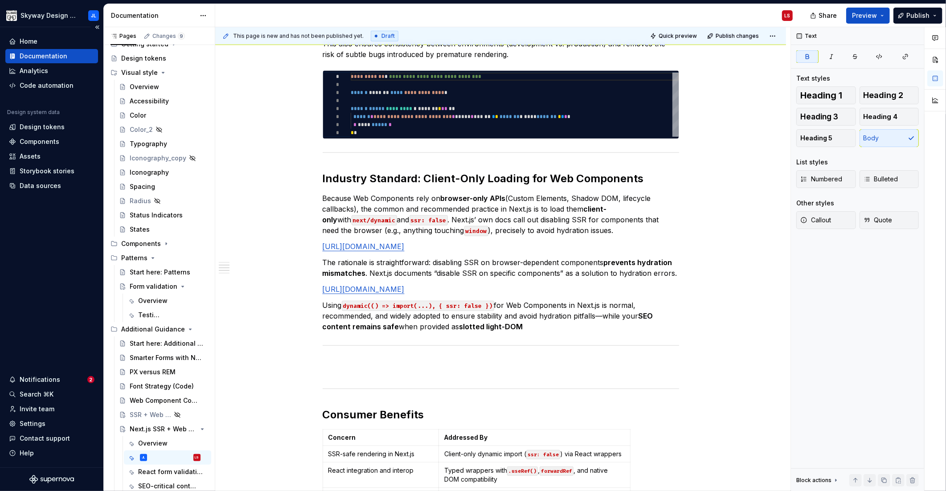
type textarea "*"
type textarea "Nex"
type textarea "*"
type textarea "Next"
type textarea "*"
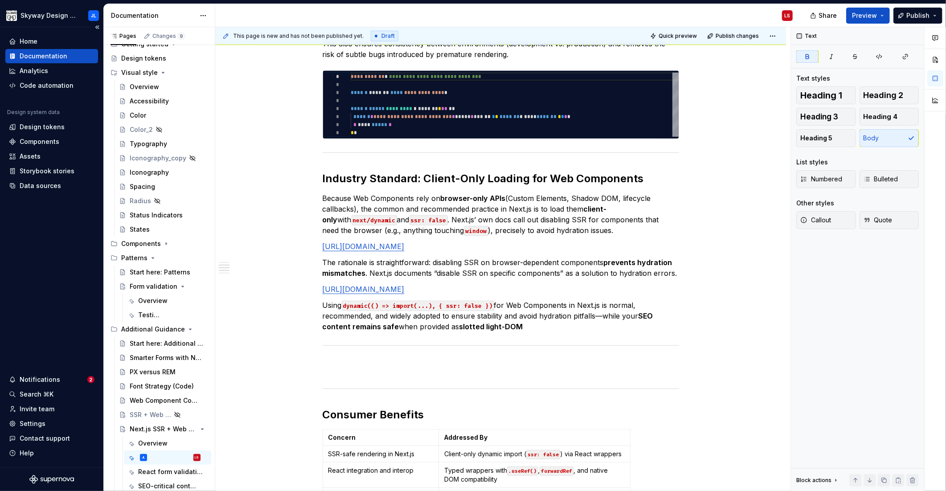
type textarea "Next."
type textarea "*"
type textarea "Next.j"
type textarea "*"
type textarea "Next.js"
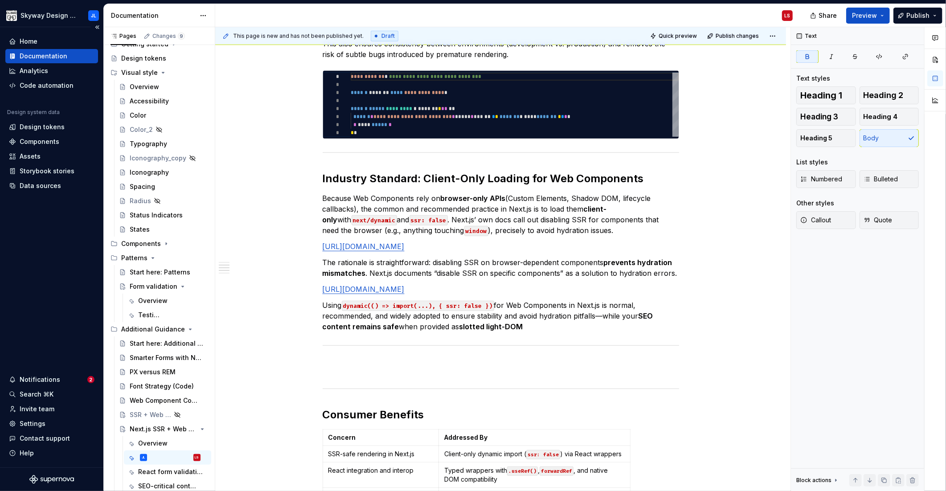
type textarea "*"
type textarea "Next.js"
type textarea "*"
type textarea "Next.js S"
type textarea "*"
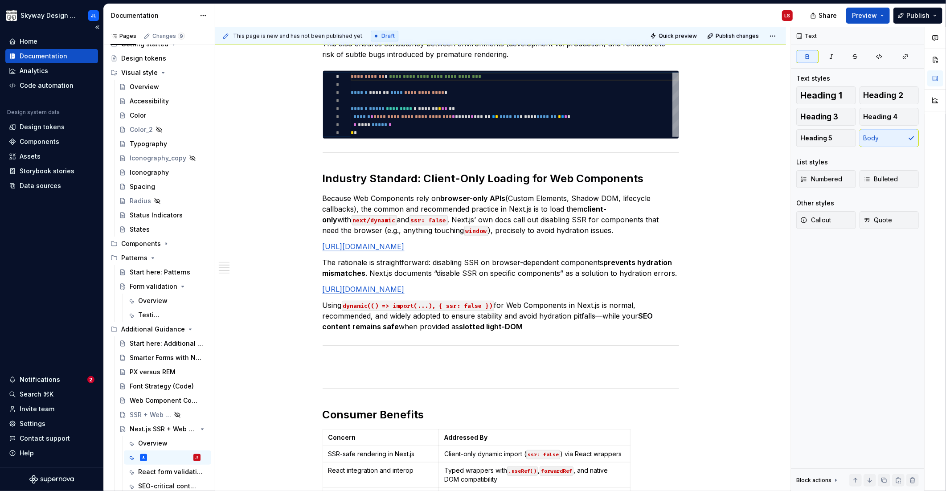
type textarea "Next.[PERSON_NAME]"
type textarea "*"
type textarea "Next.js Sup"
type textarea "*"
type textarea "Next.js Supp"
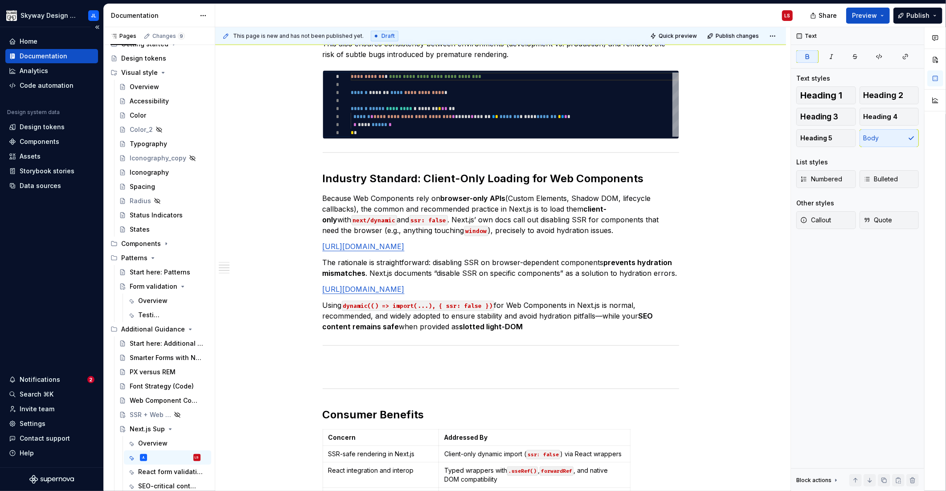
type textarea "*"
type textarea "Next.js Suppor"
type textarea "*"
type textarea "Next.js Support"
type textarea "*"
